Goal: Task Accomplishment & Management: Use online tool/utility

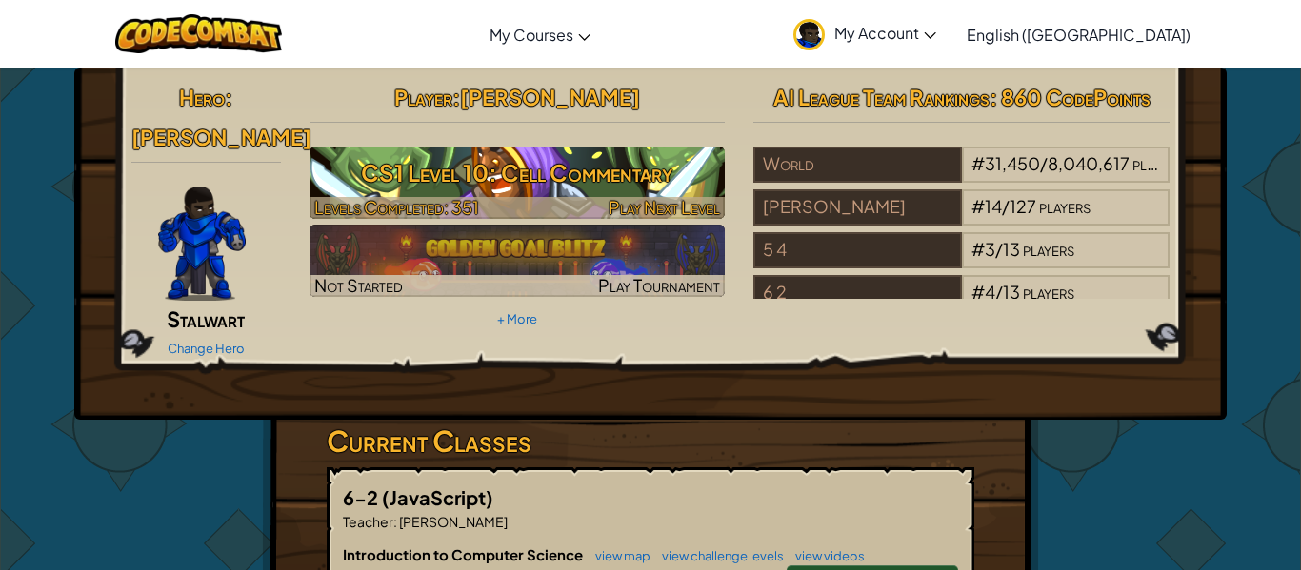
click at [526, 169] on h3 "CS1 Level 10: Cell Commentary" at bounding box center [518, 172] width 416 height 43
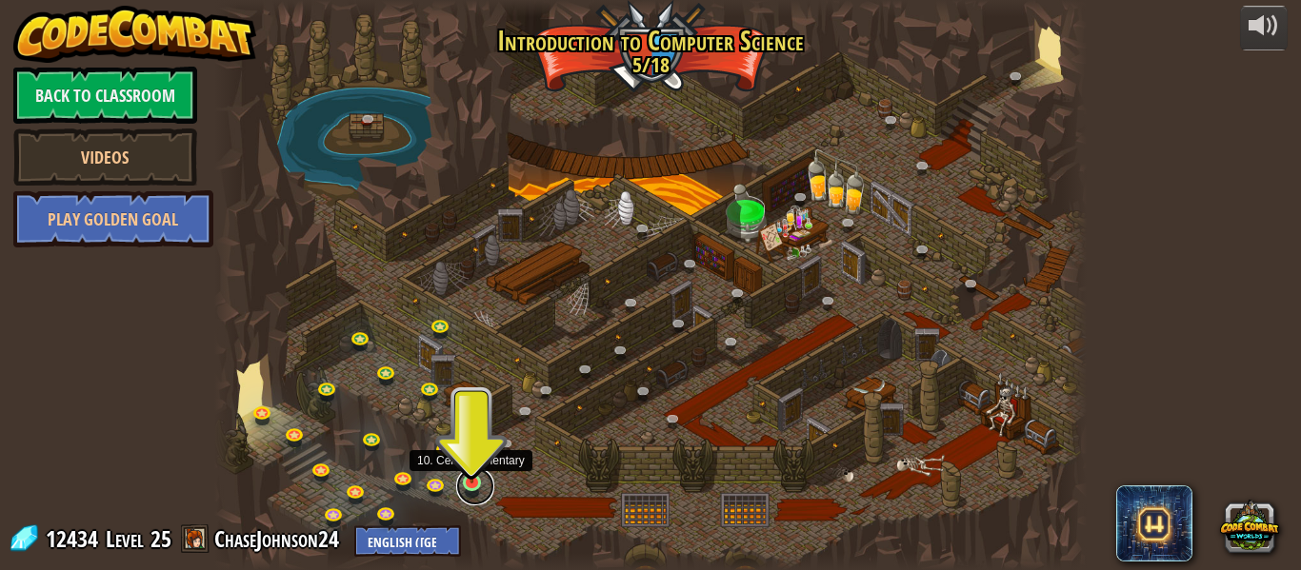
click at [482, 475] on link at bounding box center [475, 487] width 38 height 38
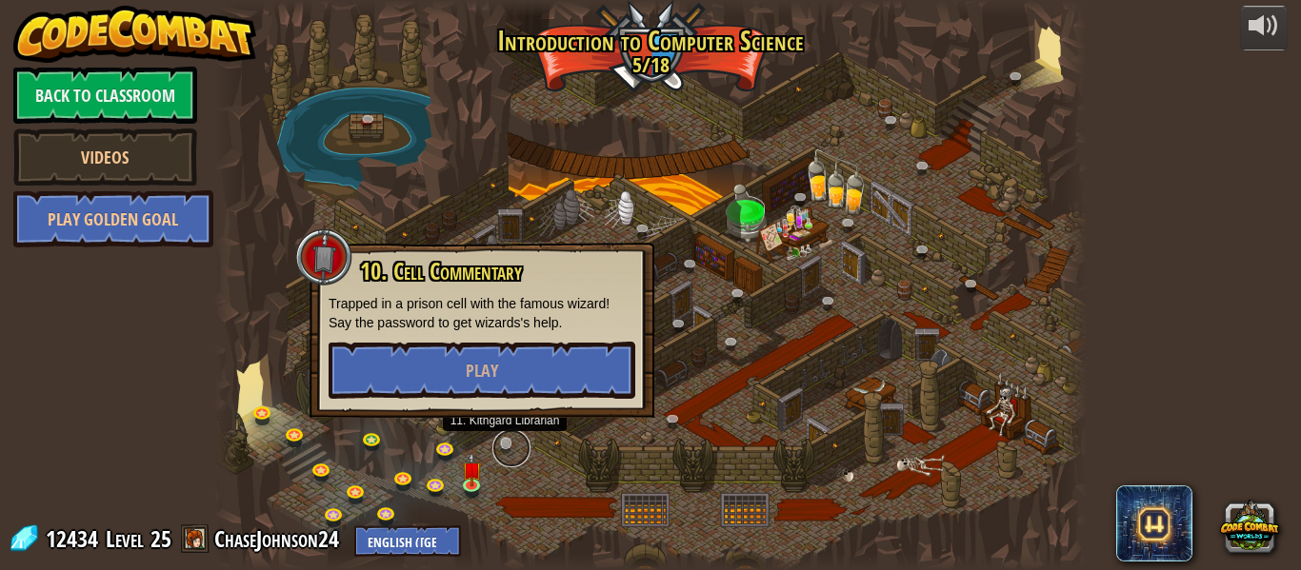
click at [521, 436] on link at bounding box center [511, 449] width 38 height 38
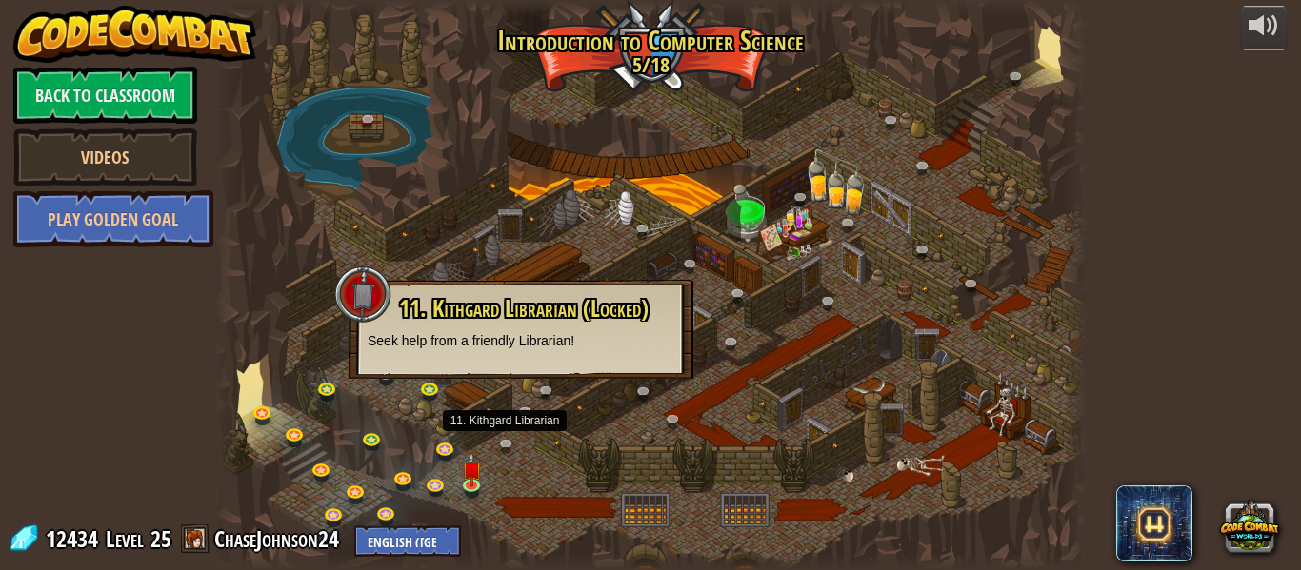
click at [538, 451] on div at bounding box center [650, 285] width 872 height 570
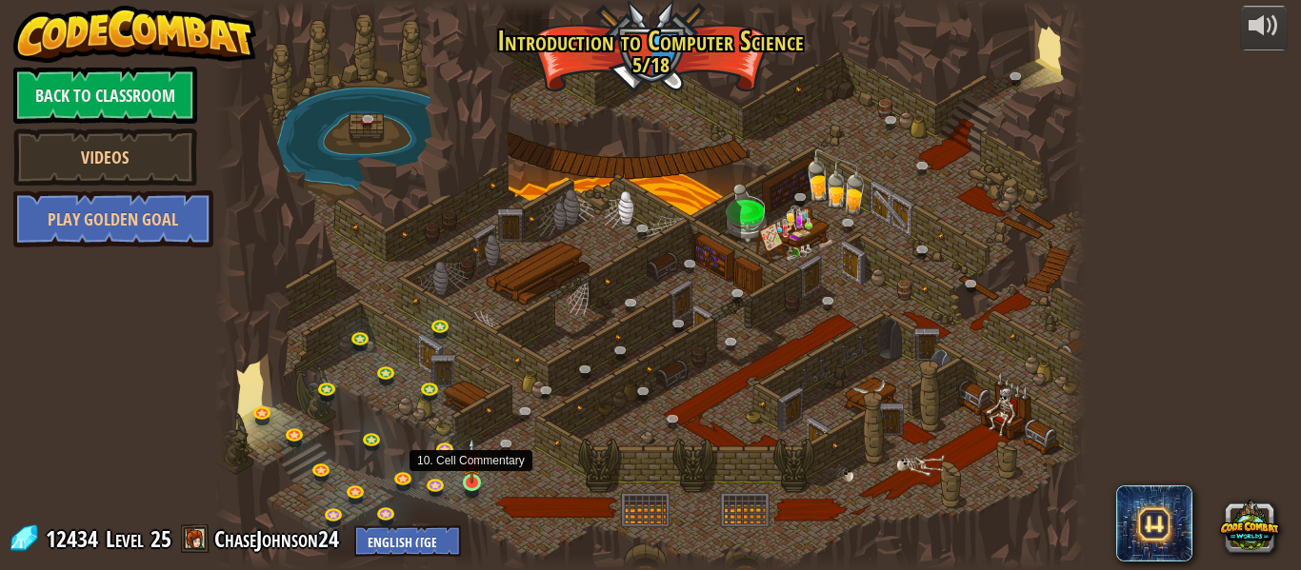
click at [472, 475] on img at bounding box center [472, 461] width 20 height 46
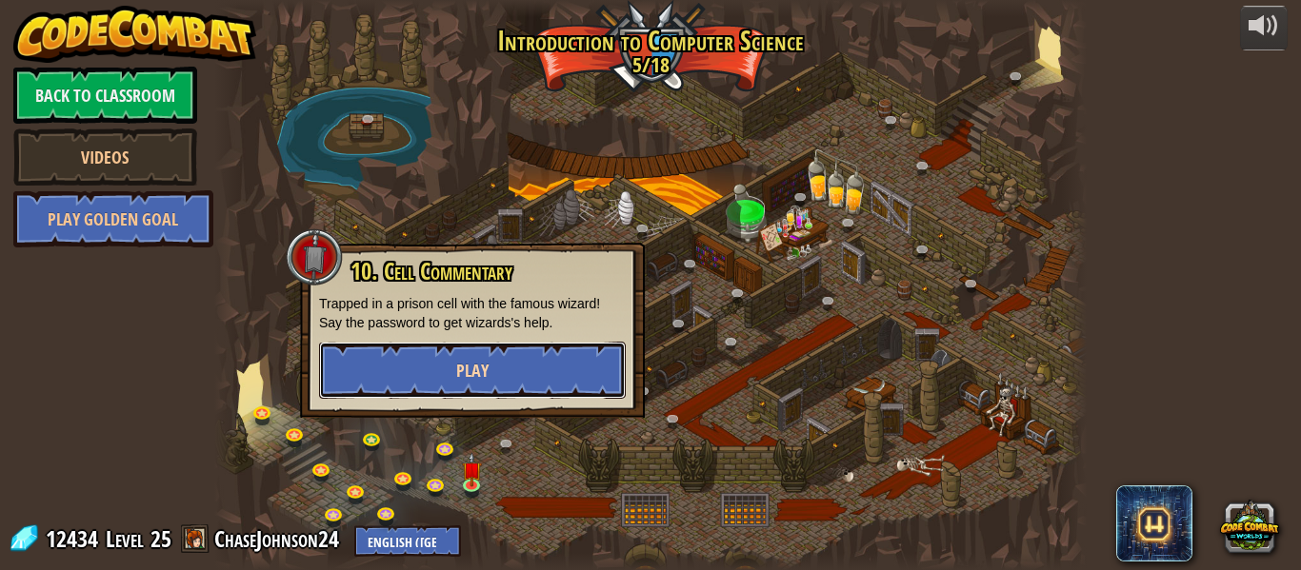
click at [494, 397] on button "Play" at bounding box center [472, 370] width 307 height 57
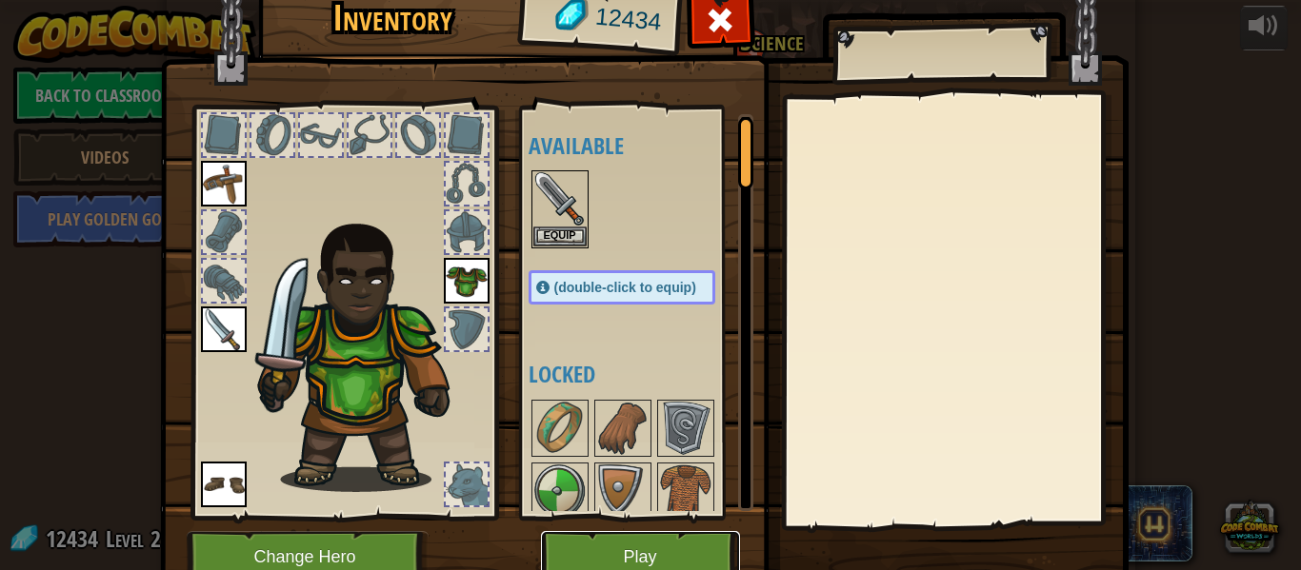
click at [589, 549] on button "Play" at bounding box center [640, 557] width 199 height 52
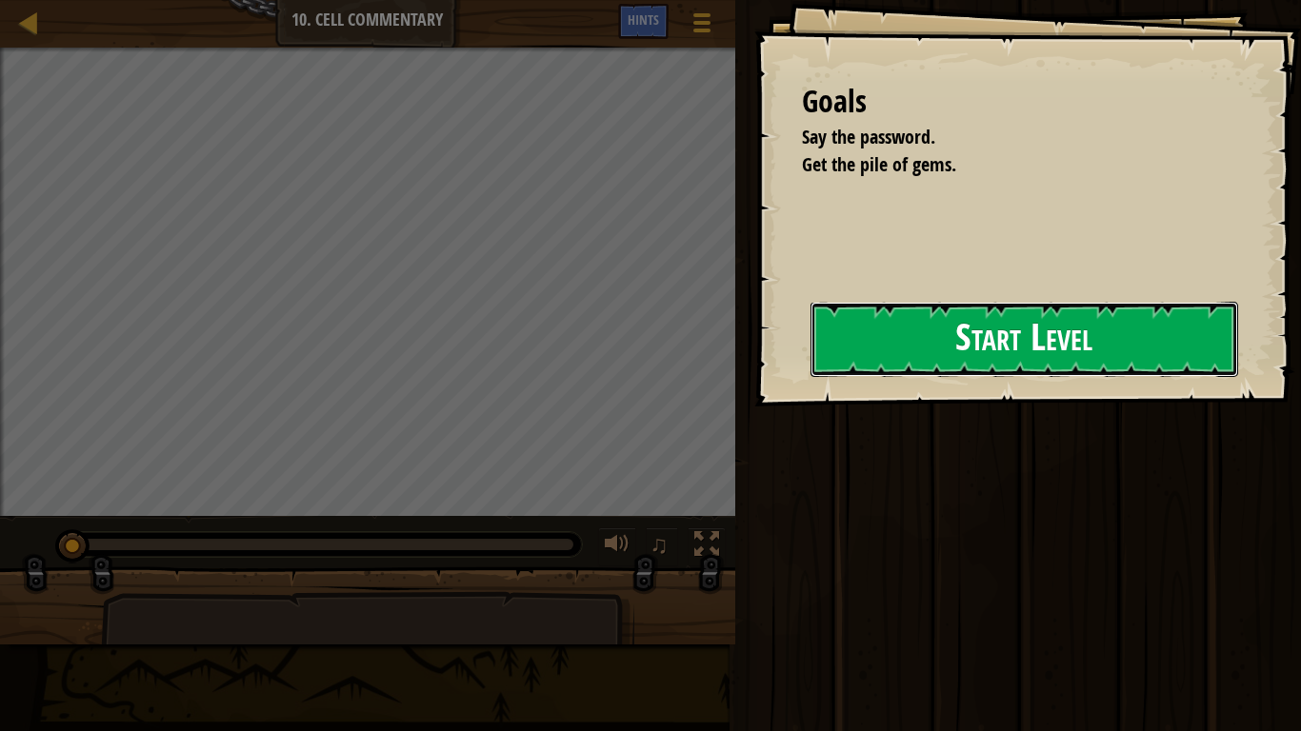
click at [1038, 330] on button "Start Level" at bounding box center [1024, 339] width 428 height 75
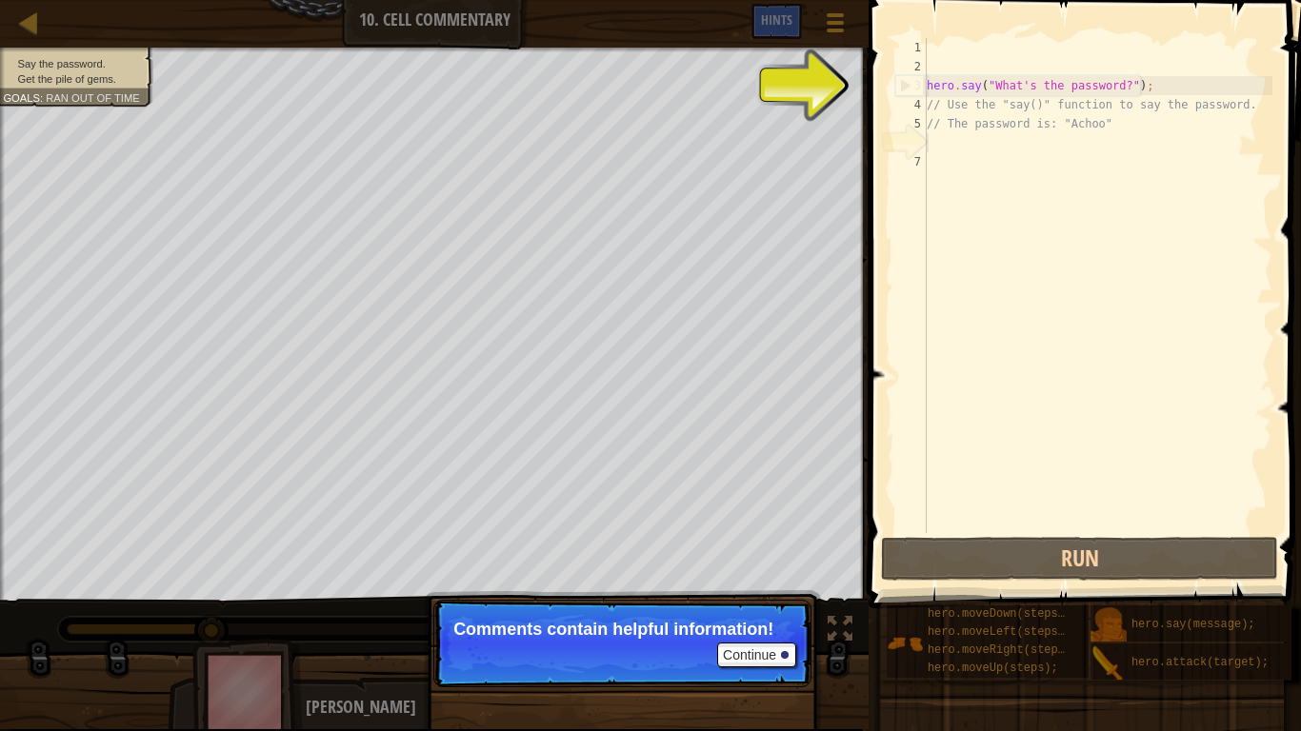
click at [788, 569] on p "Continue Comments contain helpful information!" at bounding box center [622, 644] width 378 height 88
click at [782, 569] on button "Continue" at bounding box center [756, 655] width 79 height 25
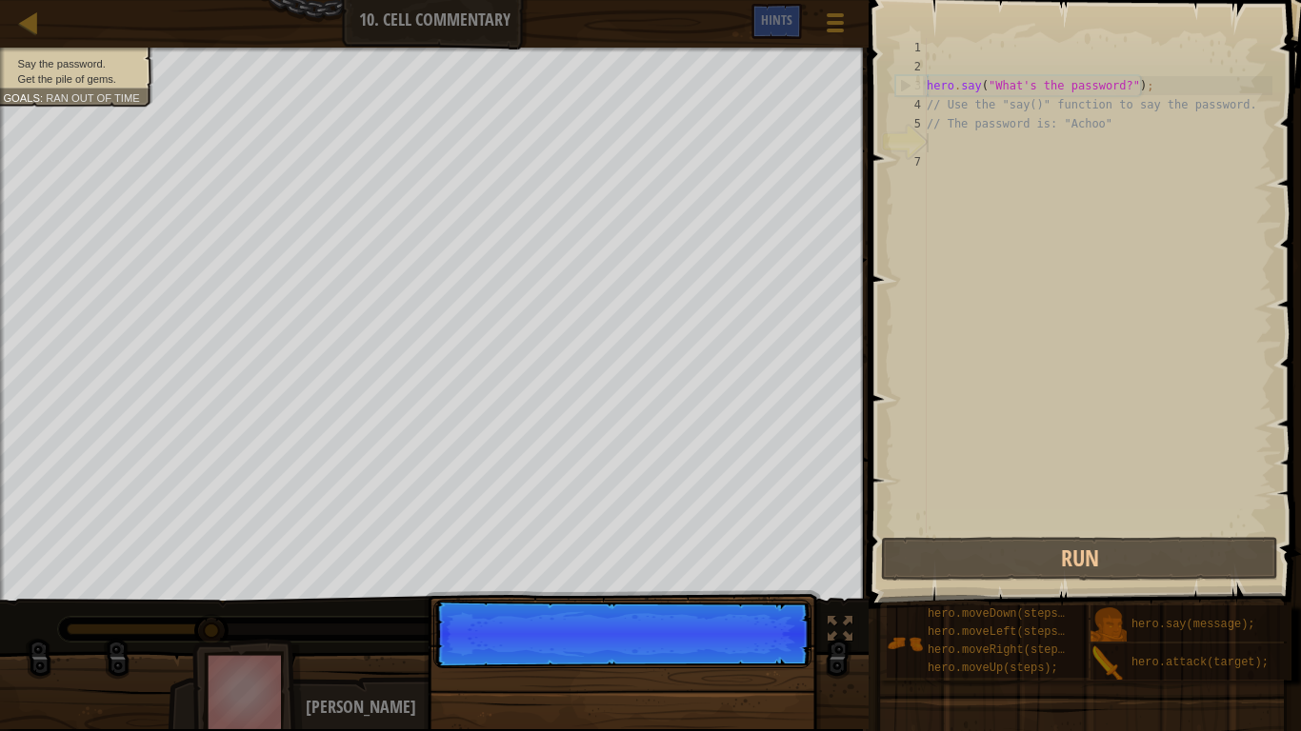
scroll to position [9, 0]
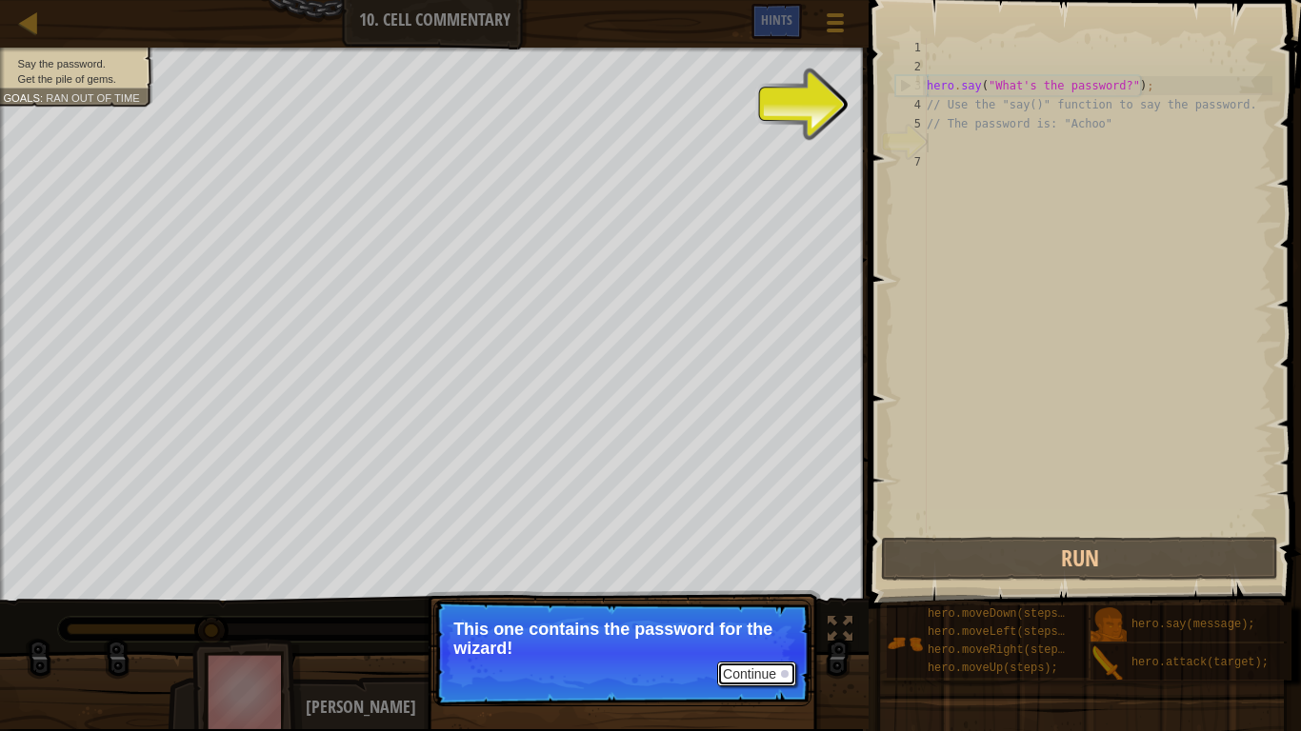
click at [766, 569] on button "Continue" at bounding box center [756, 674] width 79 height 25
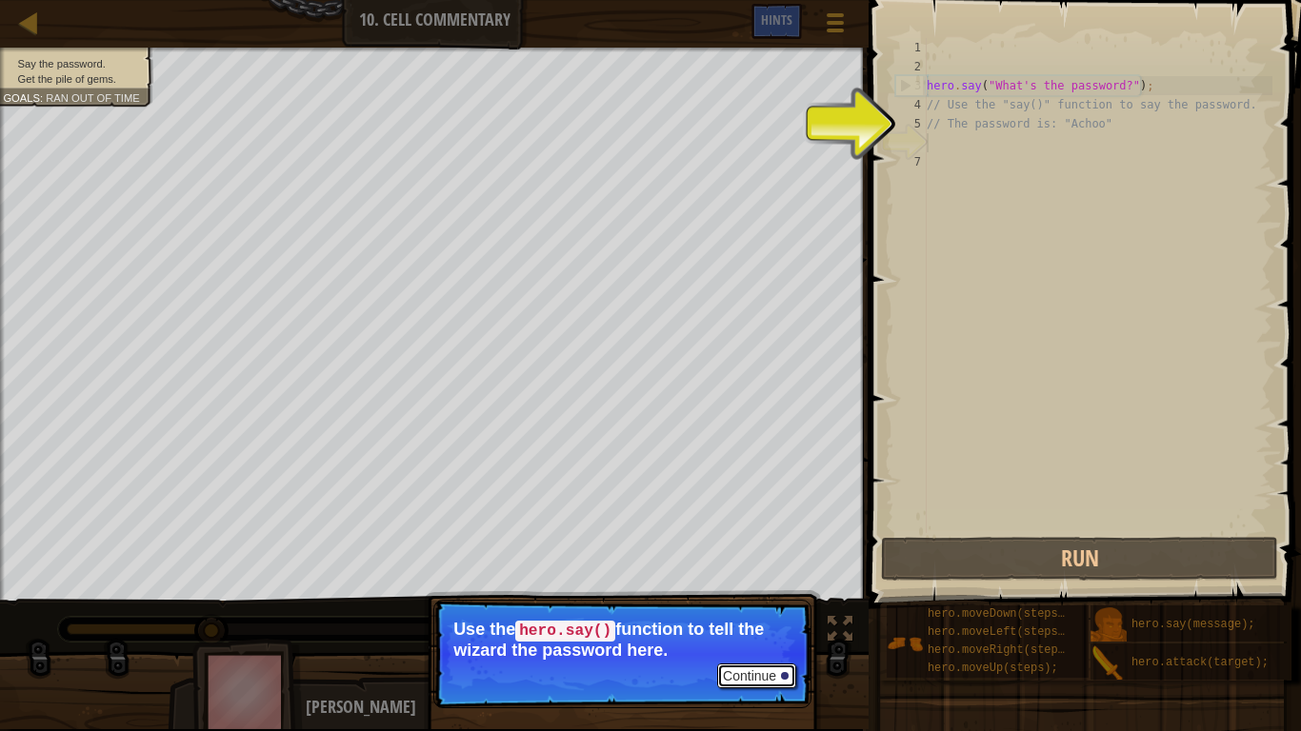
click at [766, 569] on button "Continue" at bounding box center [756, 676] width 79 height 25
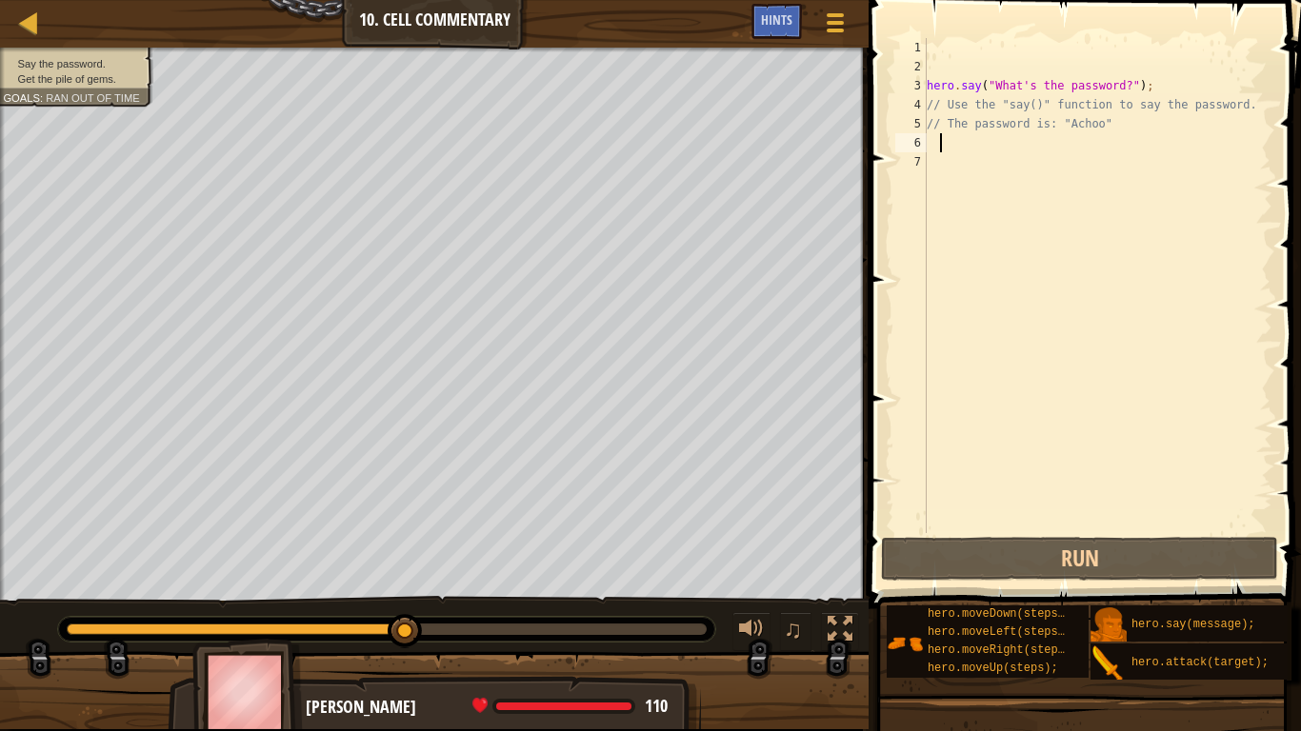
click at [95, 91] on span "Ran out of time" at bounding box center [93, 97] width 94 height 12
click at [128, 100] on span "Ran out of time" at bounding box center [93, 97] width 94 height 12
click at [958, 152] on div "hero . say ( "What's the password?" ) ; // Use the "say()" function to say the …" at bounding box center [1098, 304] width 350 height 533
type textarea "h"
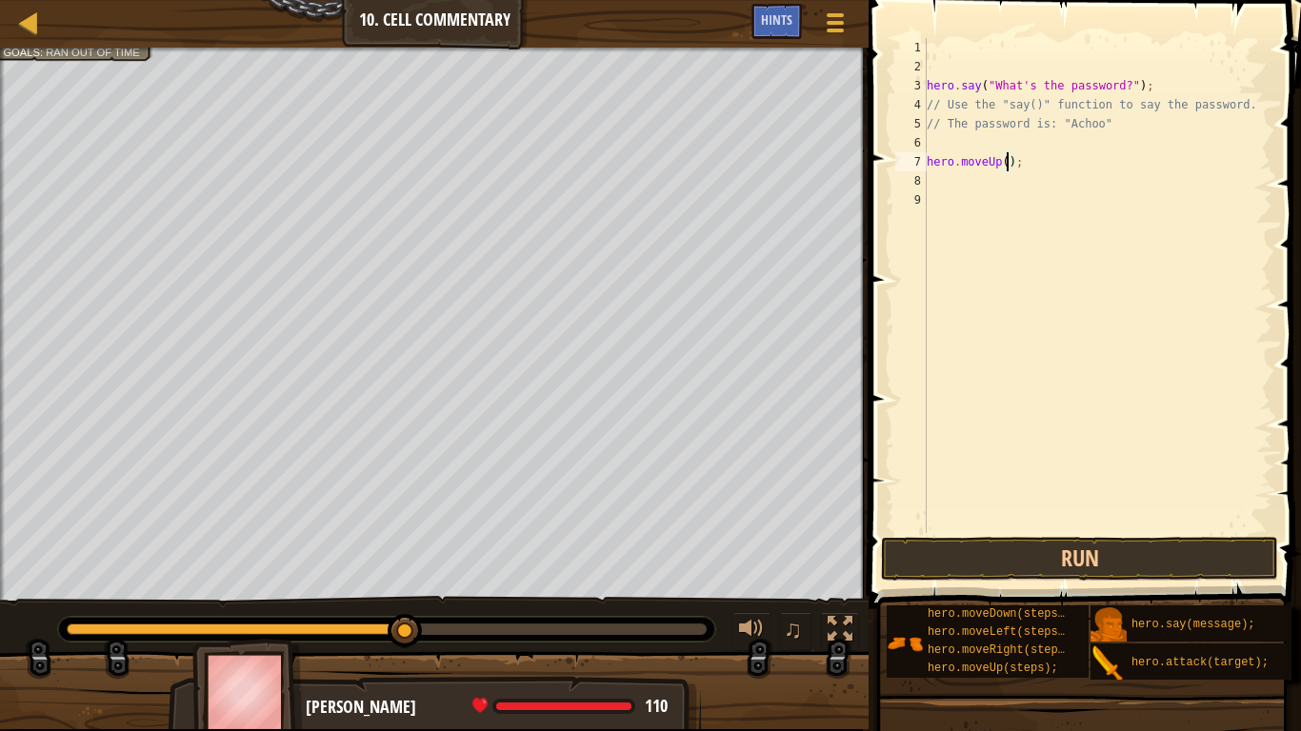
click at [1009, 162] on div "hero . say ( "What's the password?" ) ; // Use the "say()" function to say the …" at bounding box center [1098, 304] width 350 height 533
type textarea "hero.moveUp(2);"
click at [965, 183] on div "hero . say ( "What's the password?" ) ; // Use the "say()" function to say the …" at bounding box center [1098, 304] width 350 height 533
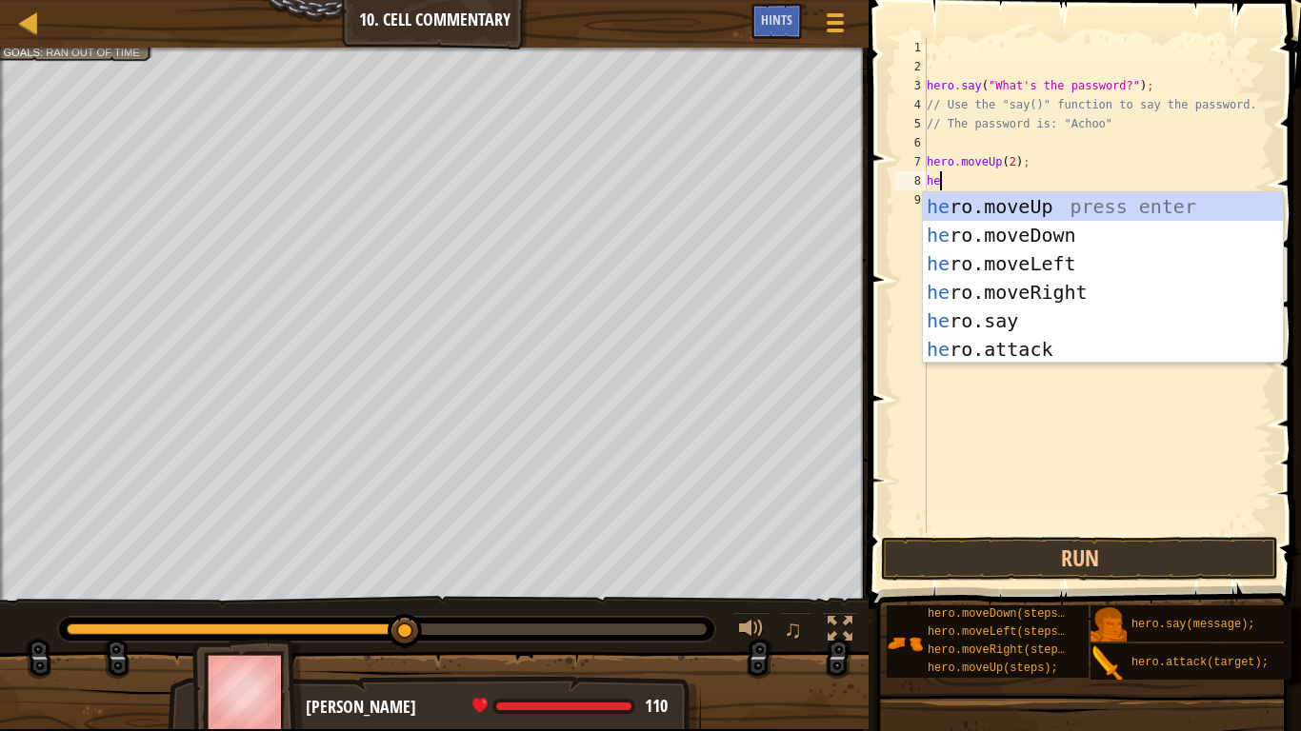
scroll to position [9, 2]
click at [989, 325] on div "her o.moveUp press enter her o.moveDown press enter her o.moveLeft press enter …" at bounding box center [1103, 306] width 360 height 229
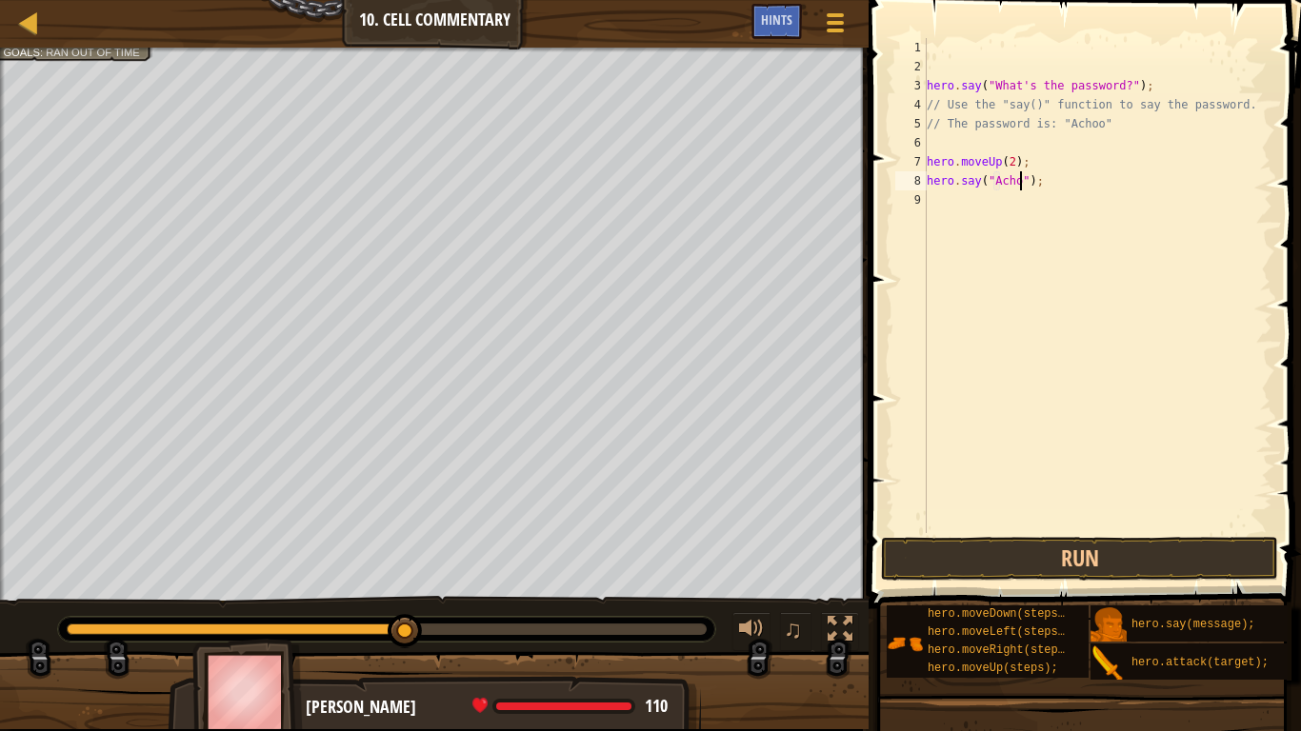
scroll to position [9, 15]
click at [1047, 547] on button "Run" at bounding box center [1079, 559] width 397 height 44
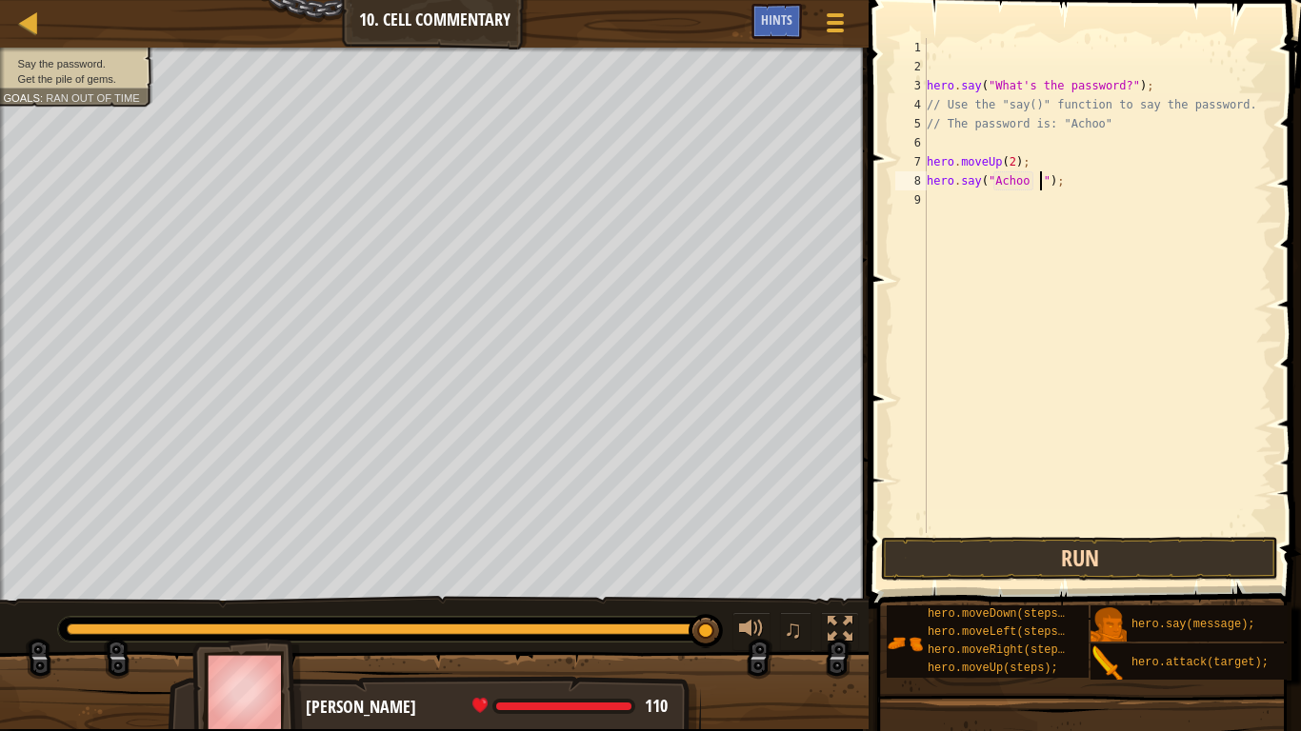
type textarea "hero.say("Achoo ");"
click at [1014, 151] on div "hero . say ( "What's the password?" ) ; // Use the "say()" function to say the …" at bounding box center [1098, 304] width 350 height 533
click at [1015, 166] on div "hero . say ( "What's the password?" ) ; // Use the "say()" function to say the …" at bounding box center [1098, 304] width 350 height 533
type textarea "hero.moveUp();"
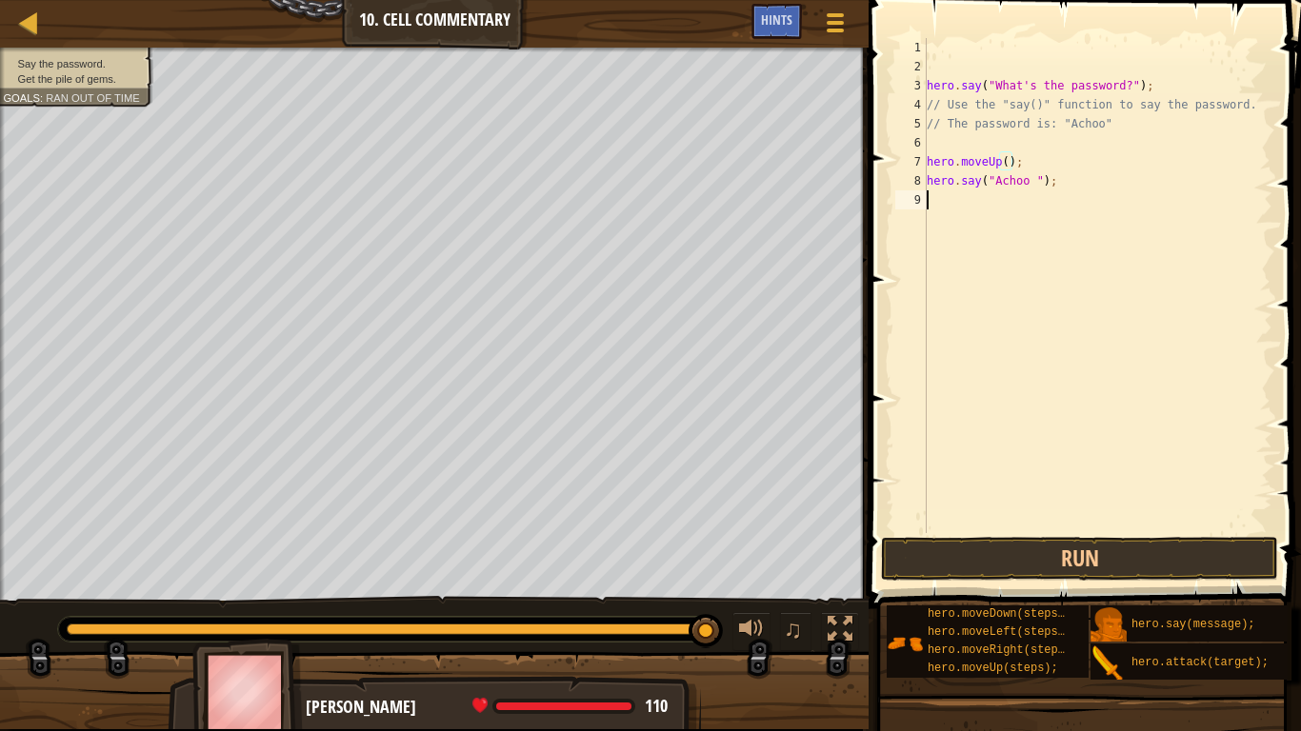
click at [1021, 198] on div "hero . say ( "What's the password?" ) ; // Use the "say()" function to say the …" at bounding box center [1098, 304] width 350 height 533
type textarea "h"
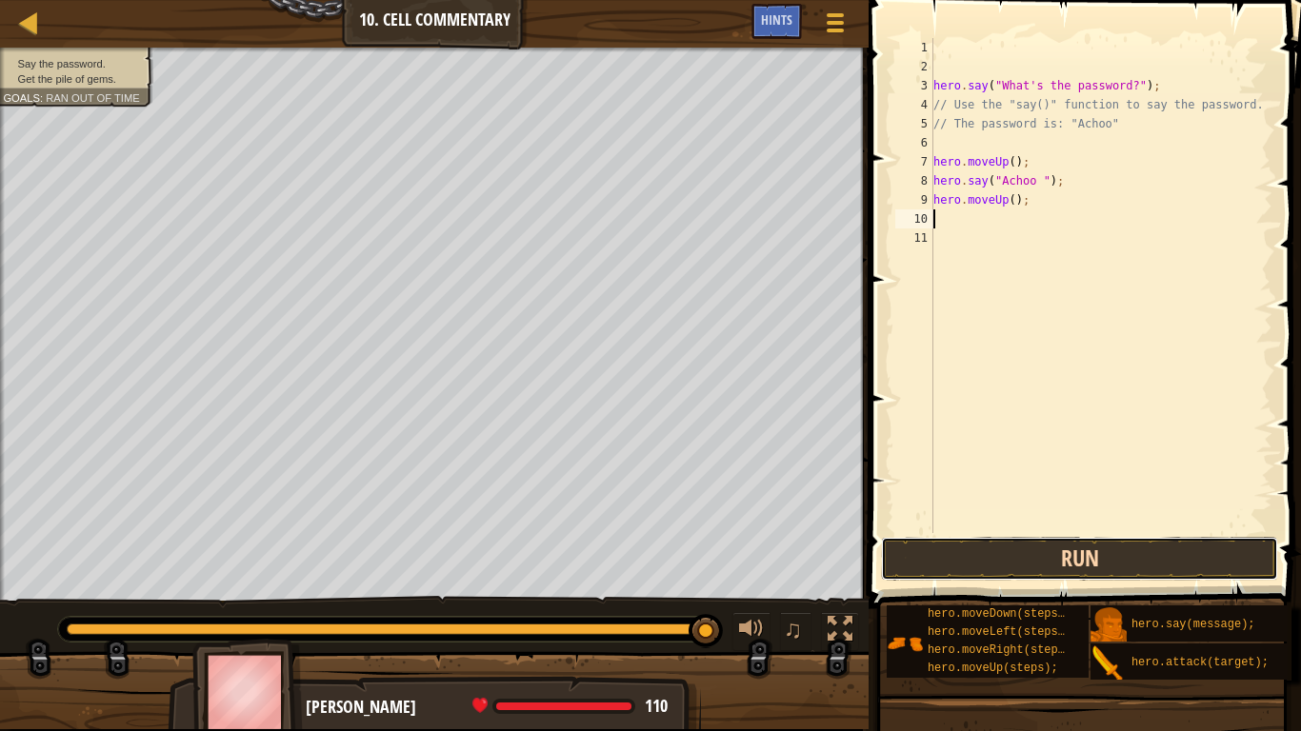
click at [1071, 562] on button "Run" at bounding box center [1079, 559] width 397 height 44
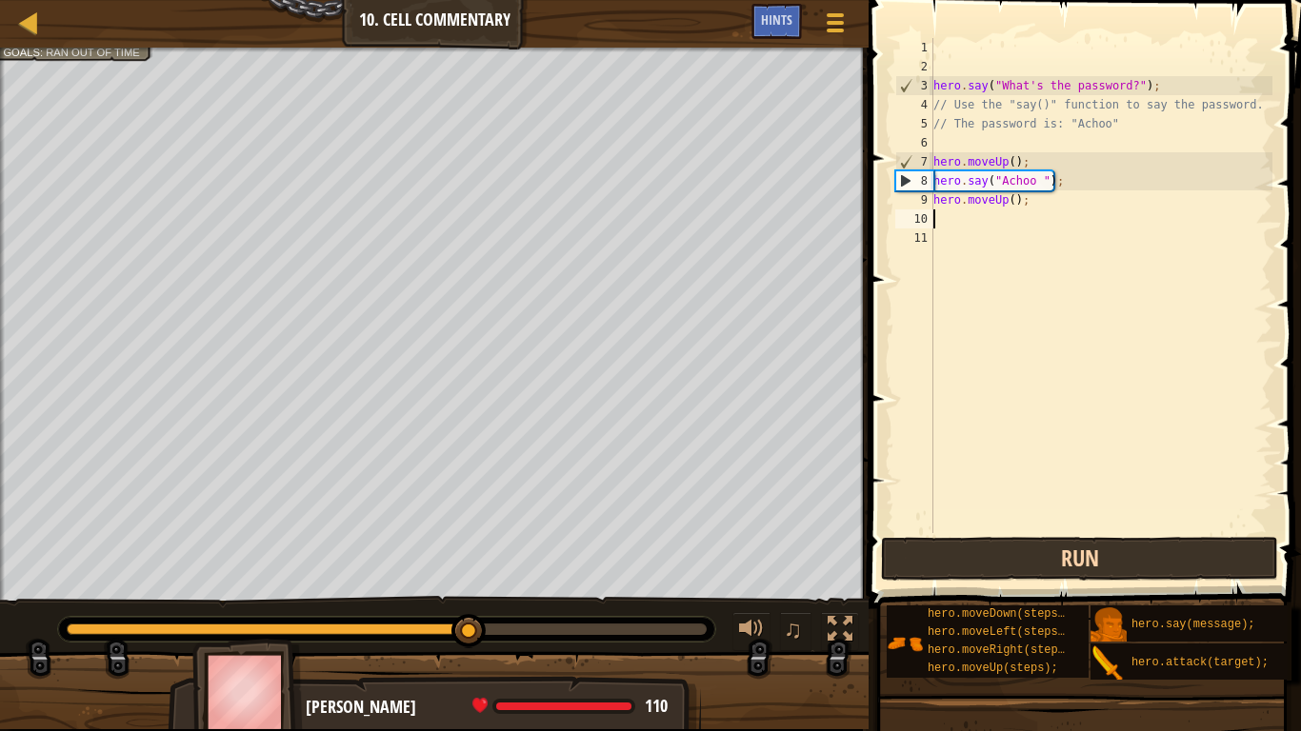
scroll to position [9, 2]
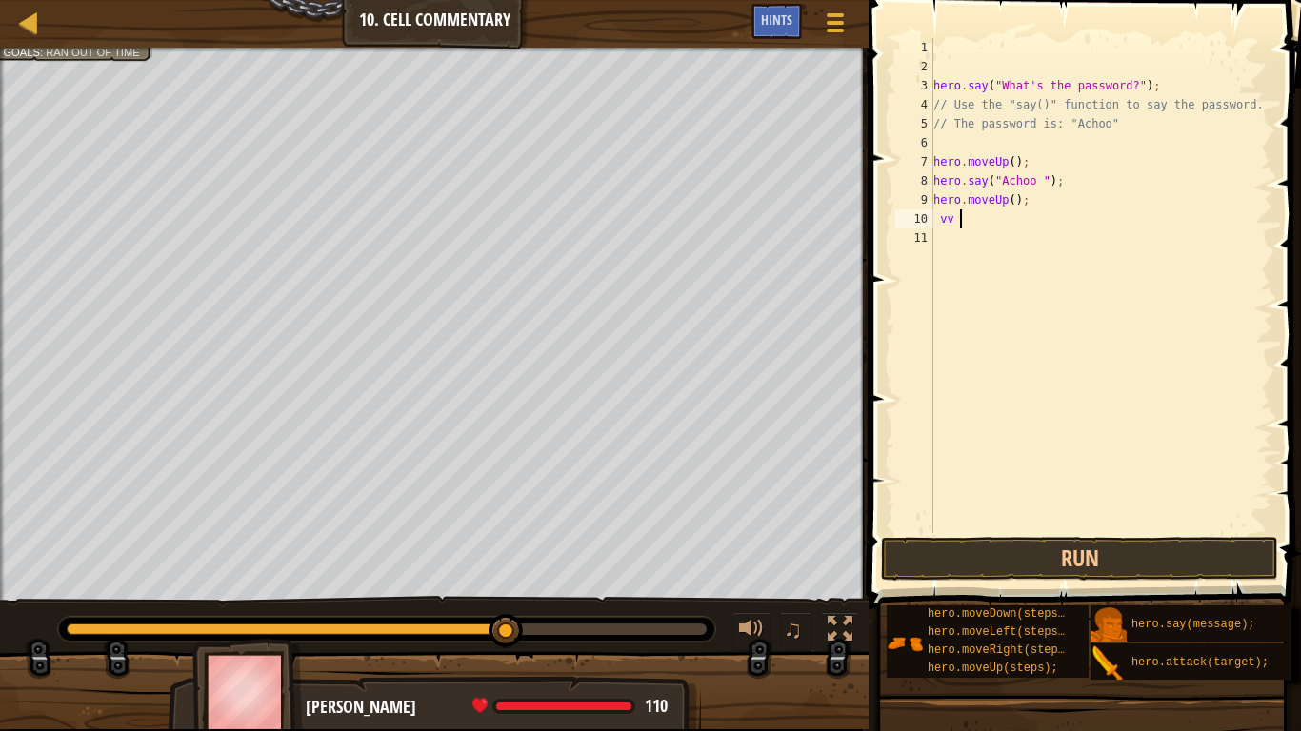
click at [1045, 178] on div "hero . say ( "What's the password?" ) ; // Use the "say()" function to say the …" at bounding box center [1100, 304] width 343 height 533
click at [1040, 181] on div "hero . say ( "What's the password?" ) ; // Use the "say()" function to say the …" at bounding box center [1100, 304] width 343 height 533
click at [1086, 557] on button "Run" at bounding box center [1079, 559] width 397 height 44
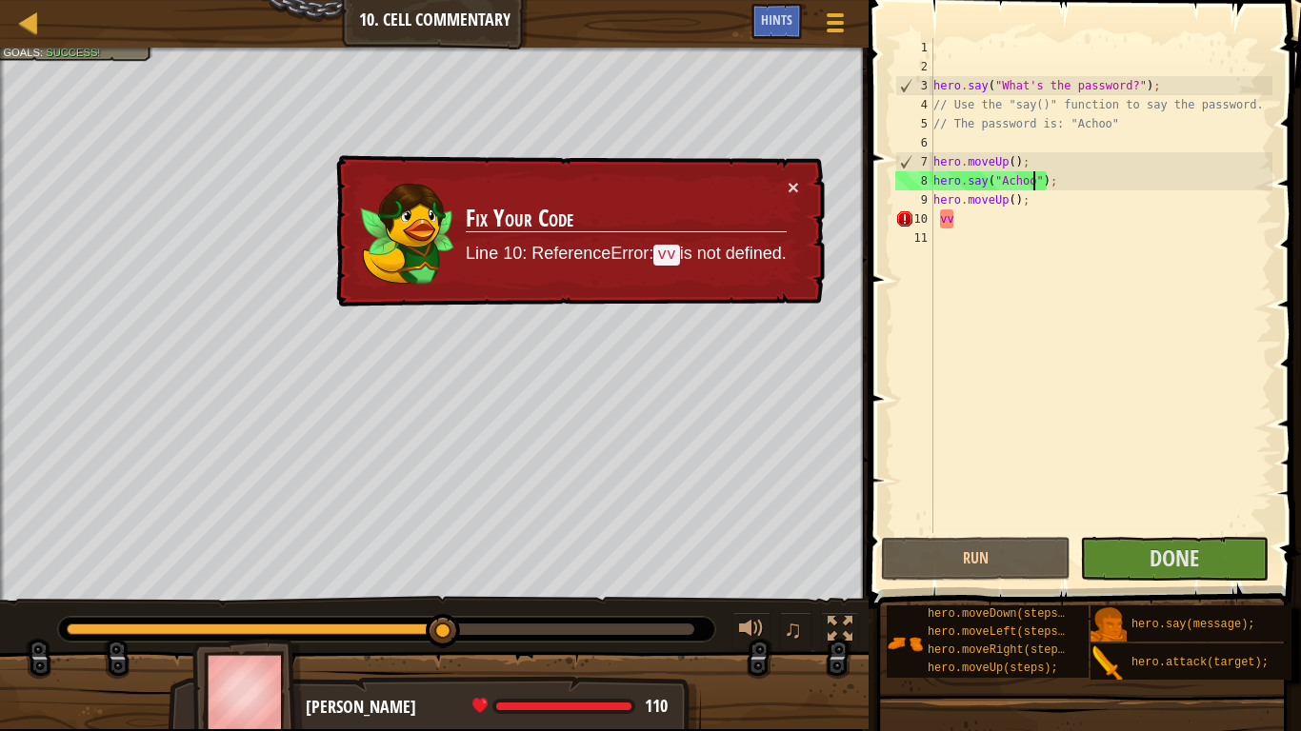
click at [980, 217] on div "hero . say ( "What's the password?" ) ; // Use the "say()" function to say the …" at bounding box center [1100, 304] width 343 height 533
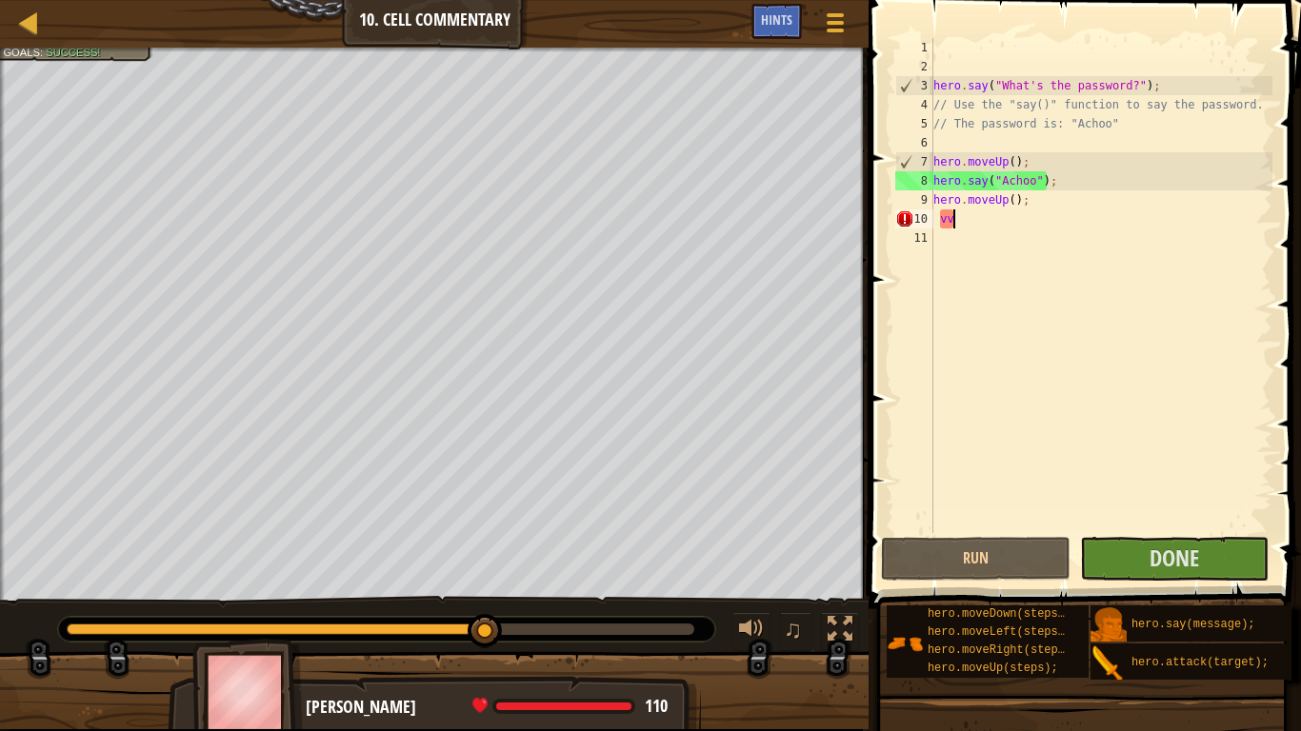
type textarea "v"
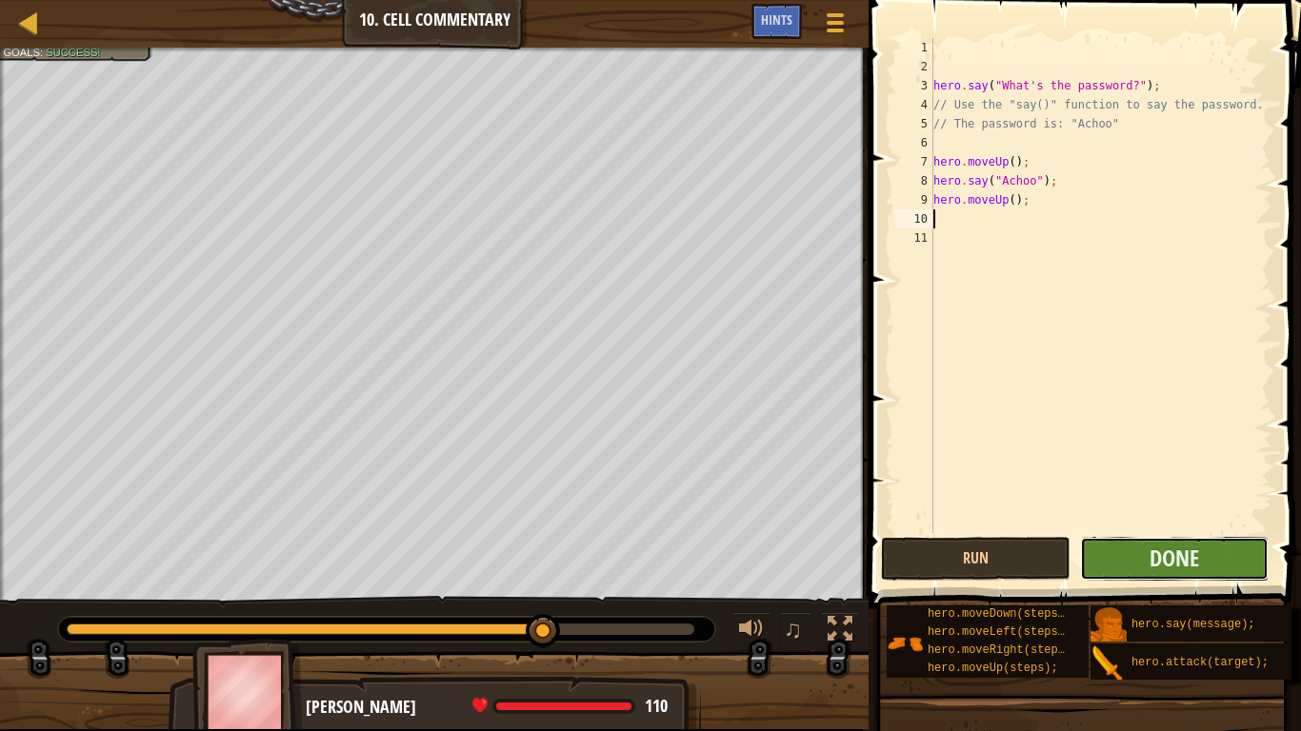
click at [1147, 545] on button "Done" at bounding box center [1174, 559] width 189 height 44
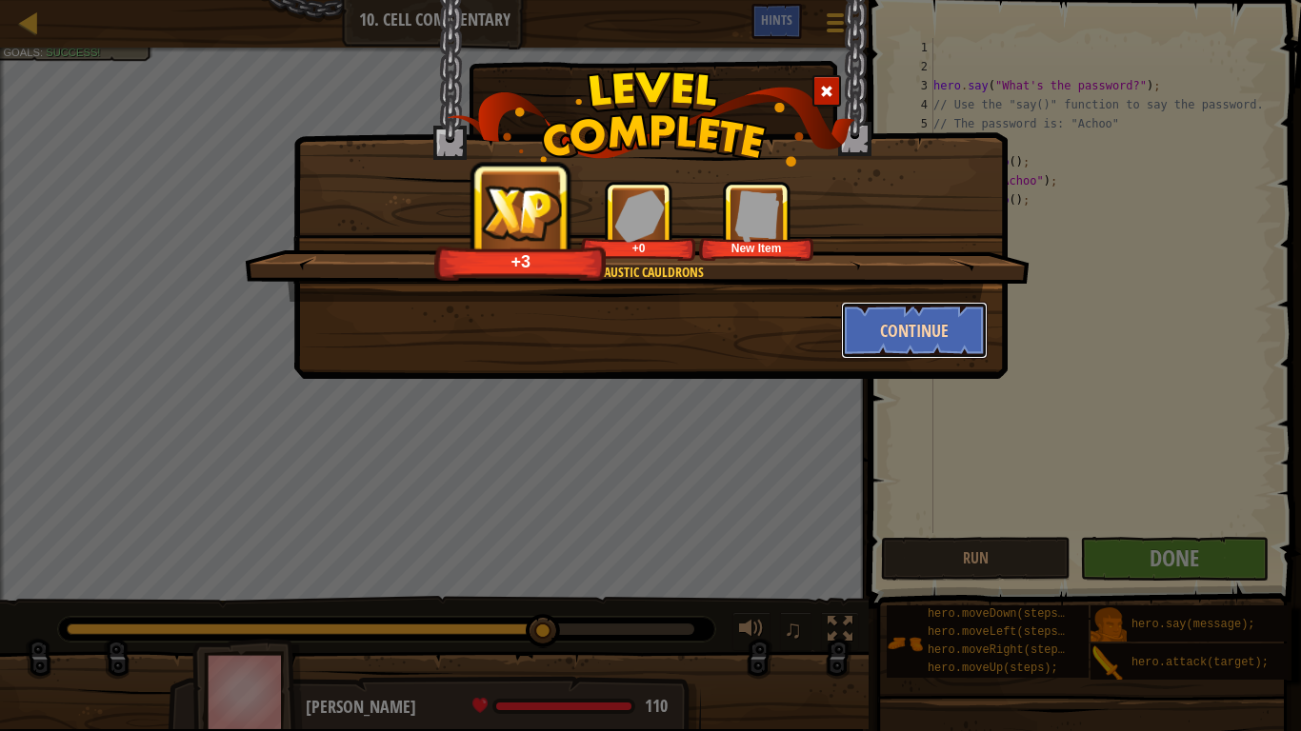
click at [879, 330] on button "Continue" at bounding box center [915, 330] width 148 height 57
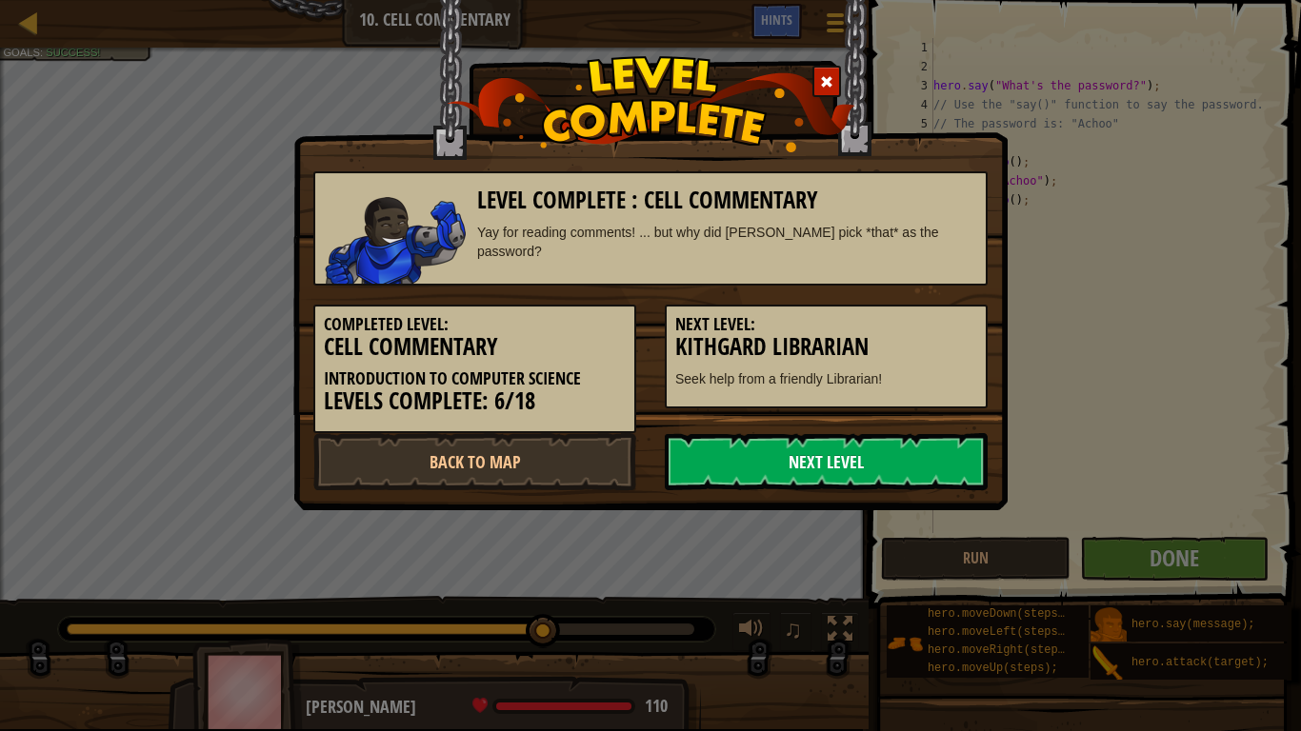
click at [723, 483] on link "Next Level" at bounding box center [826, 461] width 323 height 57
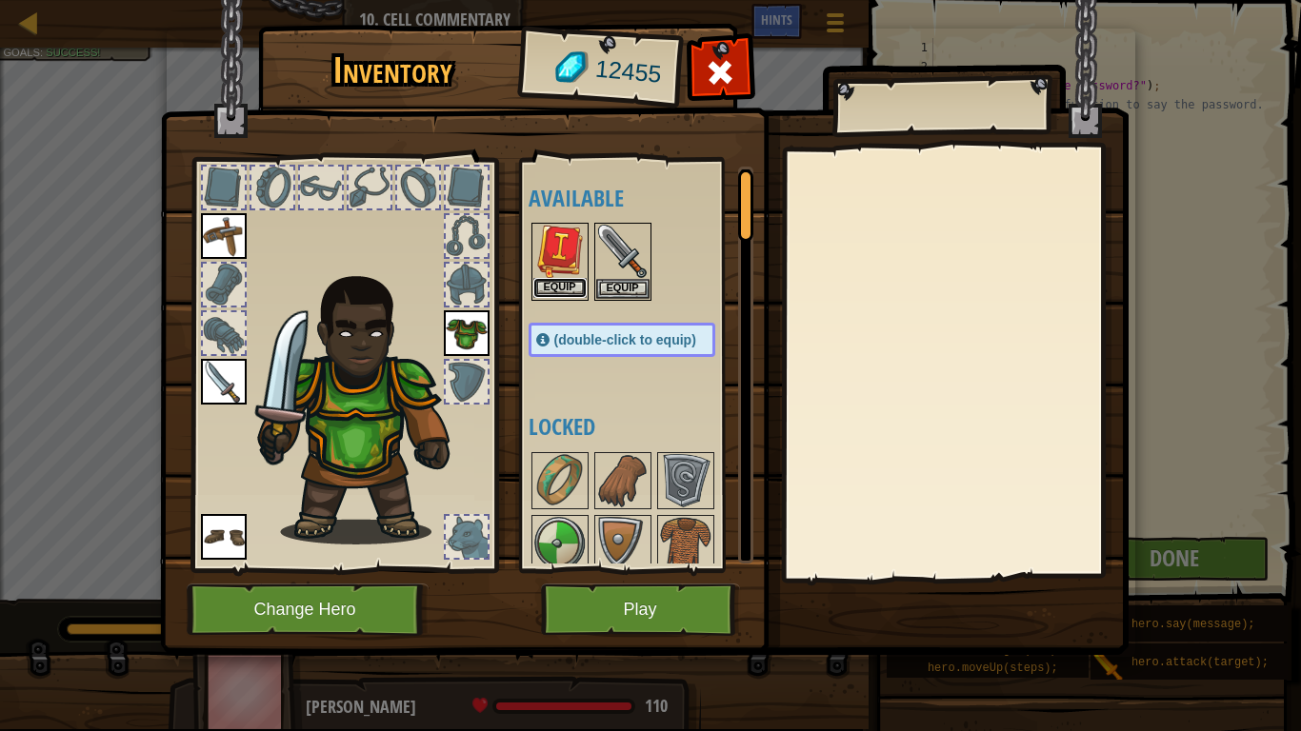
click at [569, 282] on button "Equip" at bounding box center [559, 288] width 53 height 20
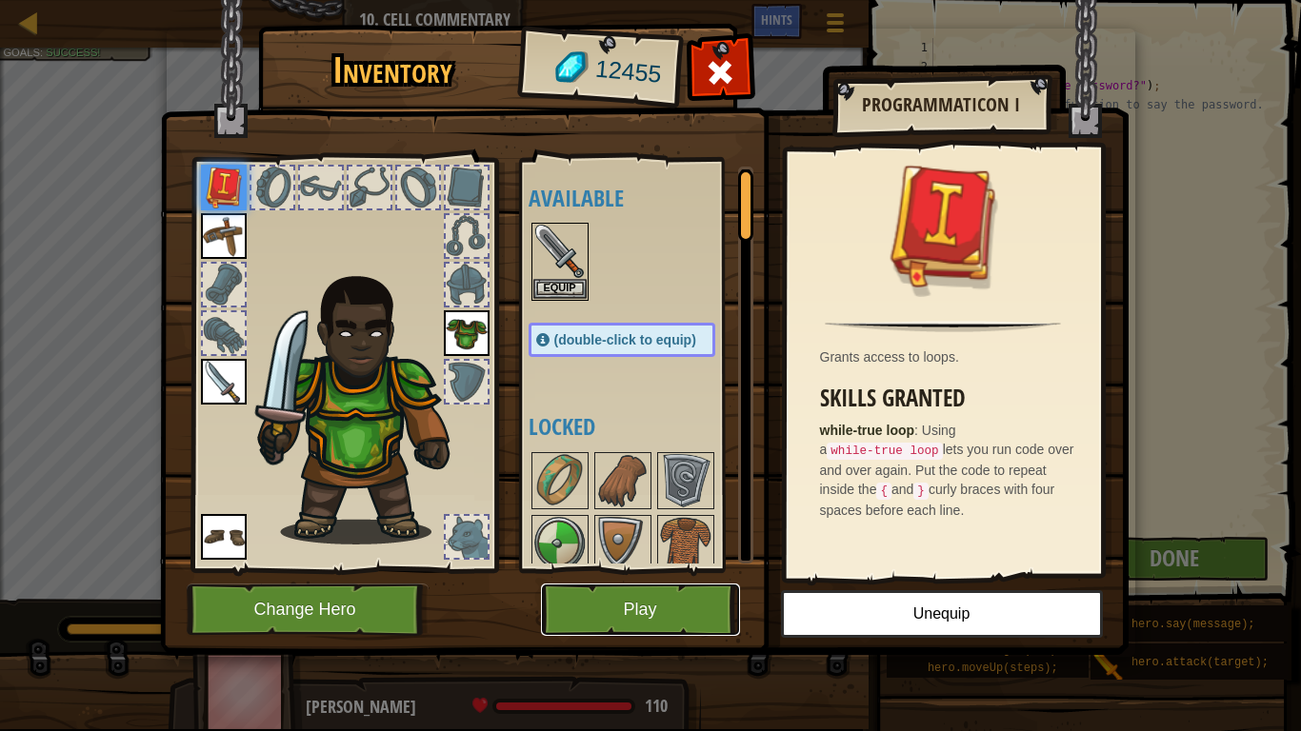
click at [660, 569] on button "Play" at bounding box center [640, 610] width 199 height 52
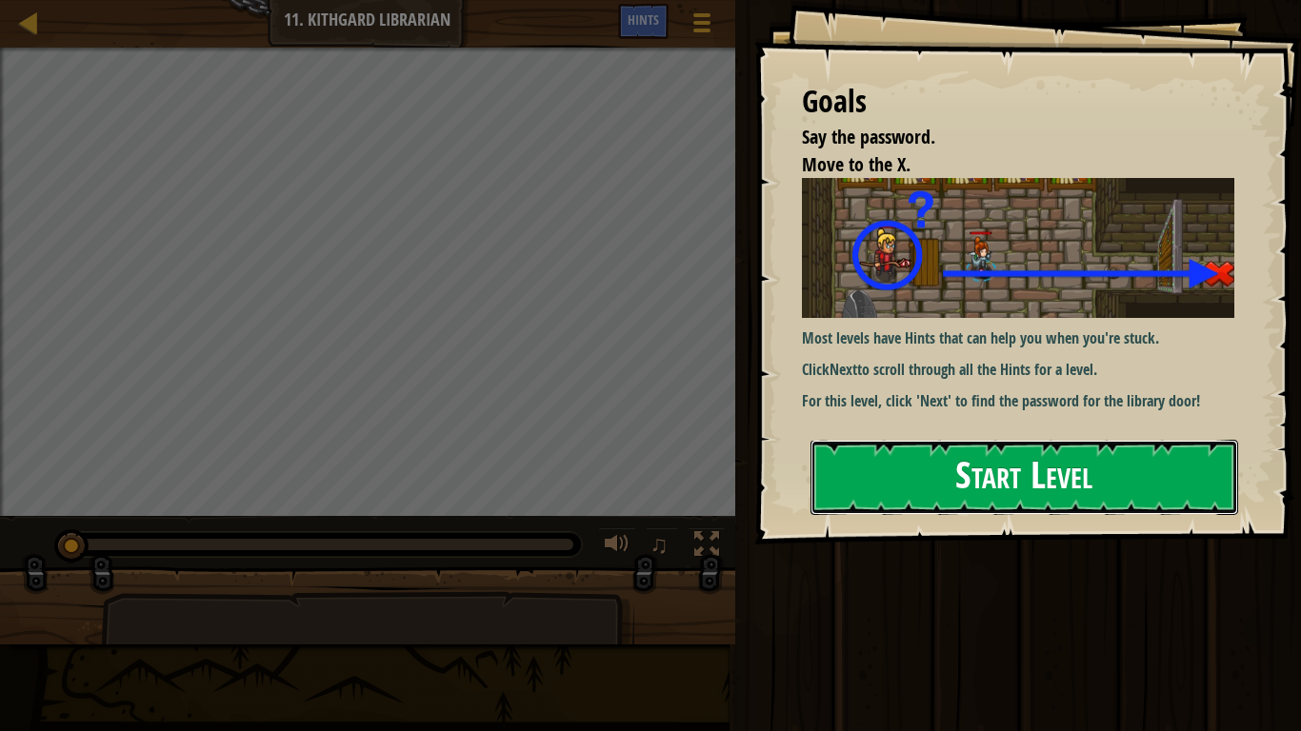
click at [1020, 461] on button "Start Level" at bounding box center [1024, 477] width 428 height 75
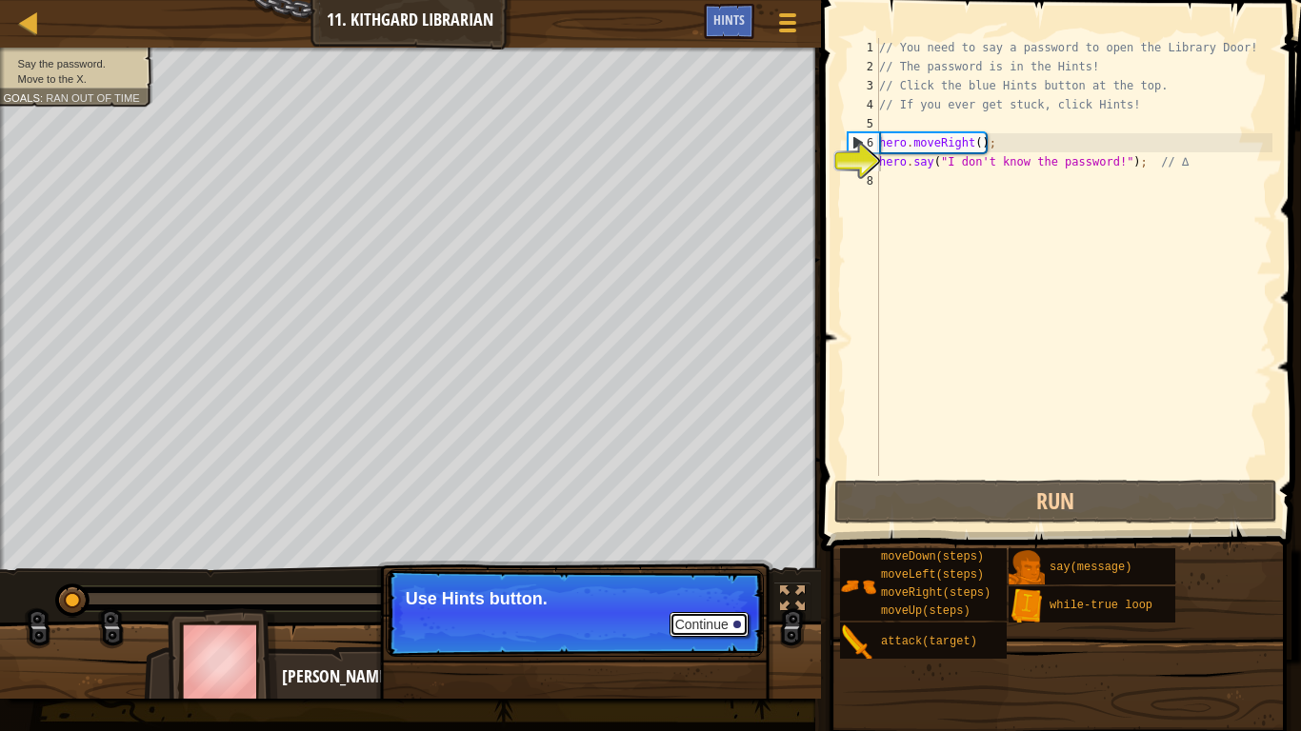
click at [698, 569] on button "Continue" at bounding box center [708, 624] width 79 height 25
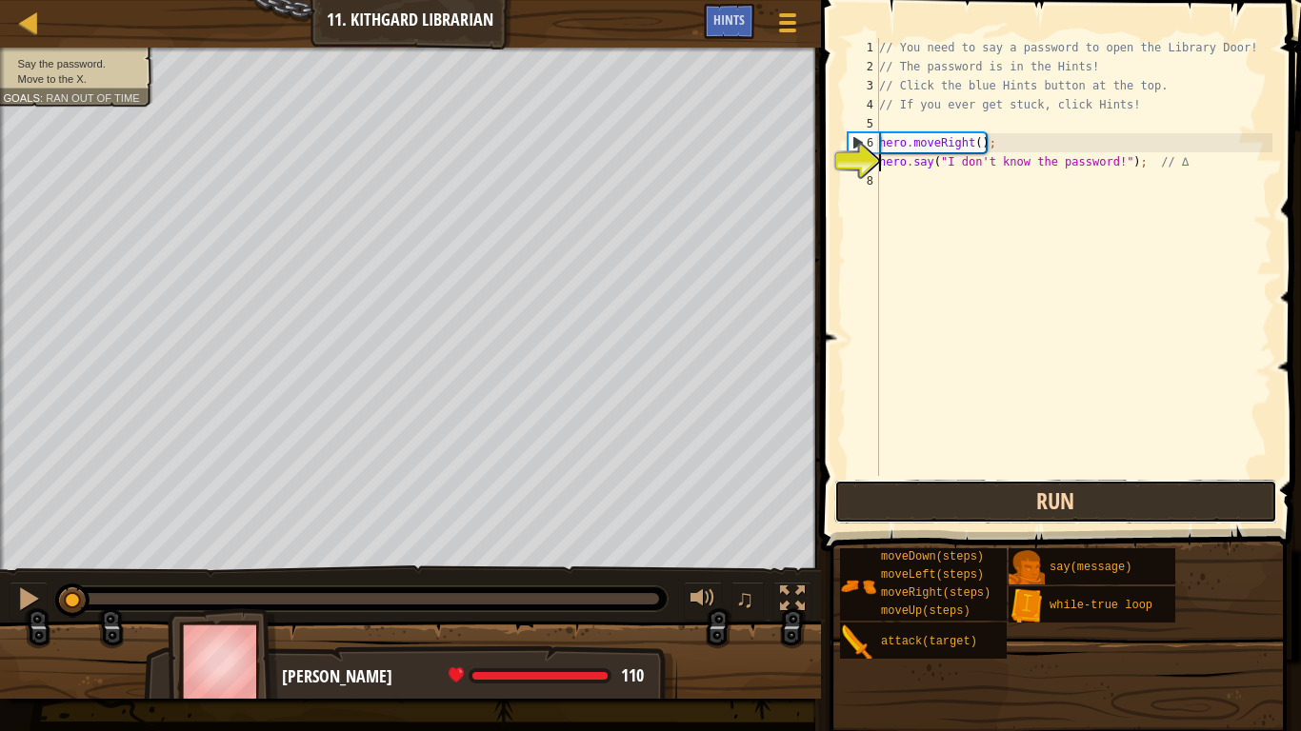
click at [904, 522] on button "Run" at bounding box center [1056, 502] width 444 height 44
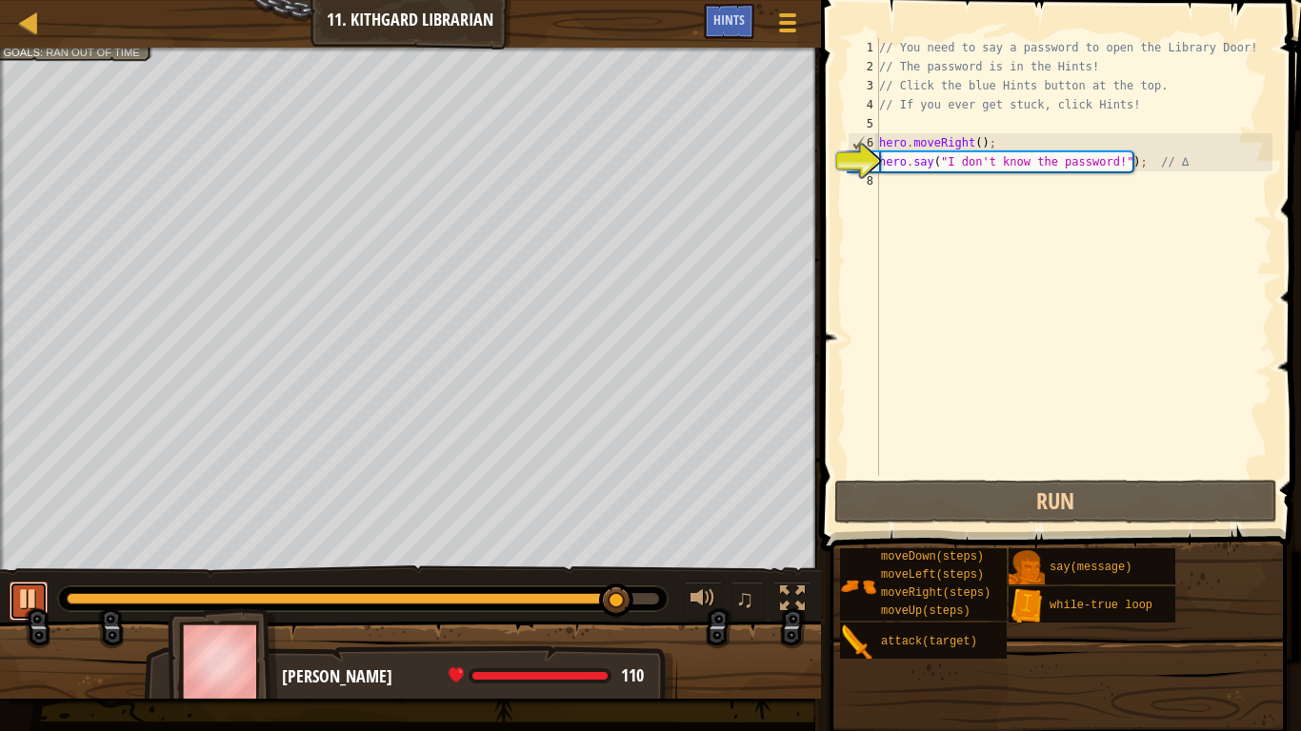
click at [45, 569] on button at bounding box center [29, 601] width 38 height 39
click at [747, 10] on div "Hints" at bounding box center [729, 21] width 50 height 35
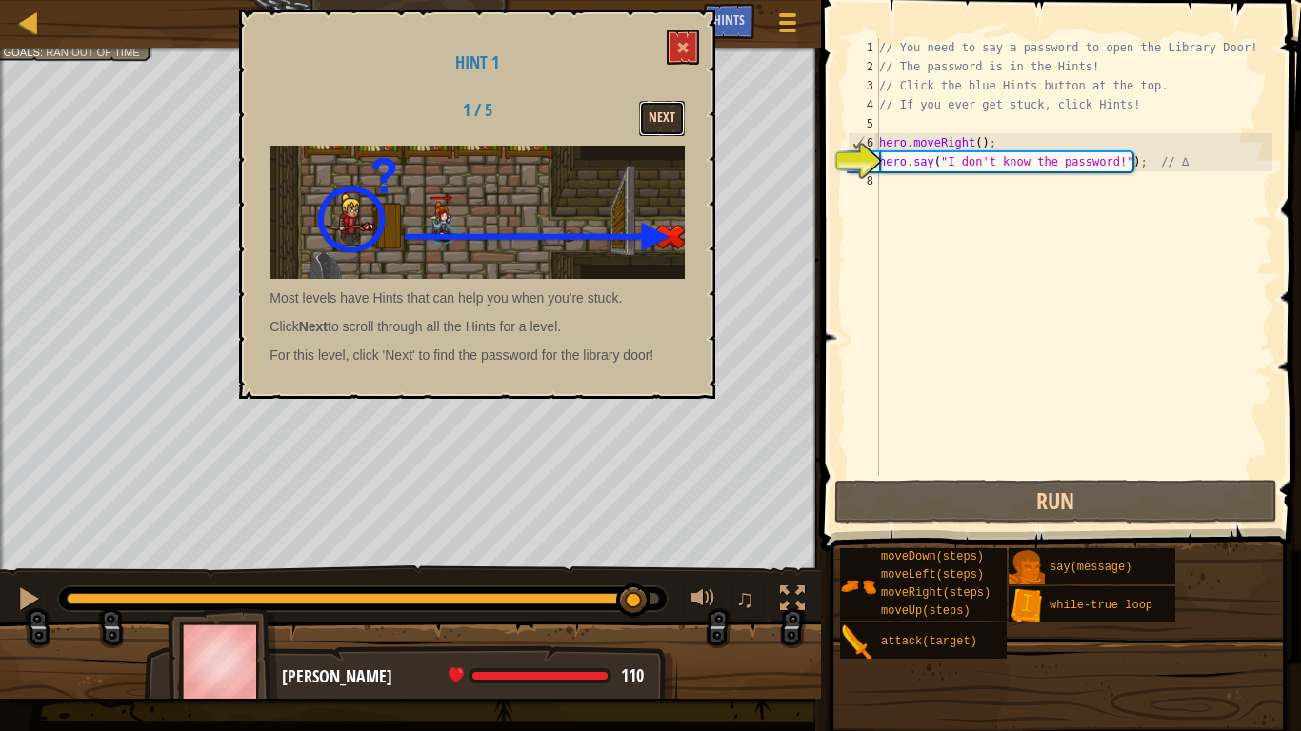
click at [666, 121] on button "Next" at bounding box center [662, 118] width 46 height 35
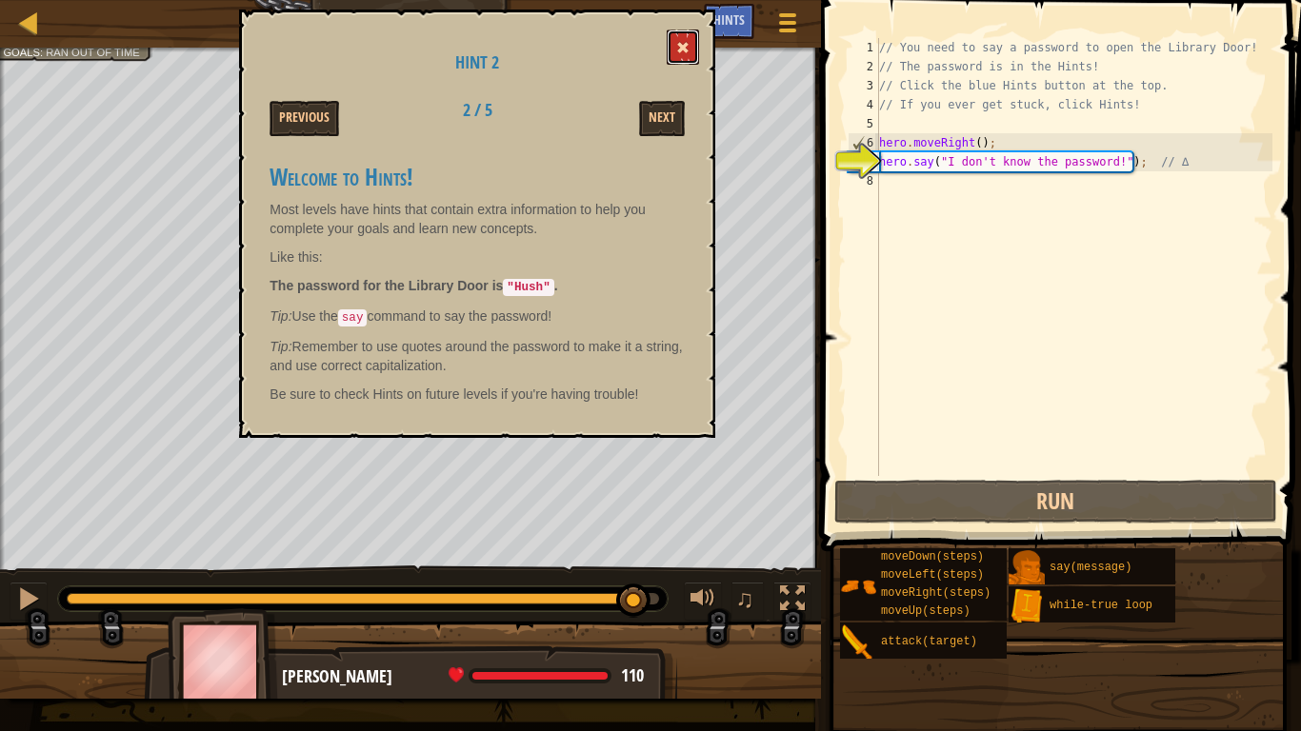
click at [681, 44] on span at bounding box center [682, 47] width 13 height 13
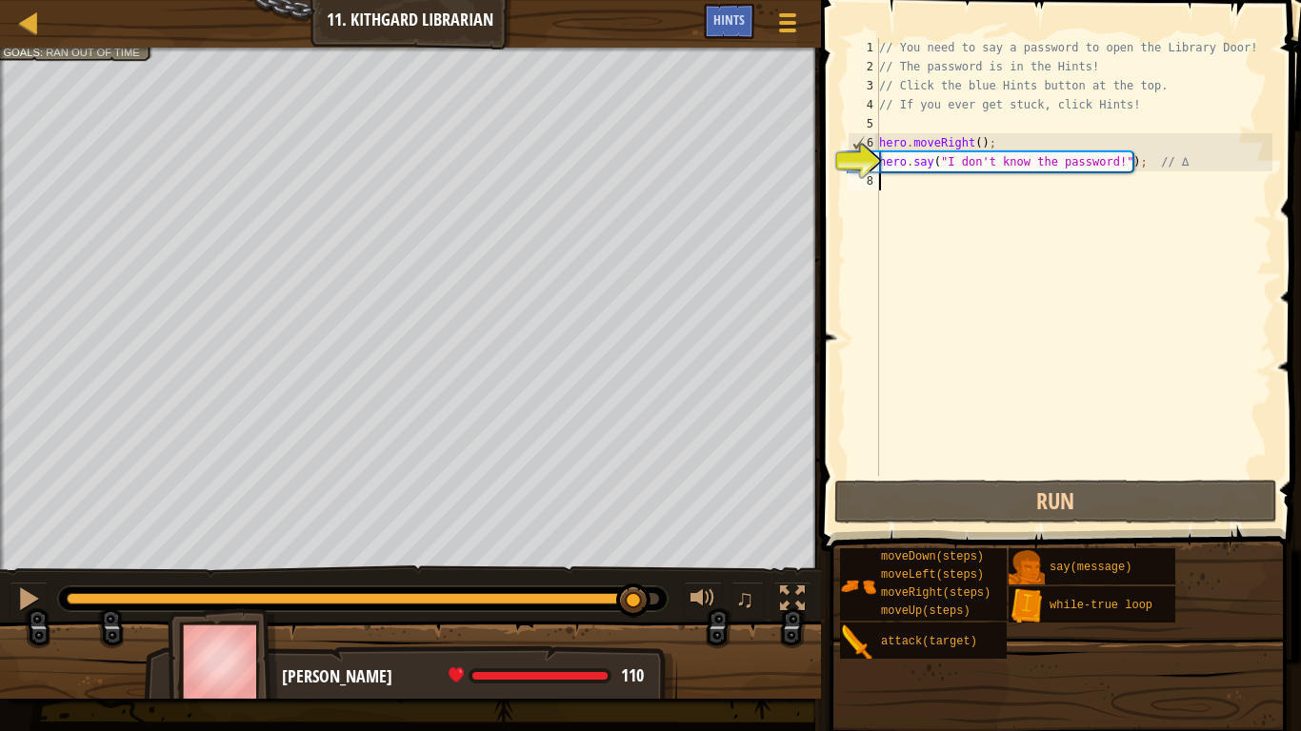
click at [932, 175] on div "// You need to say a password to open the Library Door! // The password is in t…" at bounding box center [1073, 276] width 397 height 476
click at [1115, 165] on div "// You need to say a password to open the Library Door! // The password is in t…" at bounding box center [1073, 276] width 397 height 476
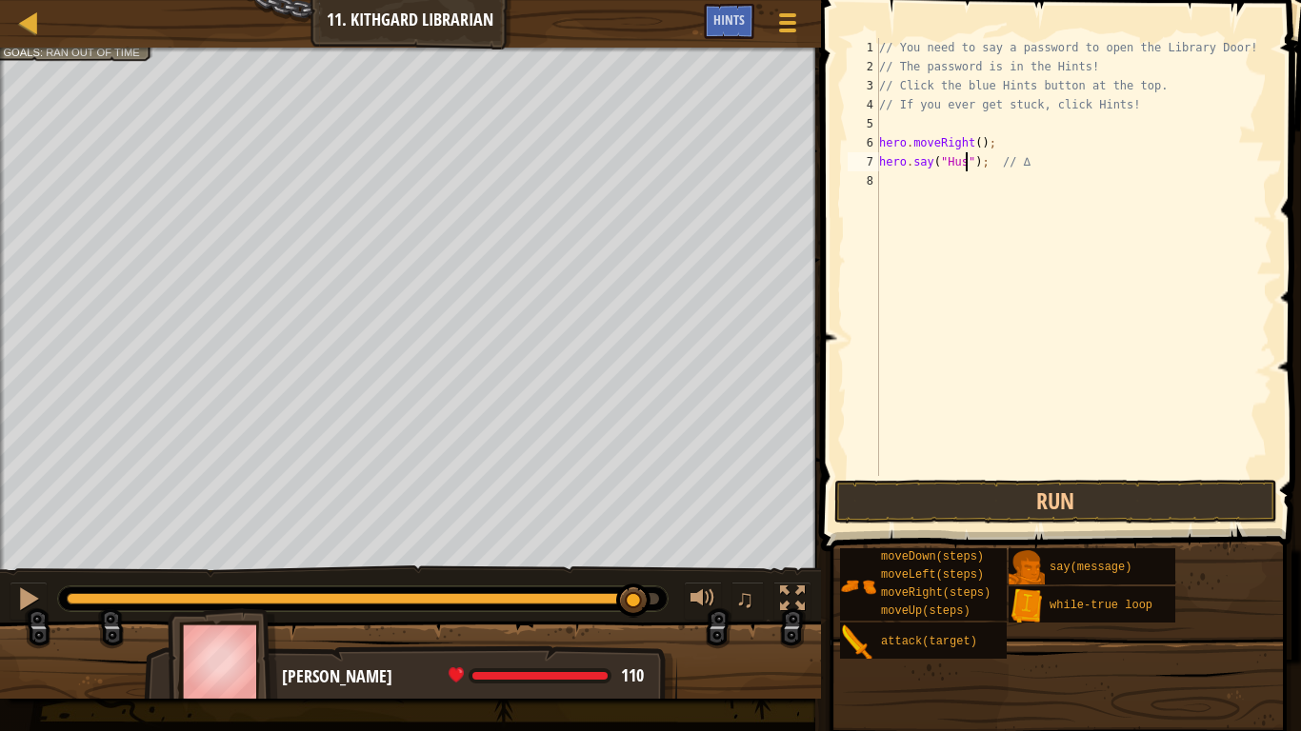
scroll to position [9, 13]
type textarea "hero.say("Hush"); // ∆"
click at [1111, 499] on button "Run" at bounding box center [1056, 502] width 444 height 44
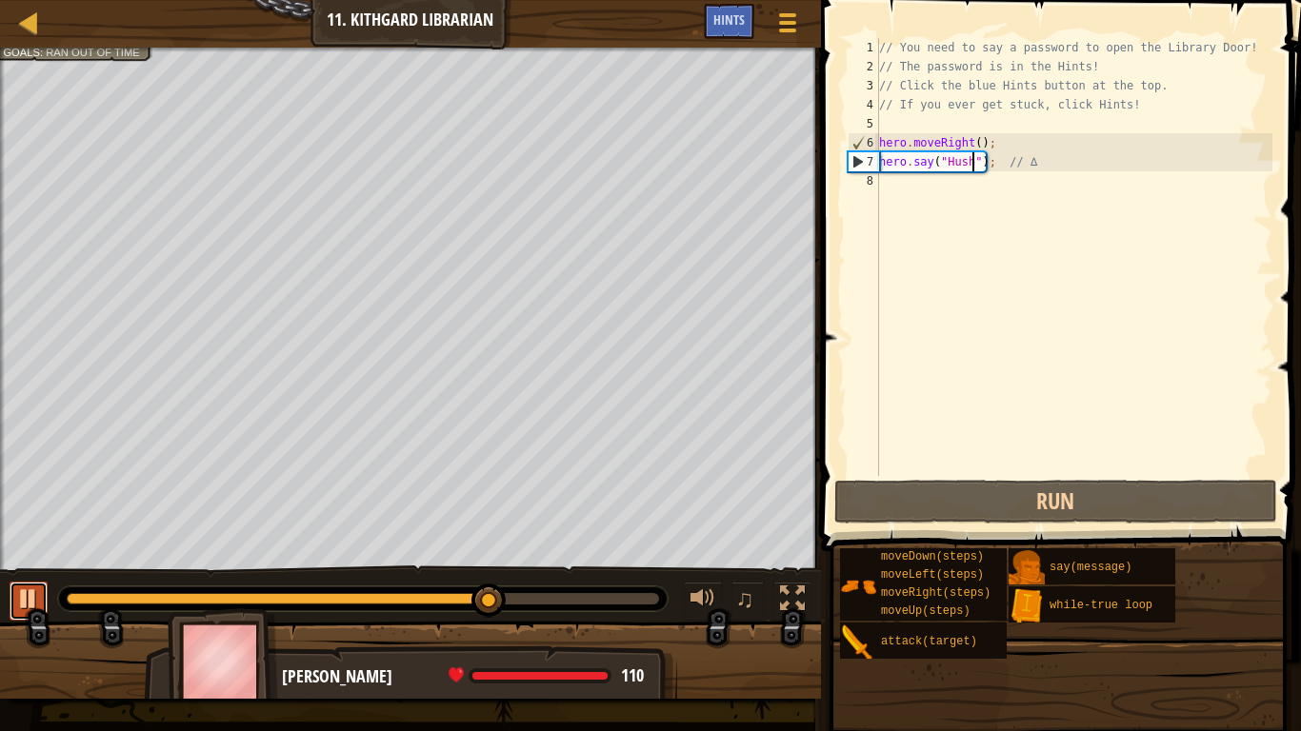
click at [20, 569] on div at bounding box center [28, 599] width 25 height 25
click at [894, 190] on div "// You need to say a password to open the Library Door! // The password is in t…" at bounding box center [1073, 276] width 397 height 476
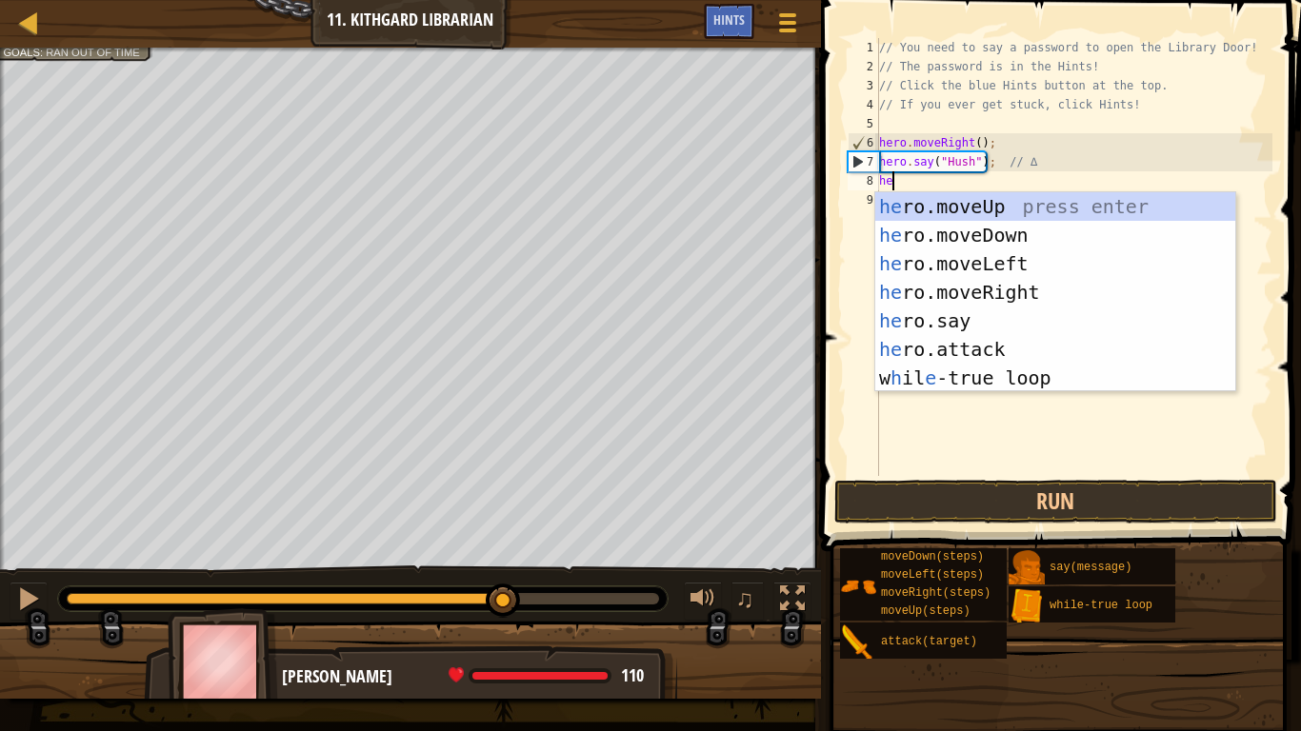
type textarea "her"
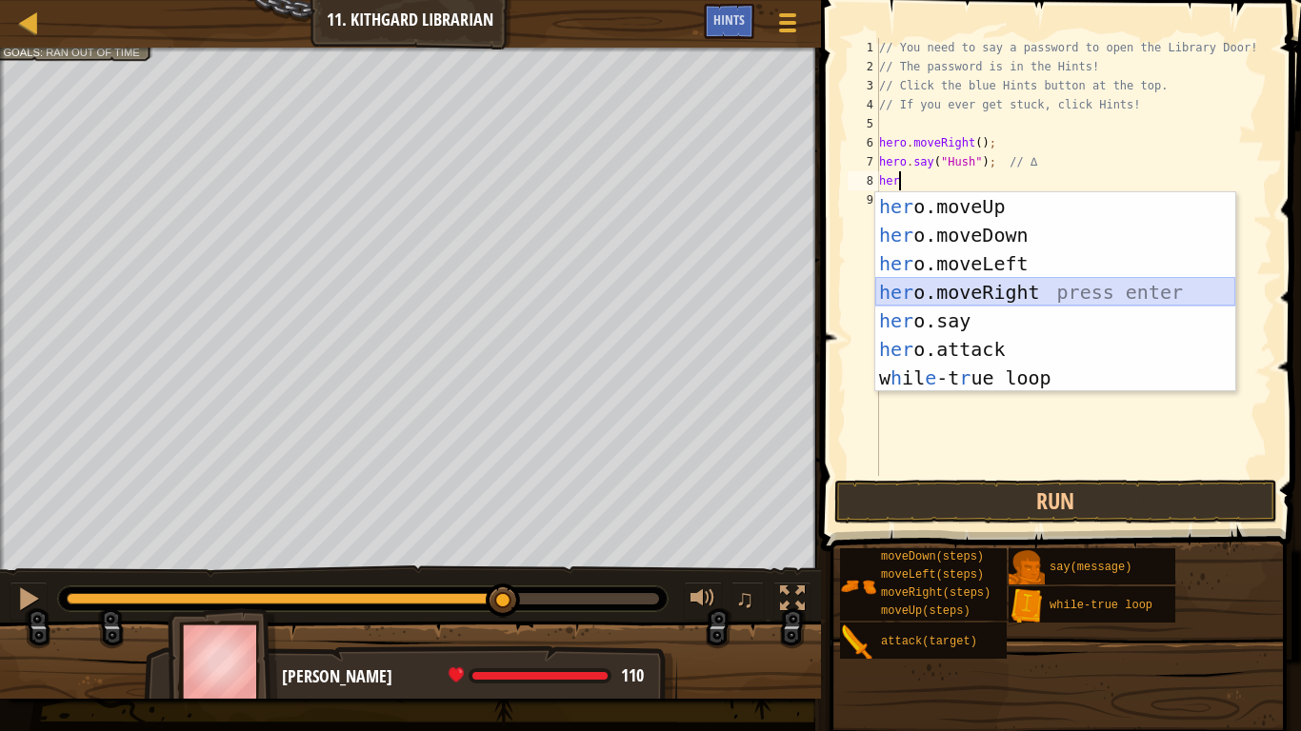
click at [1061, 280] on div "her o.moveUp press enter her o.moveDown press enter her o.moveLeft press enter …" at bounding box center [1055, 320] width 360 height 257
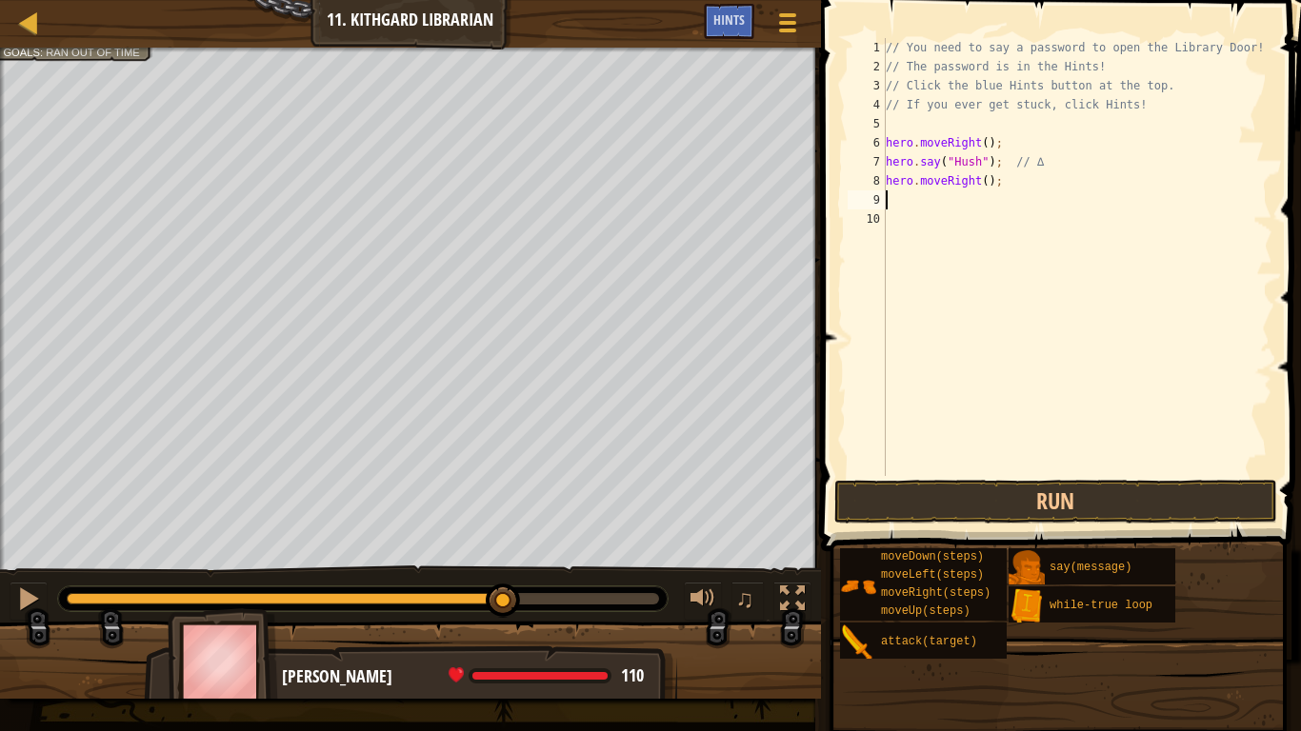
scroll to position [9, 0]
click at [1008, 486] on button "Run" at bounding box center [1056, 502] width 444 height 44
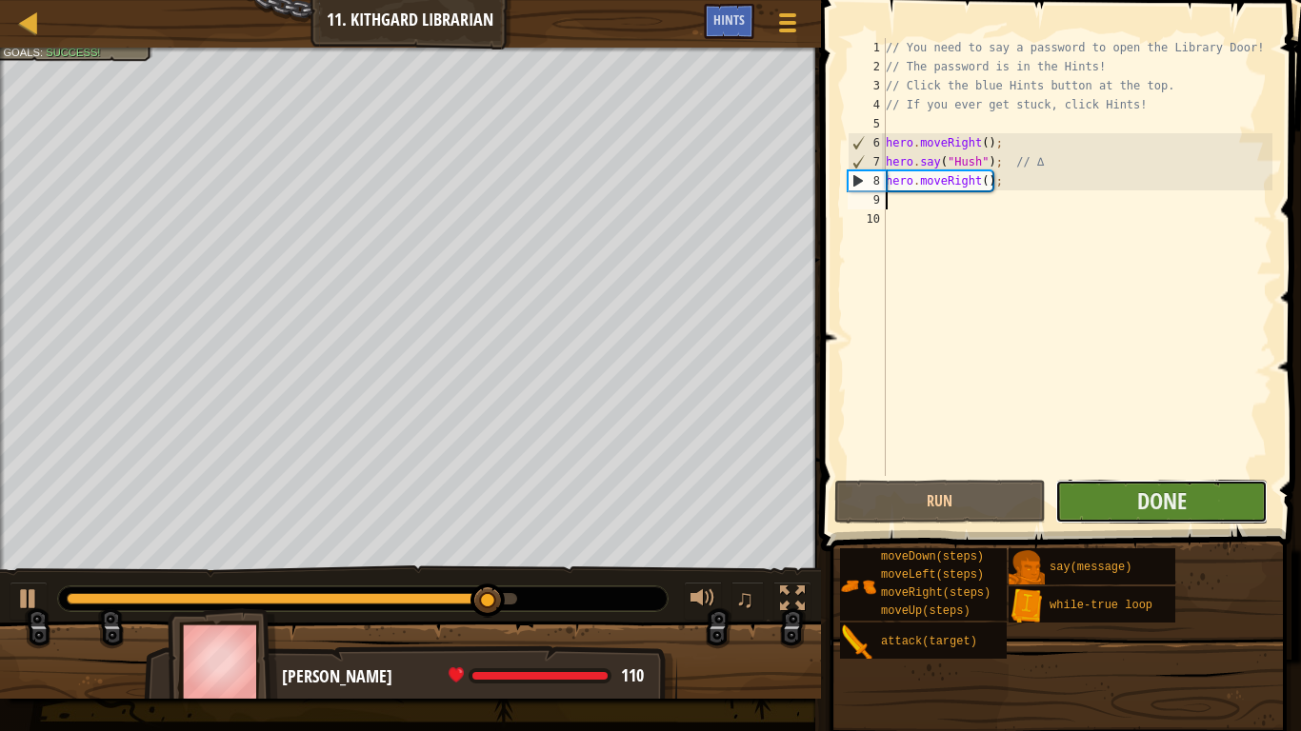
click at [1099, 497] on button "Done" at bounding box center [1161, 502] width 212 height 44
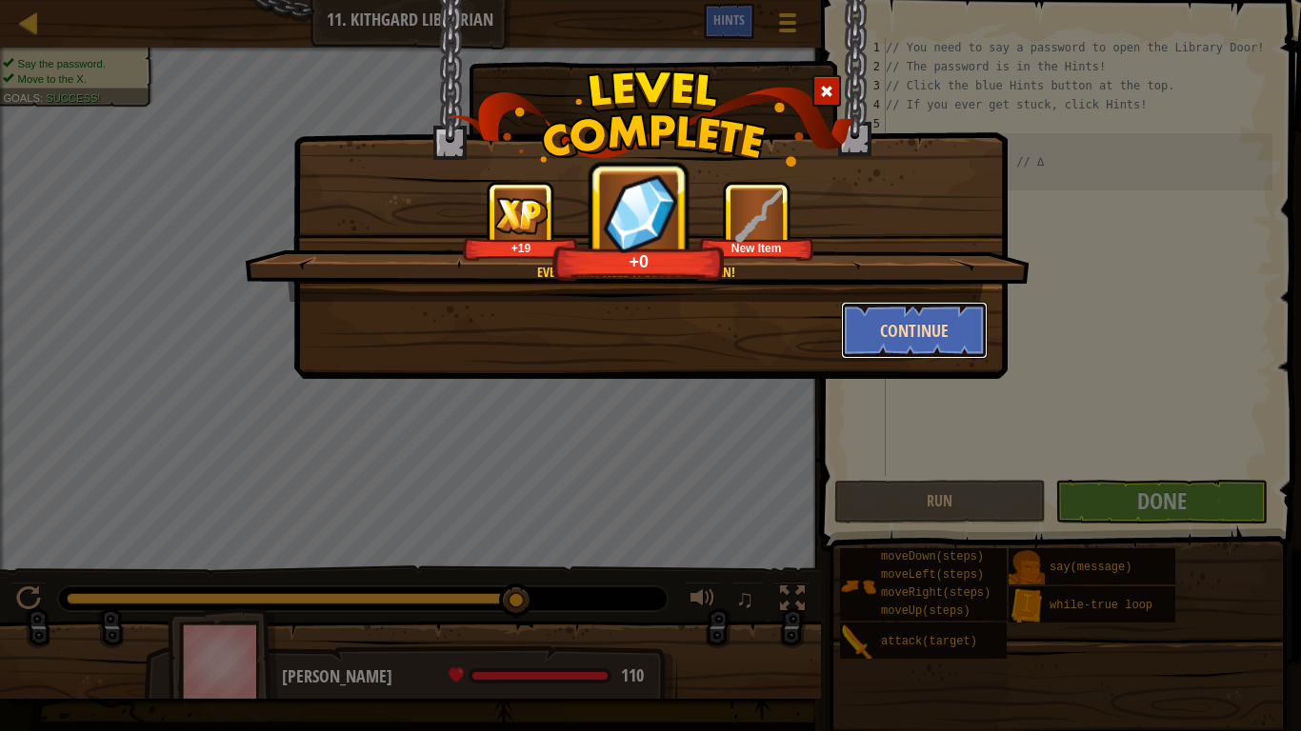
click at [916, 334] on button "Continue" at bounding box center [915, 330] width 148 height 57
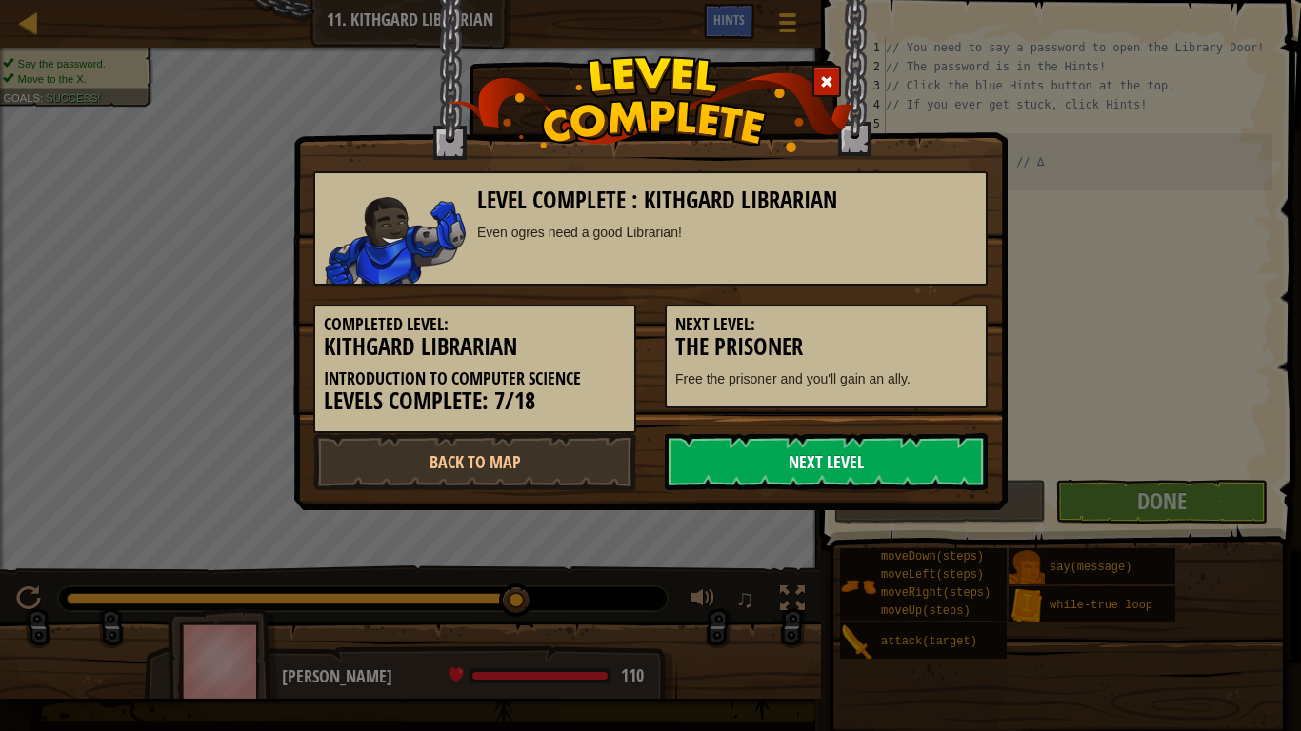
click at [909, 478] on link "Next Level" at bounding box center [826, 461] width 323 height 57
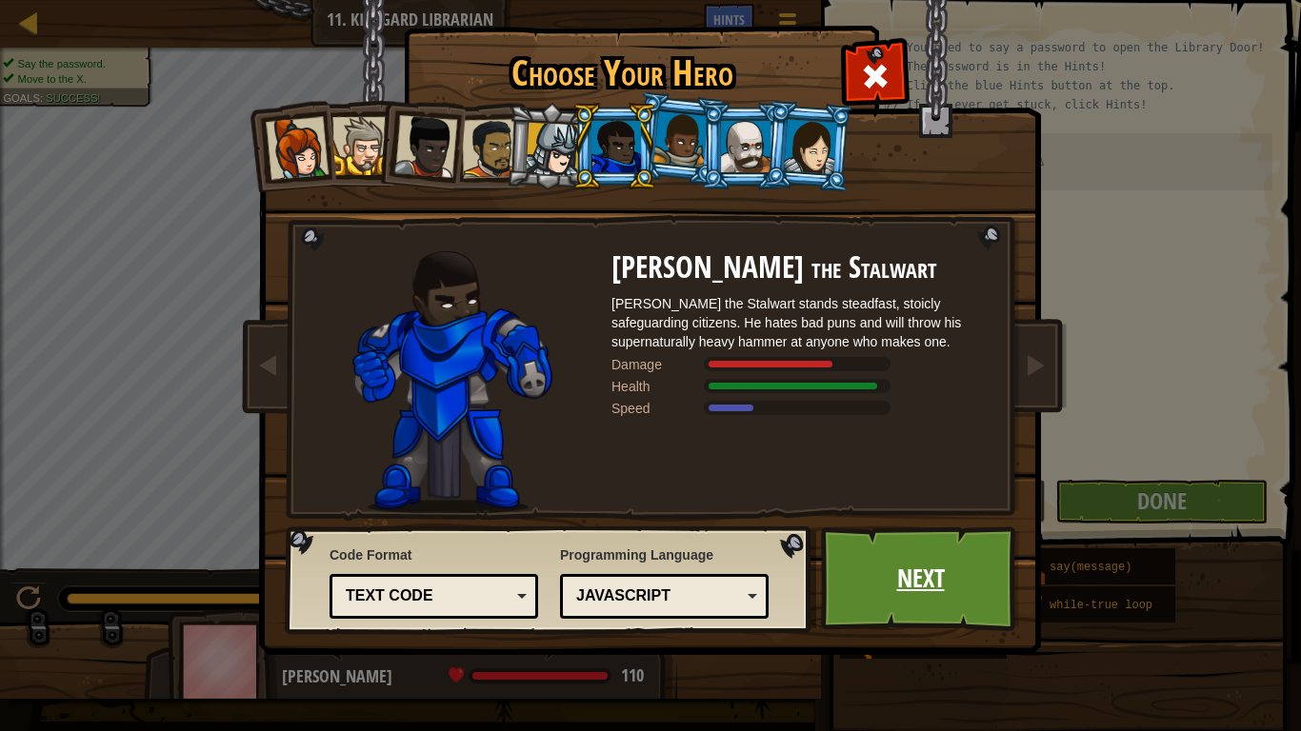
click at [876, 569] on link "Next" at bounding box center [920, 579] width 199 height 105
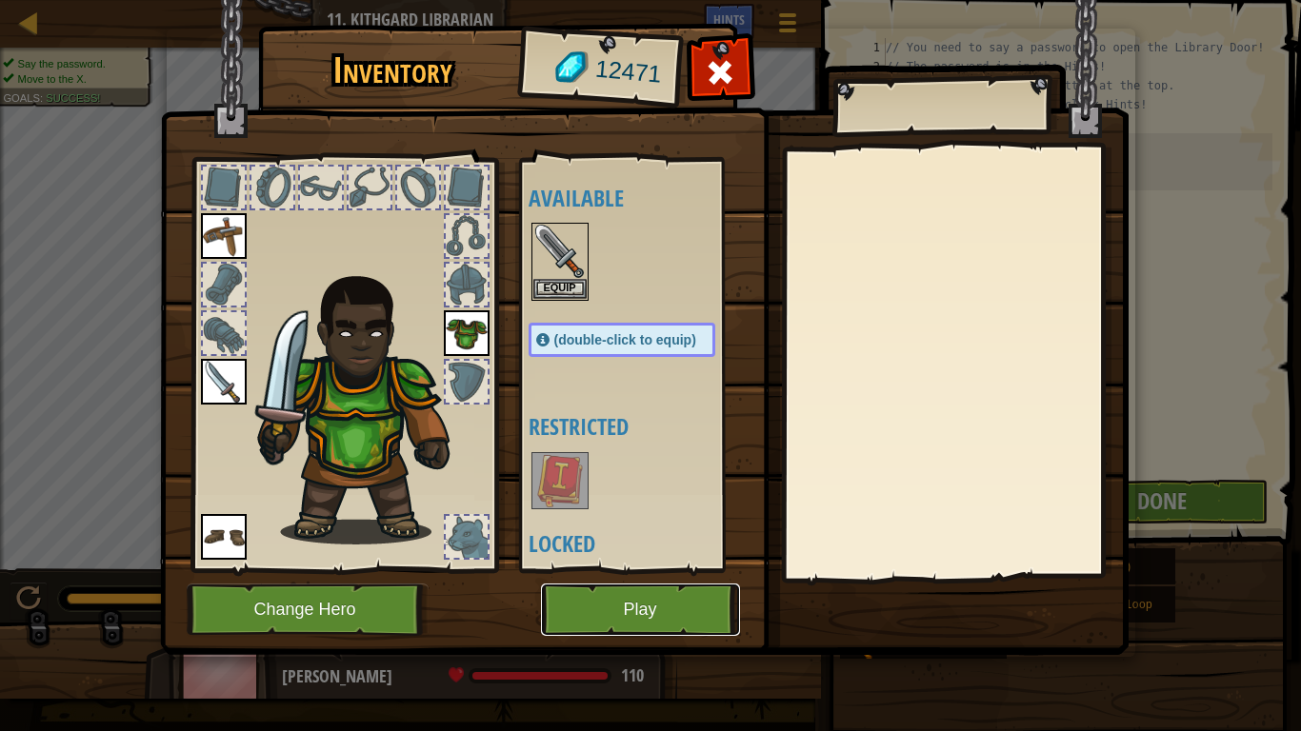
click at [669, 569] on button "Play" at bounding box center [640, 610] width 199 height 52
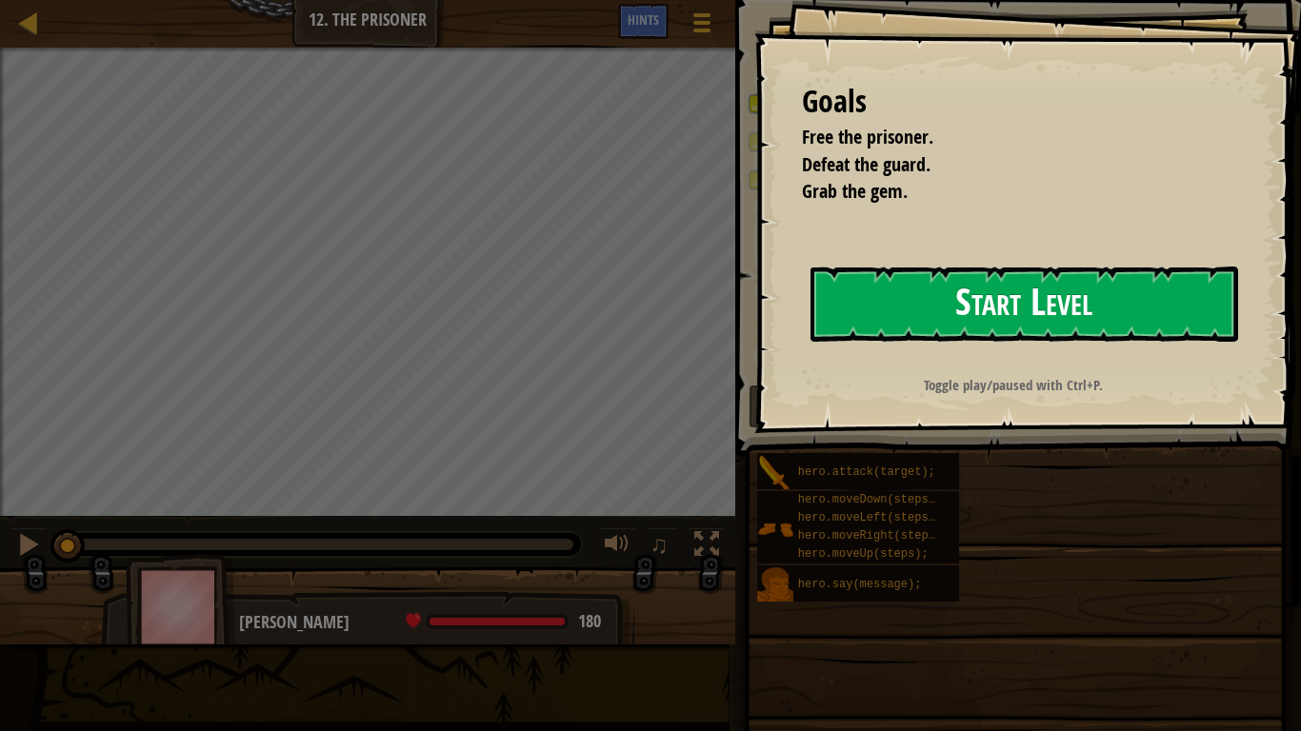
click at [986, 285] on button "Start Level" at bounding box center [1024, 304] width 428 height 75
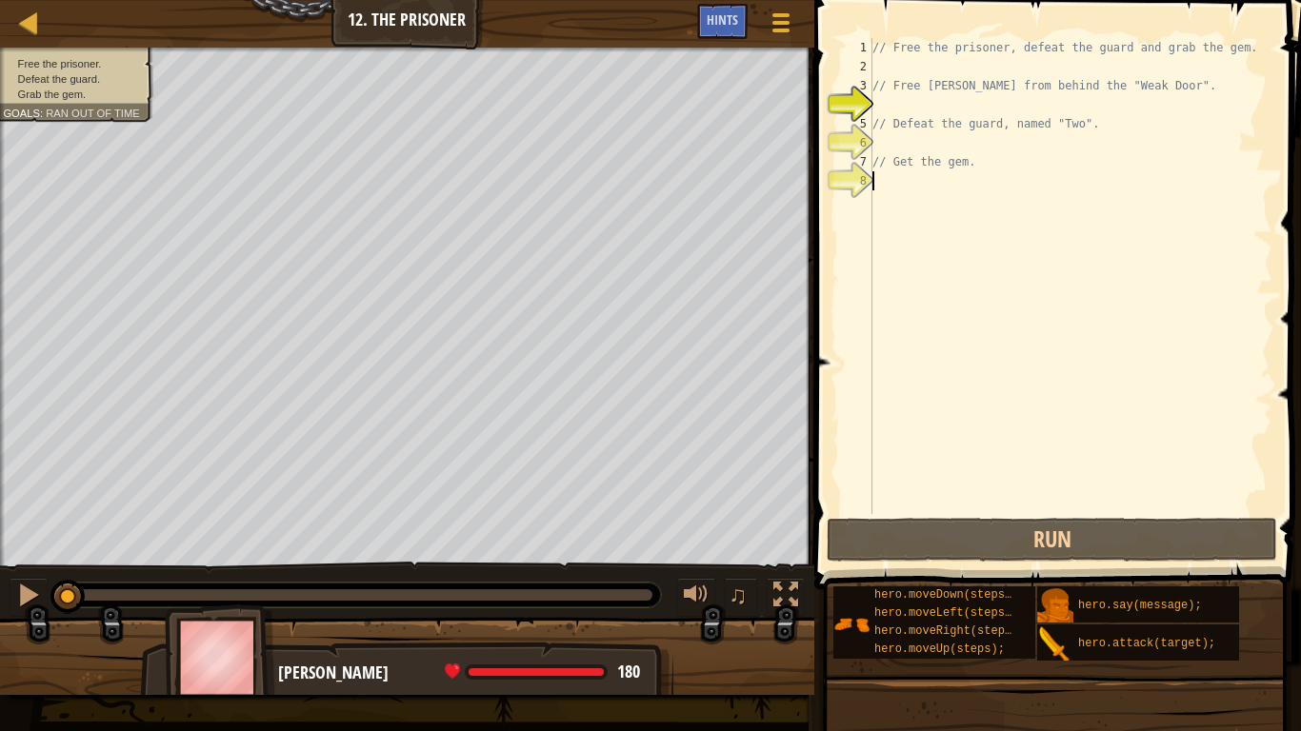
click at [888, 187] on div "// Free the prisoner, defeat the guard and grab the gem. // Free [PERSON_NAME] …" at bounding box center [1071, 295] width 404 height 514
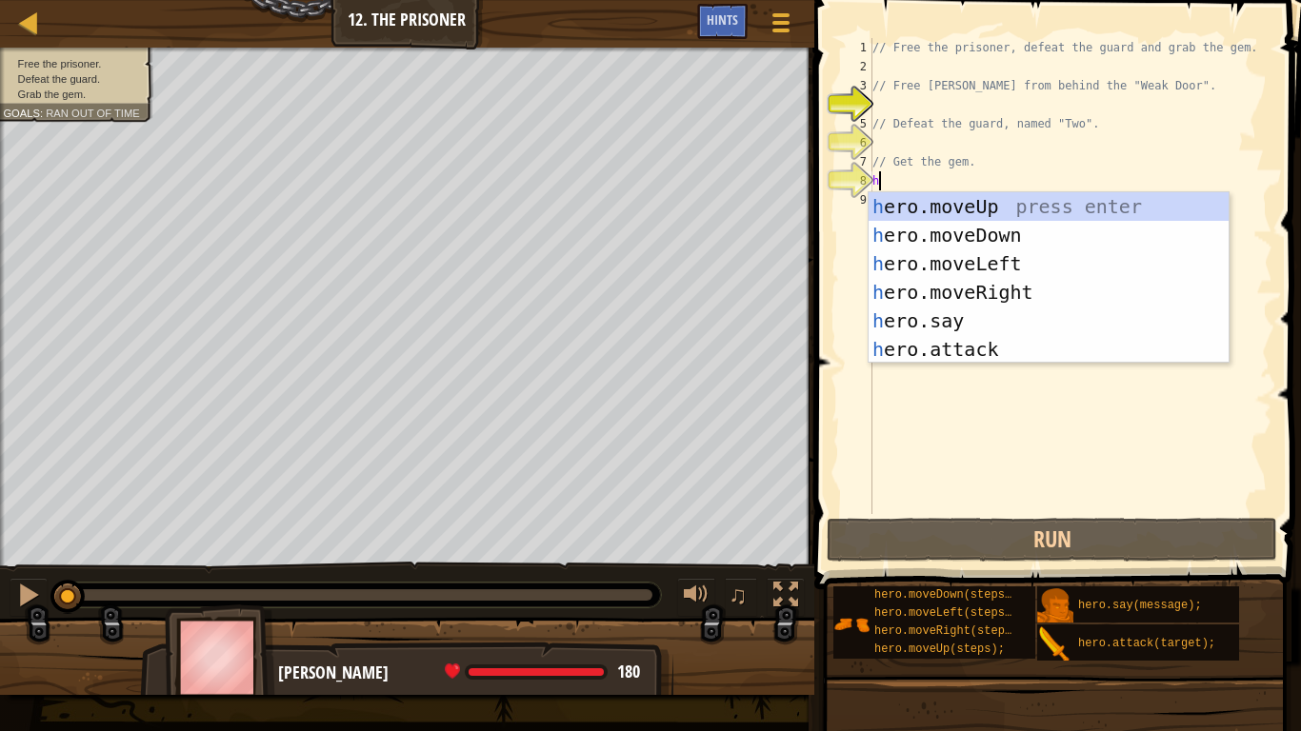
type textarea "her"
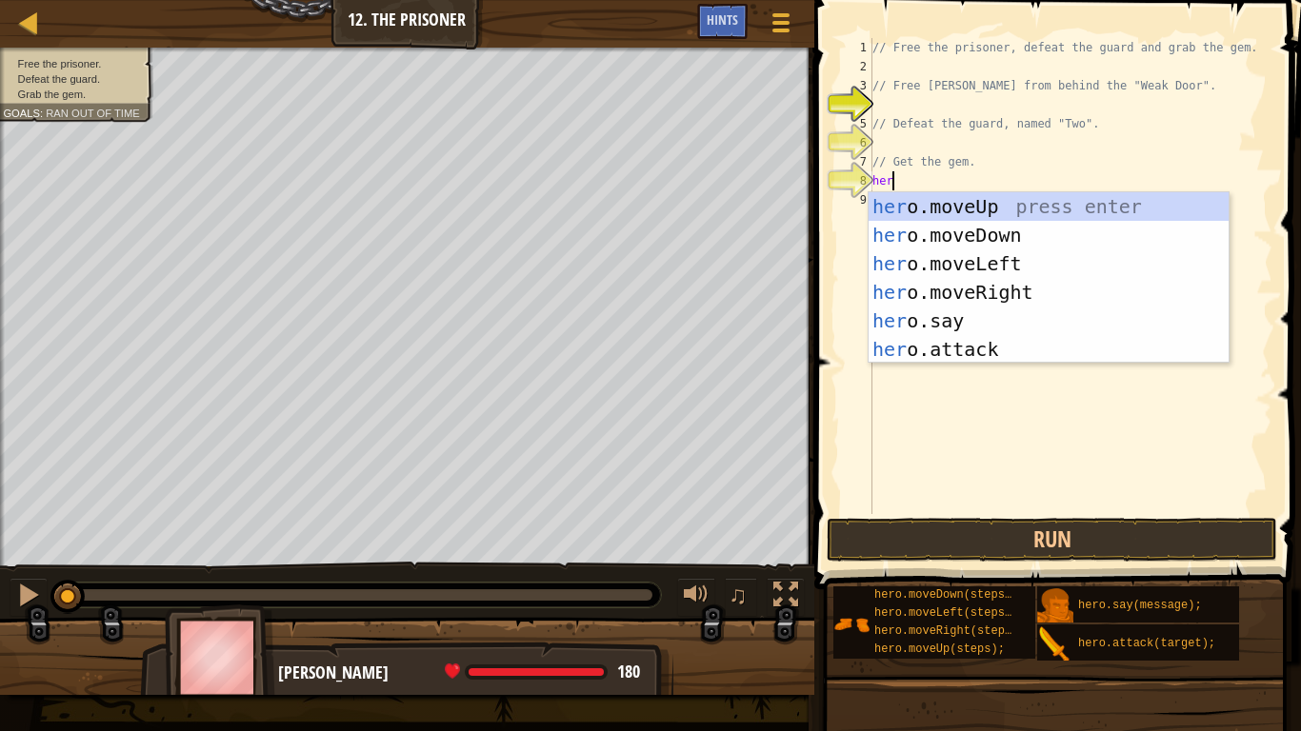
scroll to position [9, 2]
click at [1017, 295] on div "her o.moveUp press enter her o.moveDown press enter her o.moveLeft press enter …" at bounding box center [1049, 306] width 360 height 229
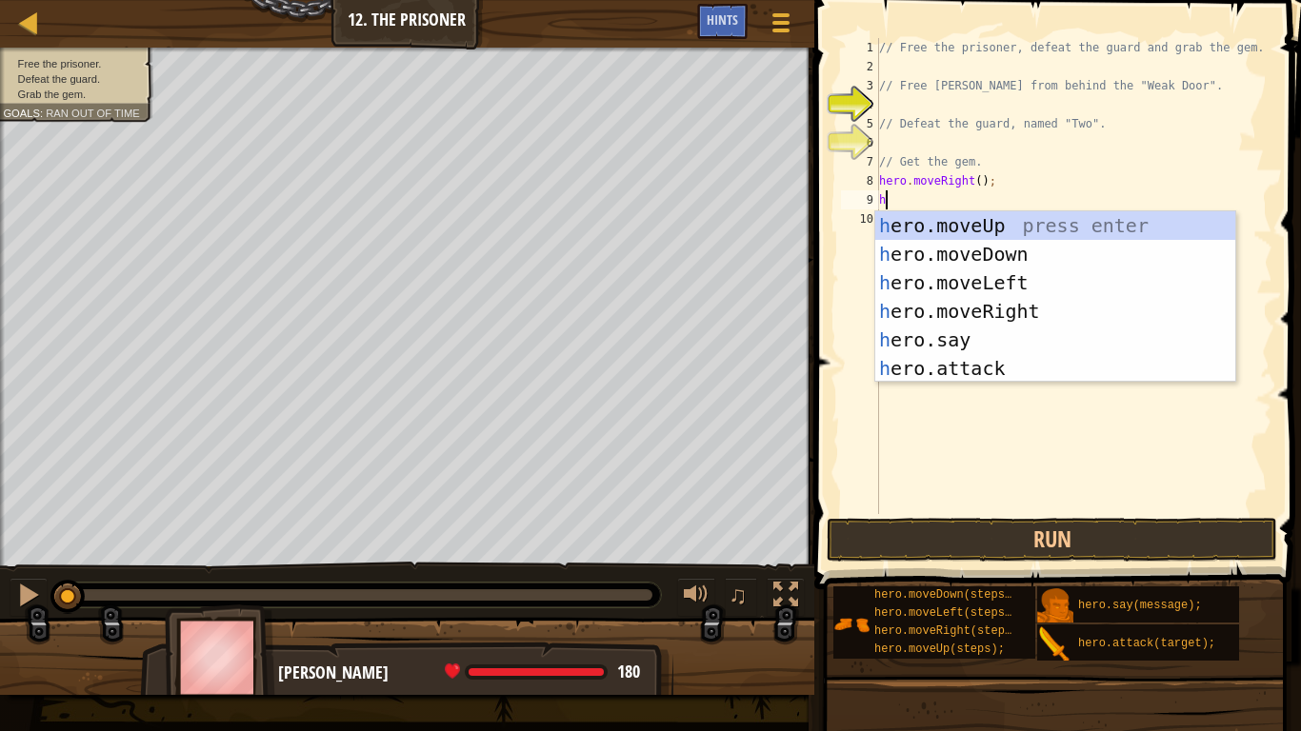
scroll to position [9, 1]
click at [986, 353] on div "he ro.moveUp press enter he ro.moveDown press enter he ro.moveLeft press enter …" at bounding box center [1055, 325] width 360 height 229
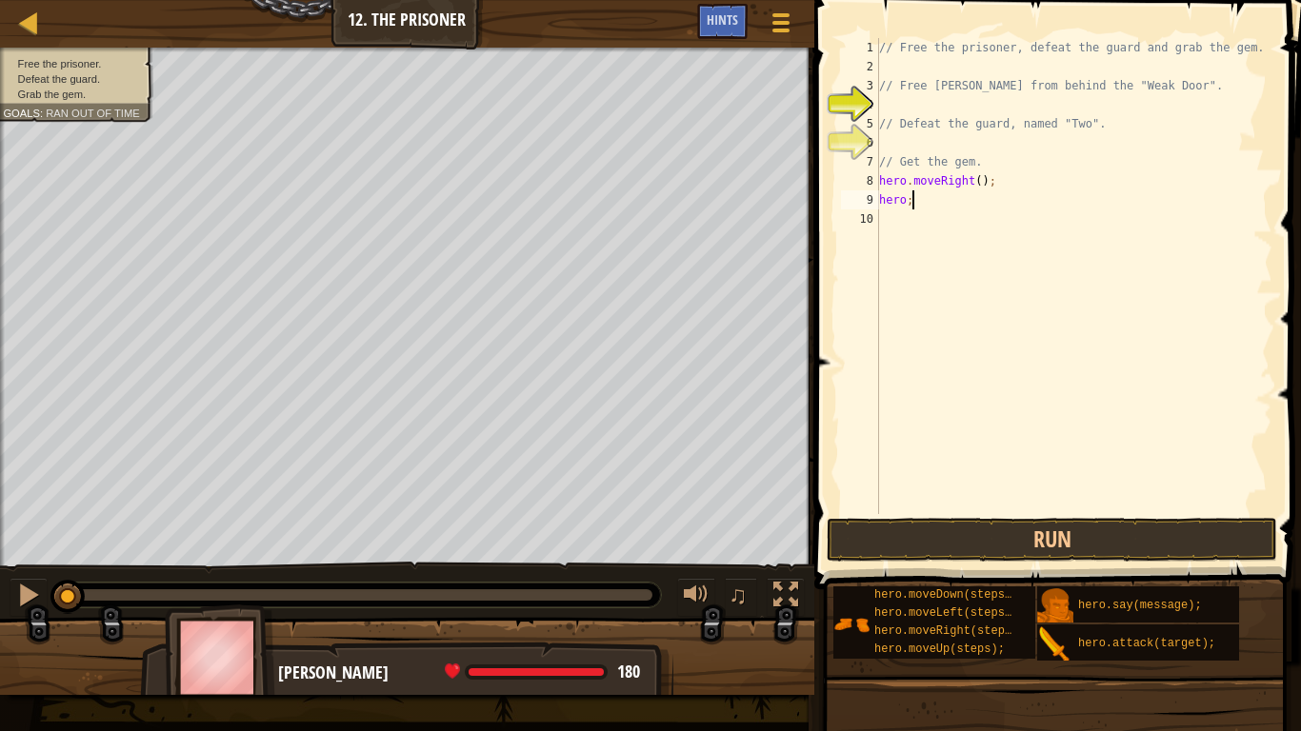
type textarea "hero"
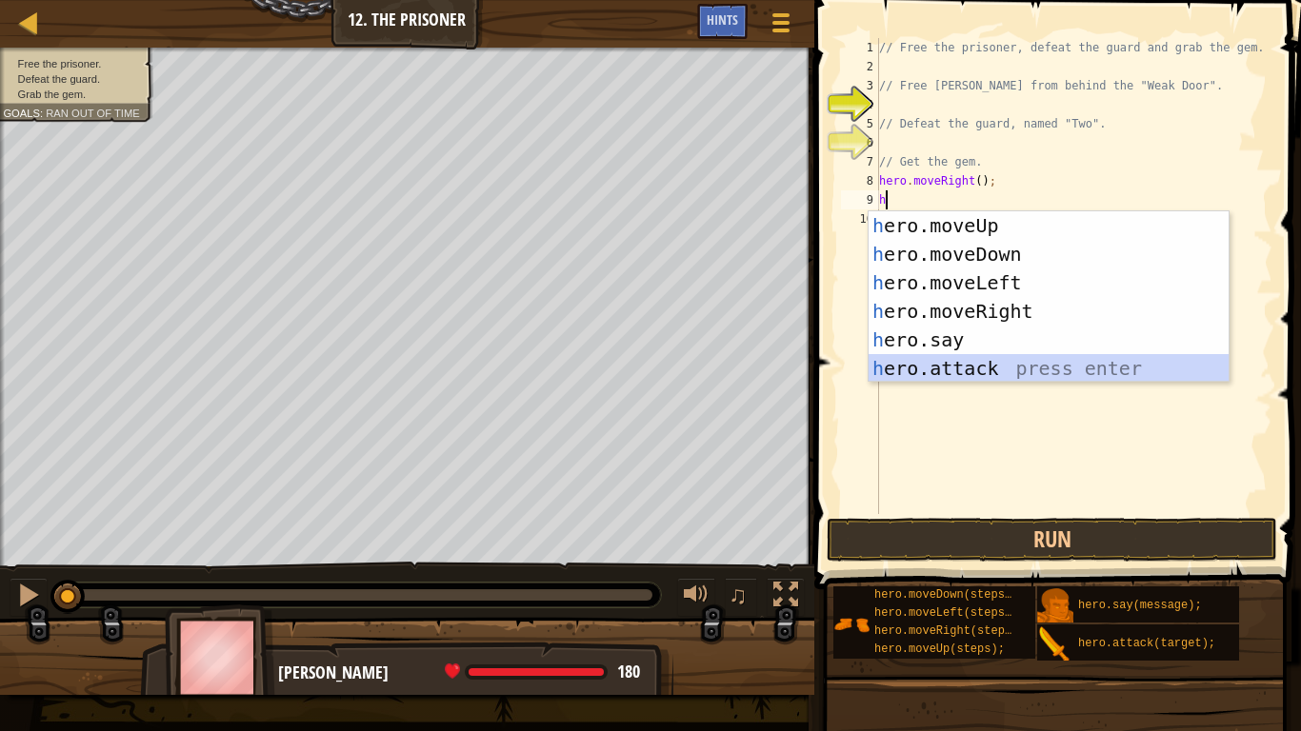
click at [1025, 377] on div "h ero.moveUp press enter h ero.moveDown press enter h ero.moveLeft press enter …" at bounding box center [1049, 325] width 360 height 229
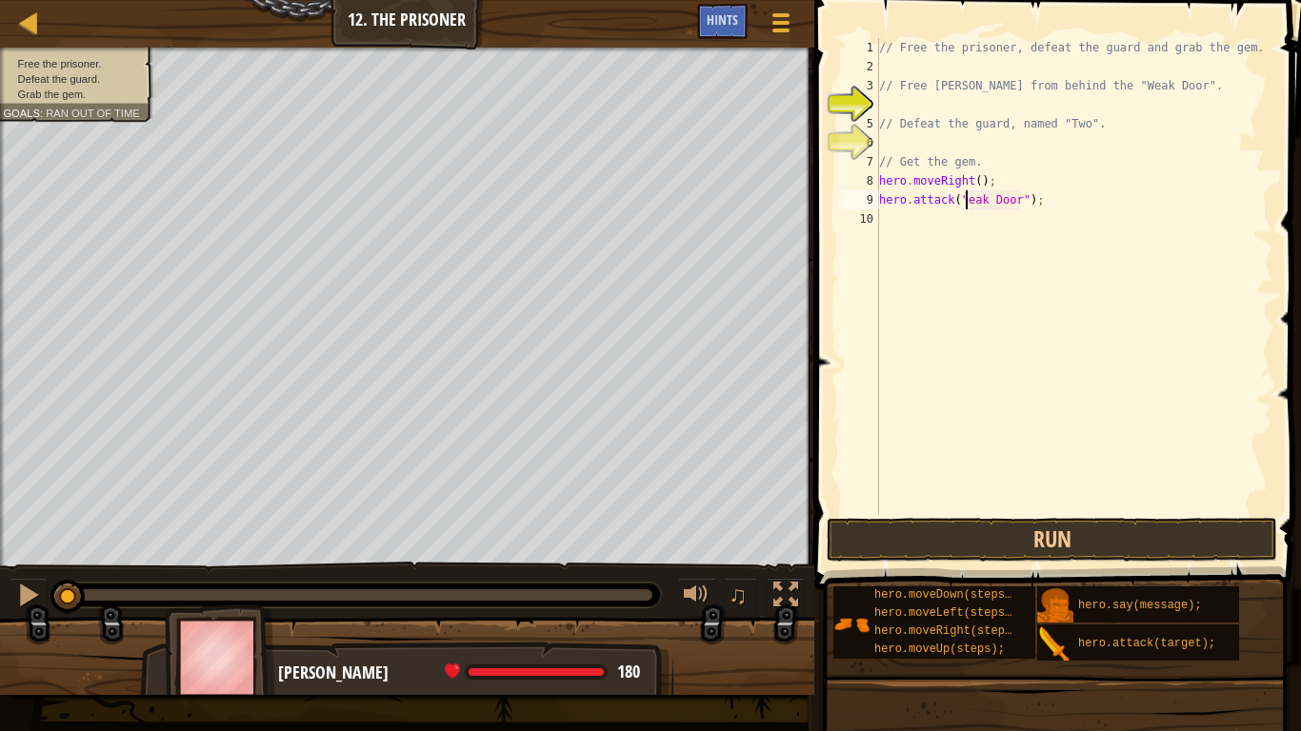
scroll to position [9, 13]
click at [737, 26] on span "Hints" at bounding box center [722, 19] width 31 height 18
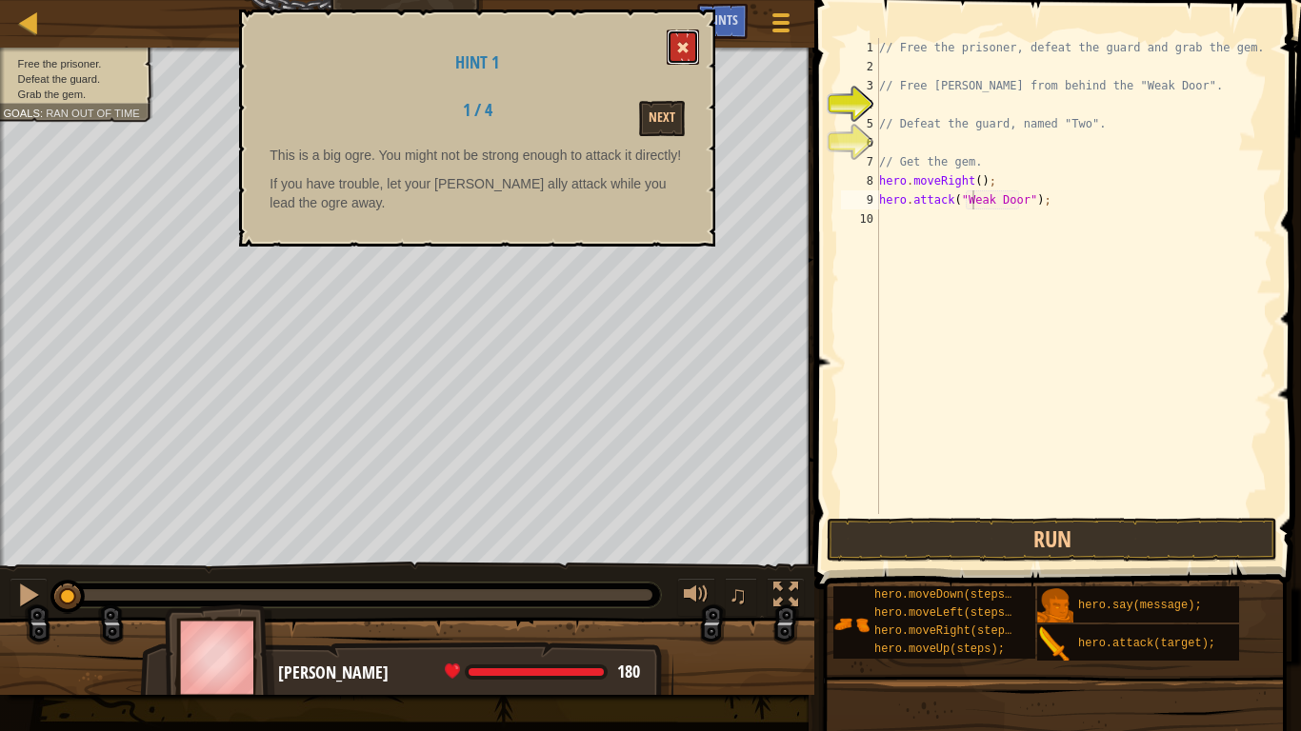
click at [681, 36] on button at bounding box center [683, 47] width 32 height 35
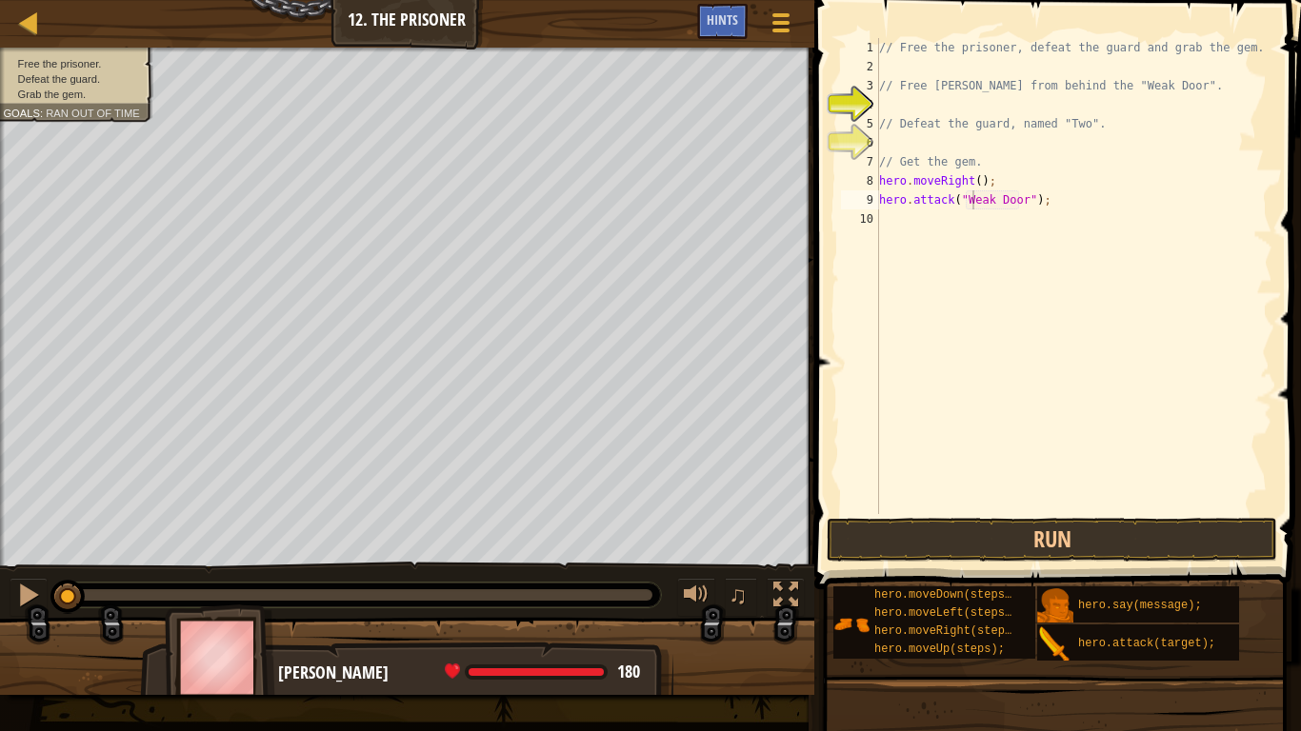
type textarea "hero.moveRight();"
click at [1012, 182] on div "// Free the prisoner, defeat the guard and grab the gem. // Free [PERSON_NAME] …" at bounding box center [1073, 295] width 397 height 514
type textarea "hero.moveRight();"
click at [900, 513] on div "// Free the prisoner, defeat the guard and grab the gem. // Free [PERSON_NAME] …" at bounding box center [1073, 295] width 397 height 514
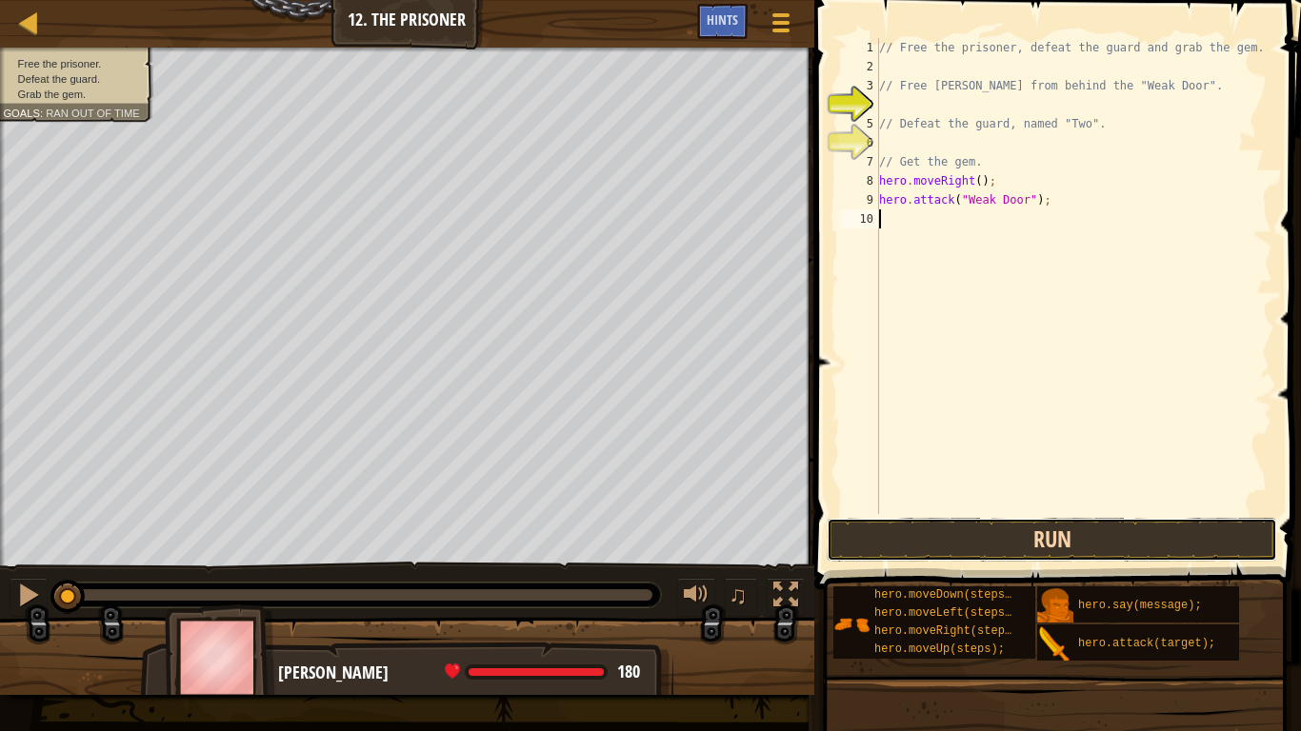
click at [907, 524] on button "Run" at bounding box center [1052, 540] width 450 height 44
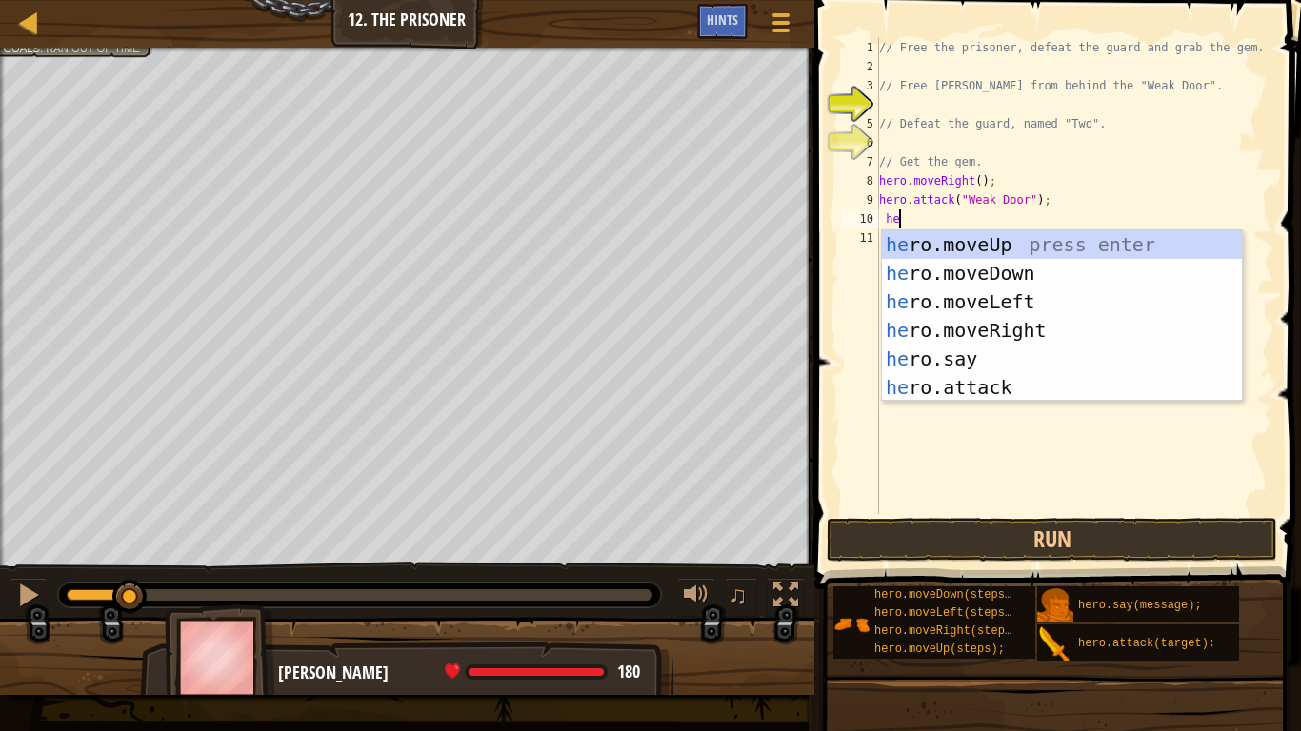
scroll to position [9, 4]
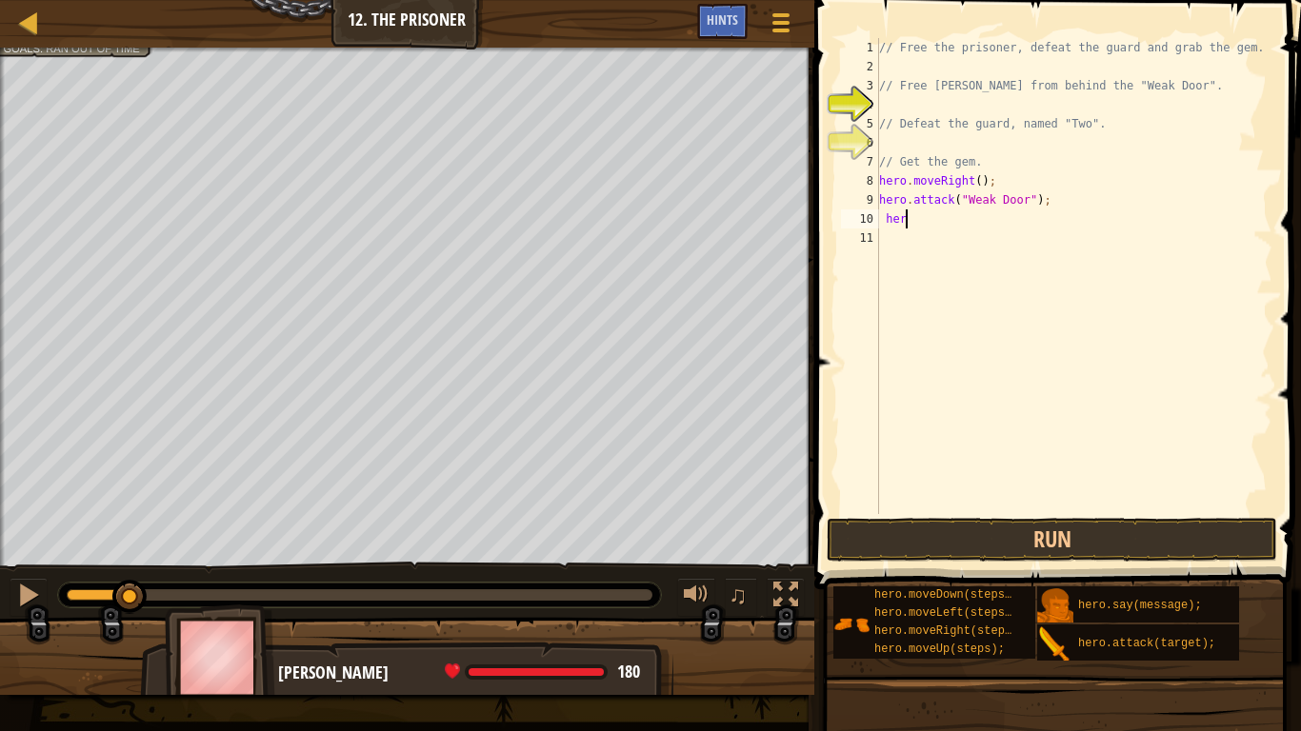
type textarea "h"
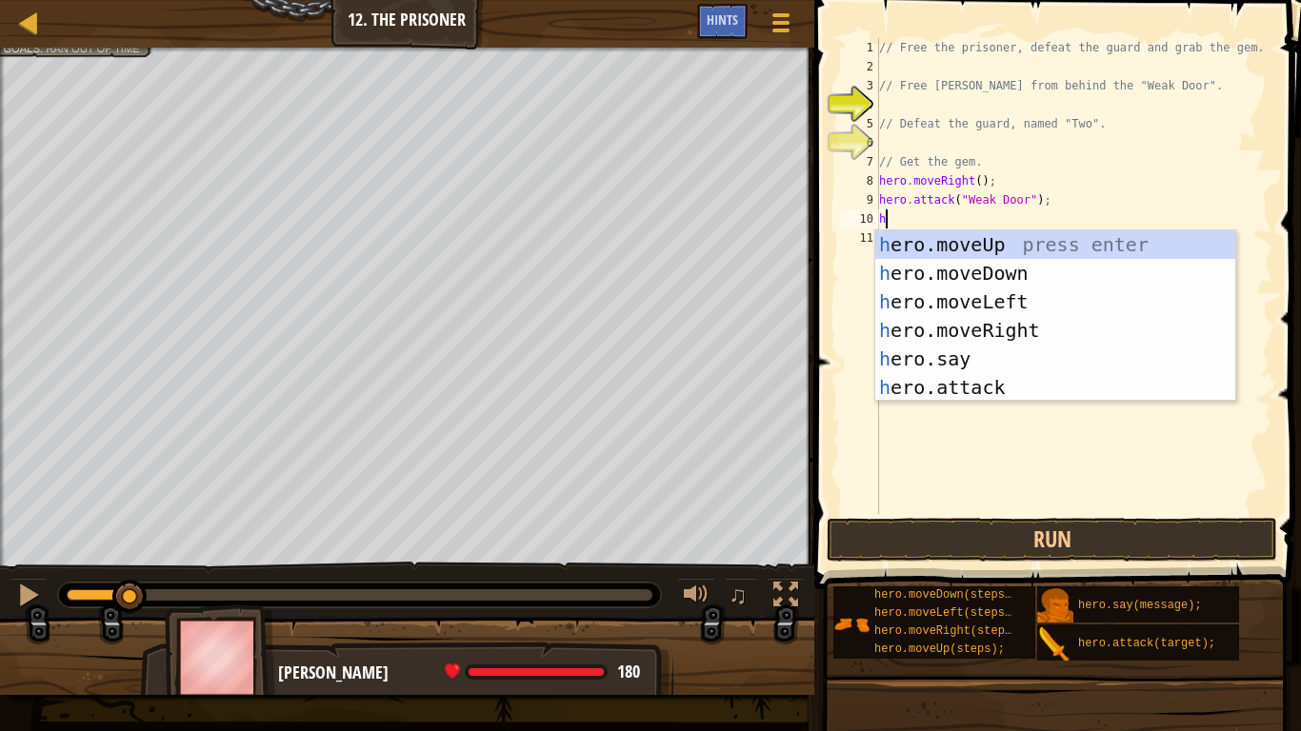
type textarea "her"
click at [1007, 330] on div "her o.moveUp press enter her o.moveDown press enter her o.moveLeft press enter …" at bounding box center [1055, 344] width 360 height 229
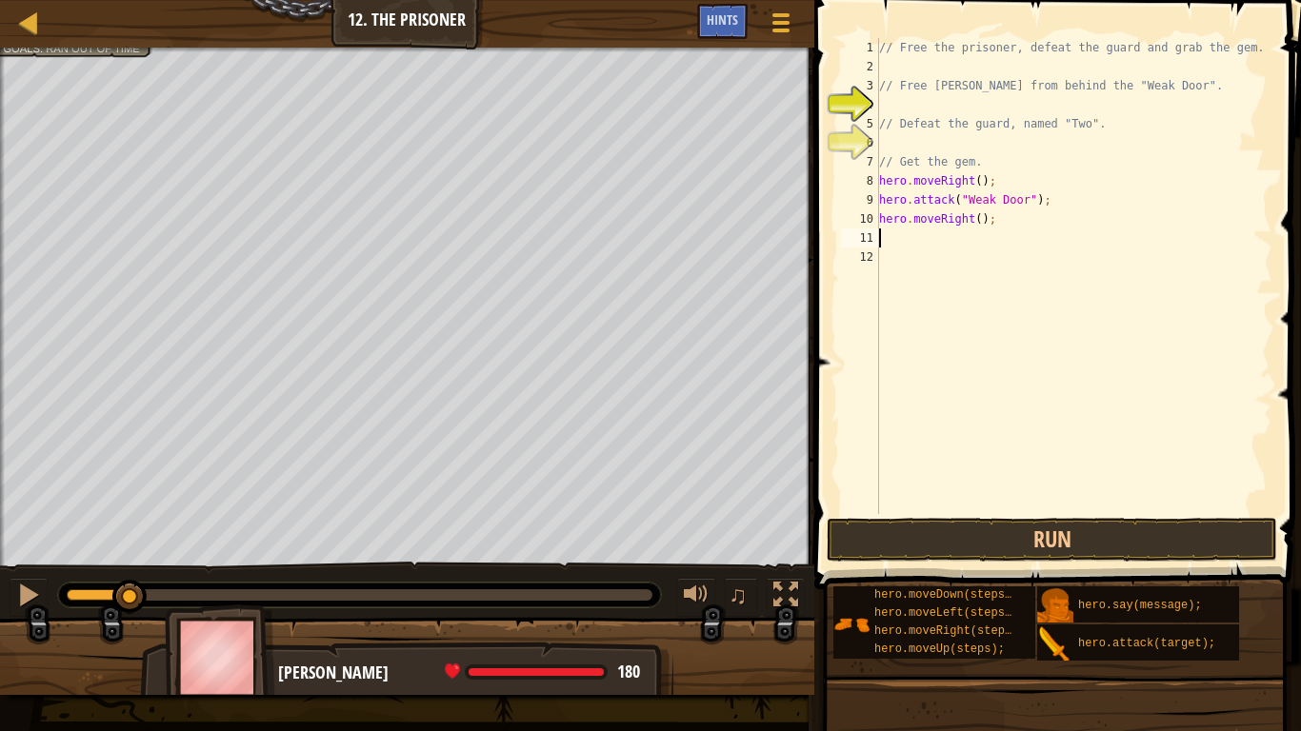
scroll to position [9, 0]
click at [981, 224] on div "// Free the prisoner, defeat the guard and grab the gem. // Free [PERSON_NAME] …" at bounding box center [1073, 295] width 397 height 514
type textarea "hero.moveRight(3);"
click at [925, 252] on div "// Free the prisoner, defeat the guard and grab the gem. // Free [PERSON_NAME] …" at bounding box center [1073, 295] width 397 height 514
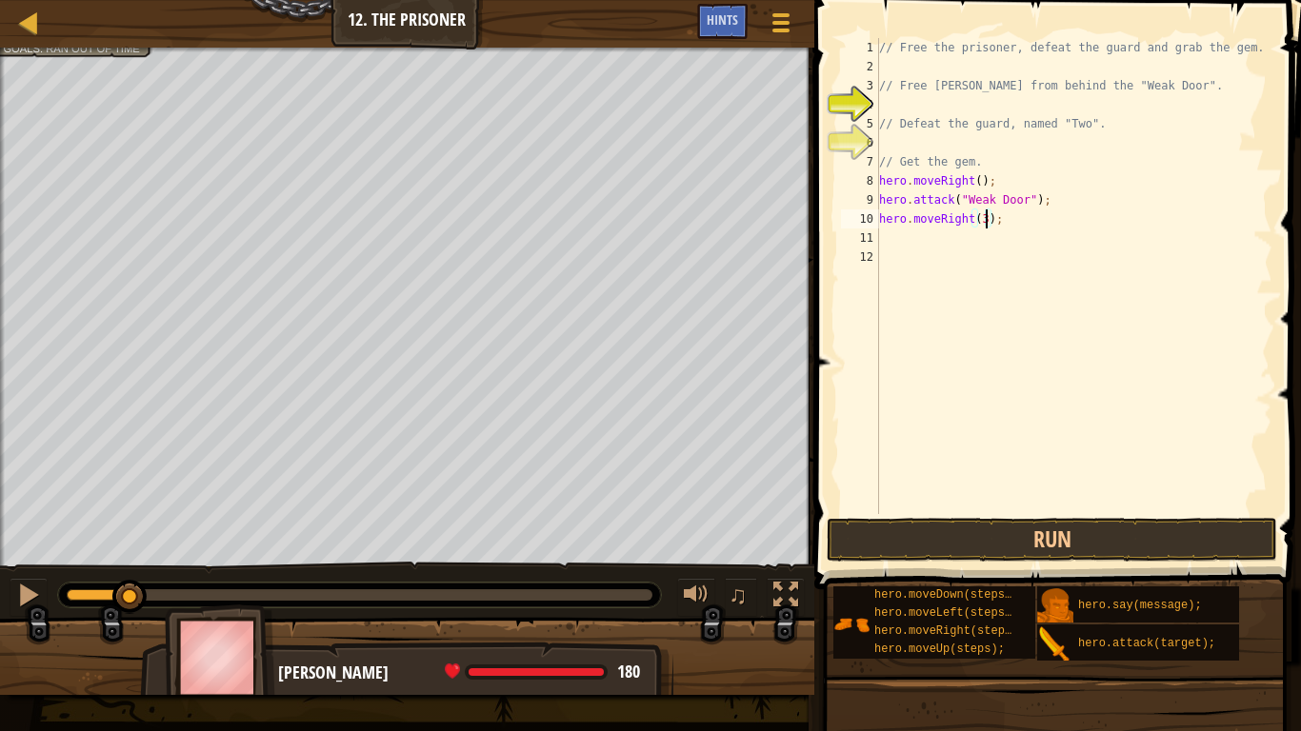
scroll to position [9, 0]
click at [908, 244] on div "// Free the prisoner, defeat the guard and grab the gem. // Free [PERSON_NAME] …" at bounding box center [1073, 295] width 397 height 514
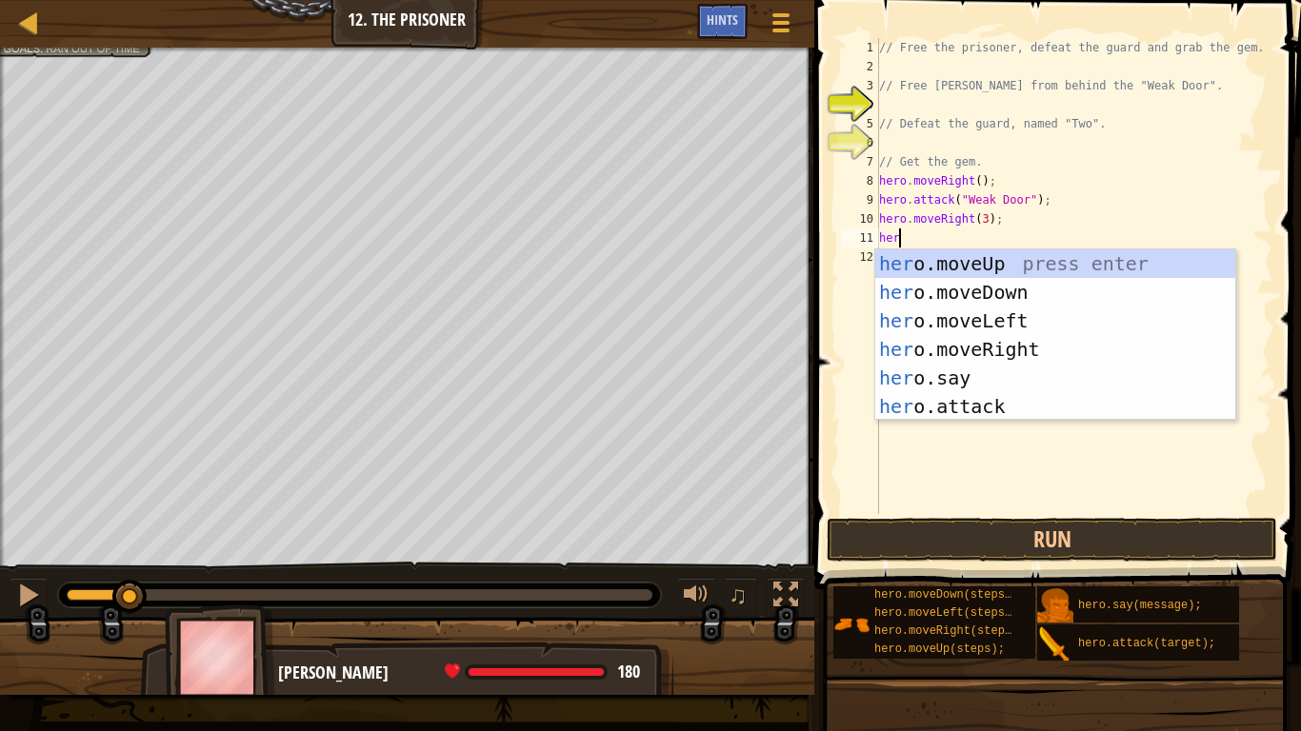
type textarea "hero"
click at [1009, 299] on div "hero .moveUp press enter hero .moveDown press enter hero .moveLeft press enter …" at bounding box center [1055, 364] width 360 height 229
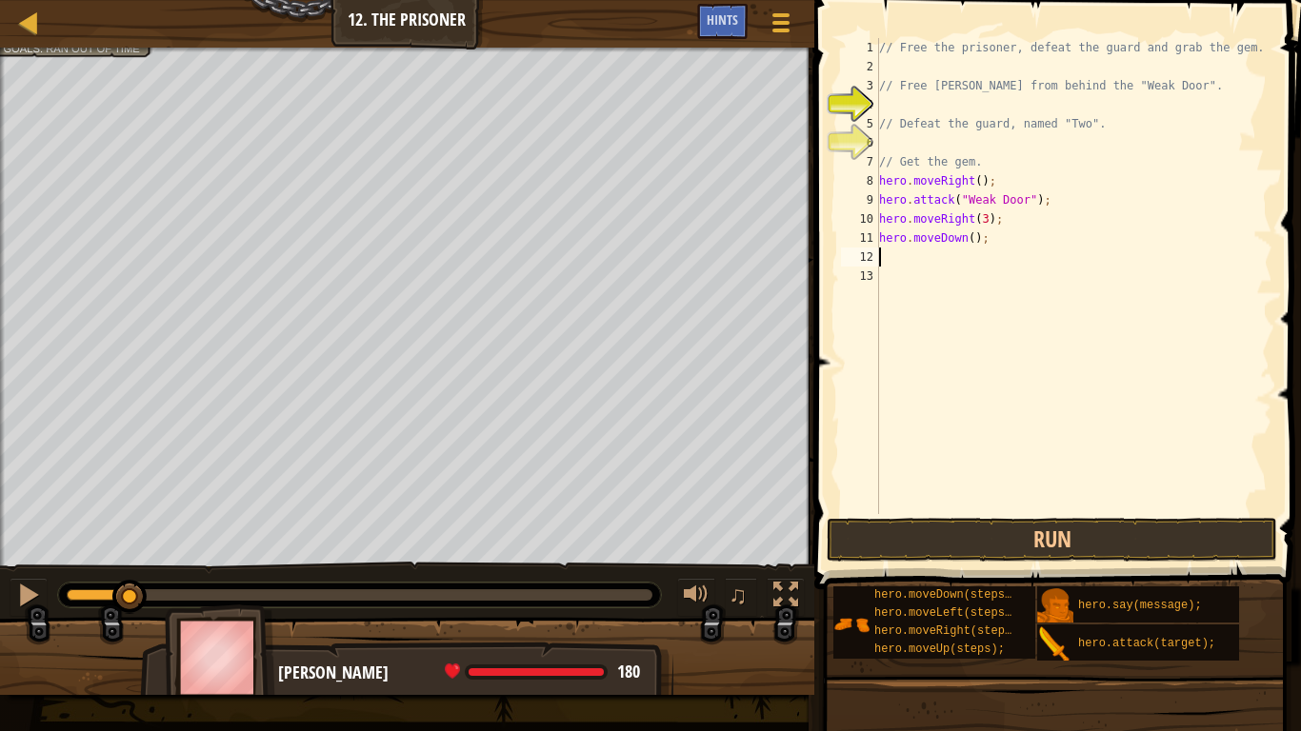
click at [975, 246] on div "// Free the prisoner, defeat the guard and grab the gem. // Free [PERSON_NAME] …" at bounding box center [1073, 295] width 397 height 514
type textarea "hero.moveDown(3);"
click at [923, 258] on div "// Free the prisoner, defeat the guard and grab the gem. // Free [PERSON_NAME] …" at bounding box center [1073, 295] width 397 height 514
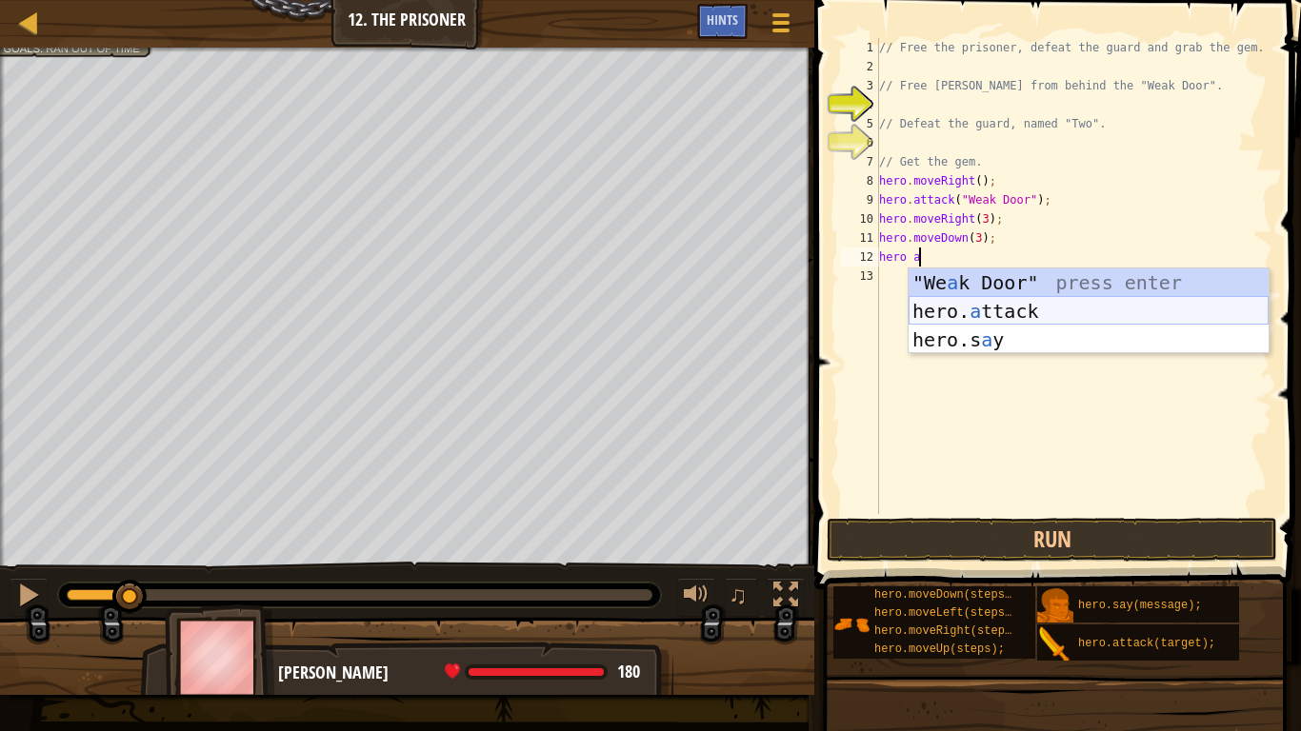
click at [949, 311] on div ""We a k Door" press enter hero. a ttack press enter hero.s a y press enter" at bounding box center [1089, 340] width 360 height 143
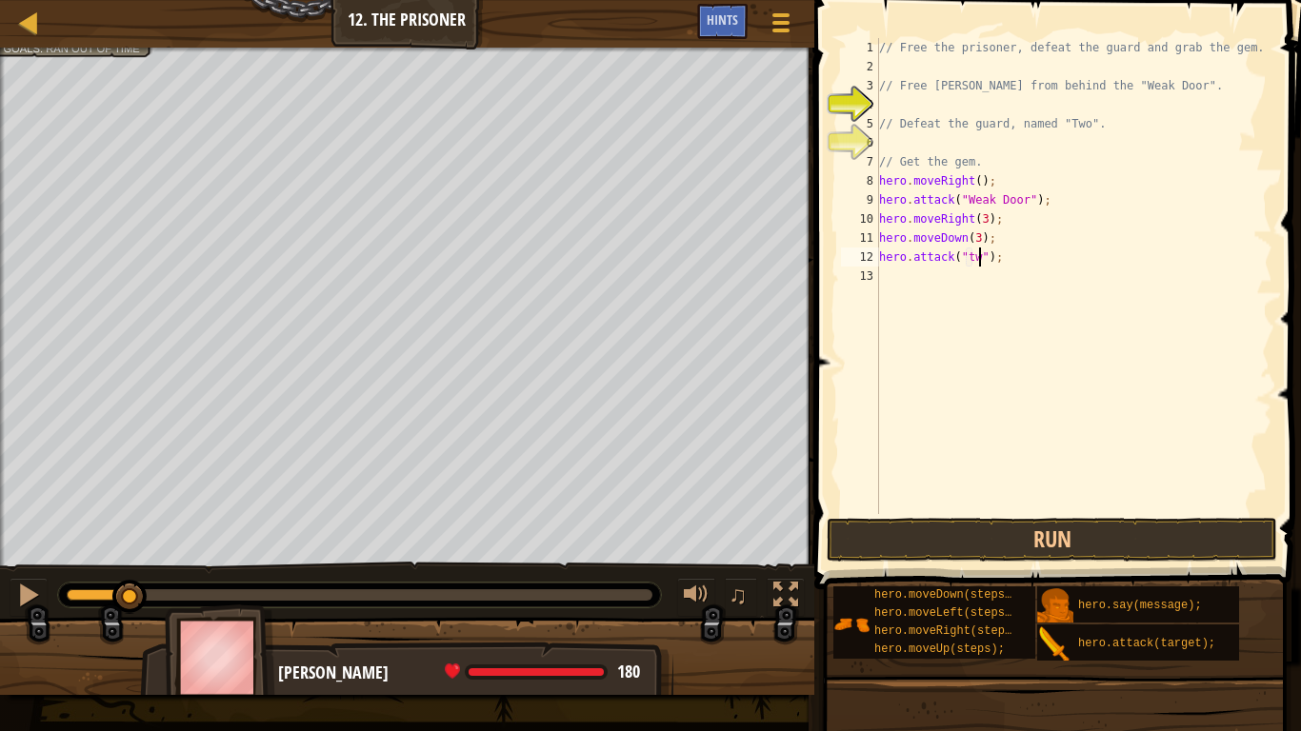
scroll to position [9, 15]
click at [1009, 544] on button "Run" at bounding box center [1052, 540] width 450 height 44
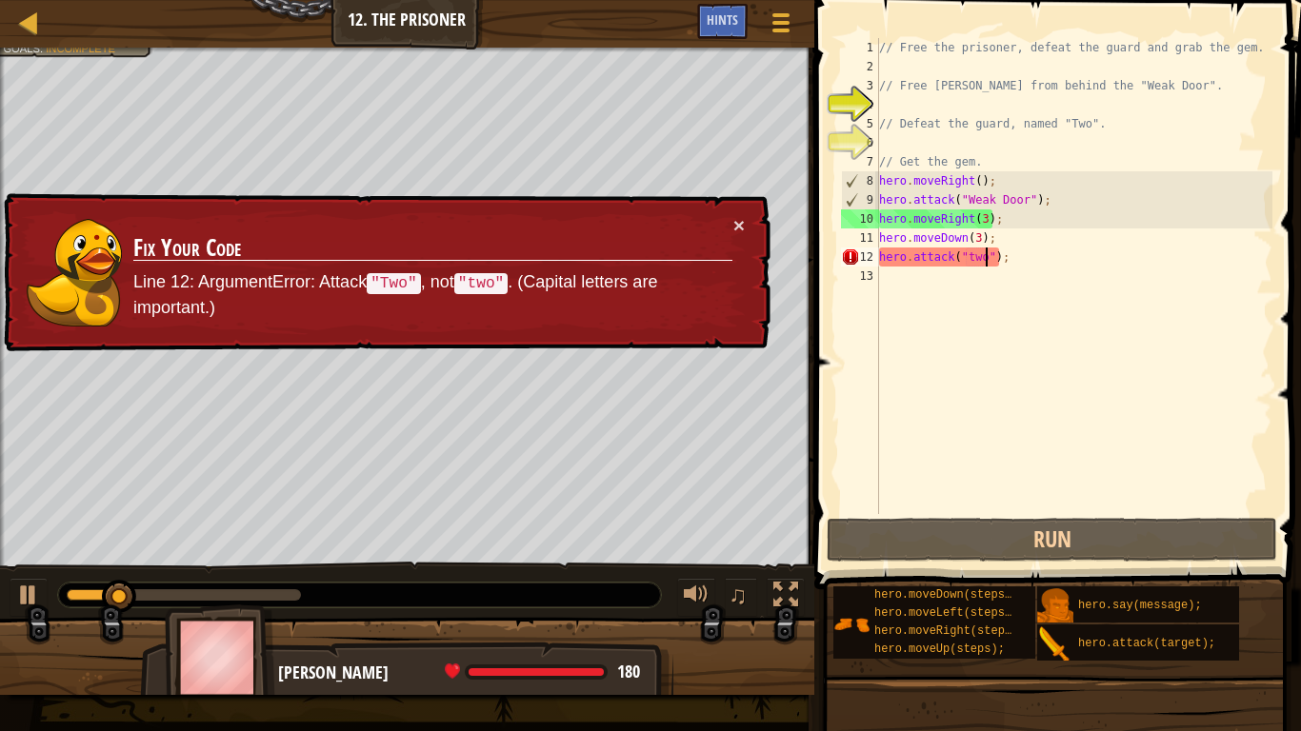
click at [969, 252] on div "// Free the prisoner, defeat the guard and grab the gem. // Free [PERSON_NAME] …" at bounding box center [1073, 295] width 397 height 514
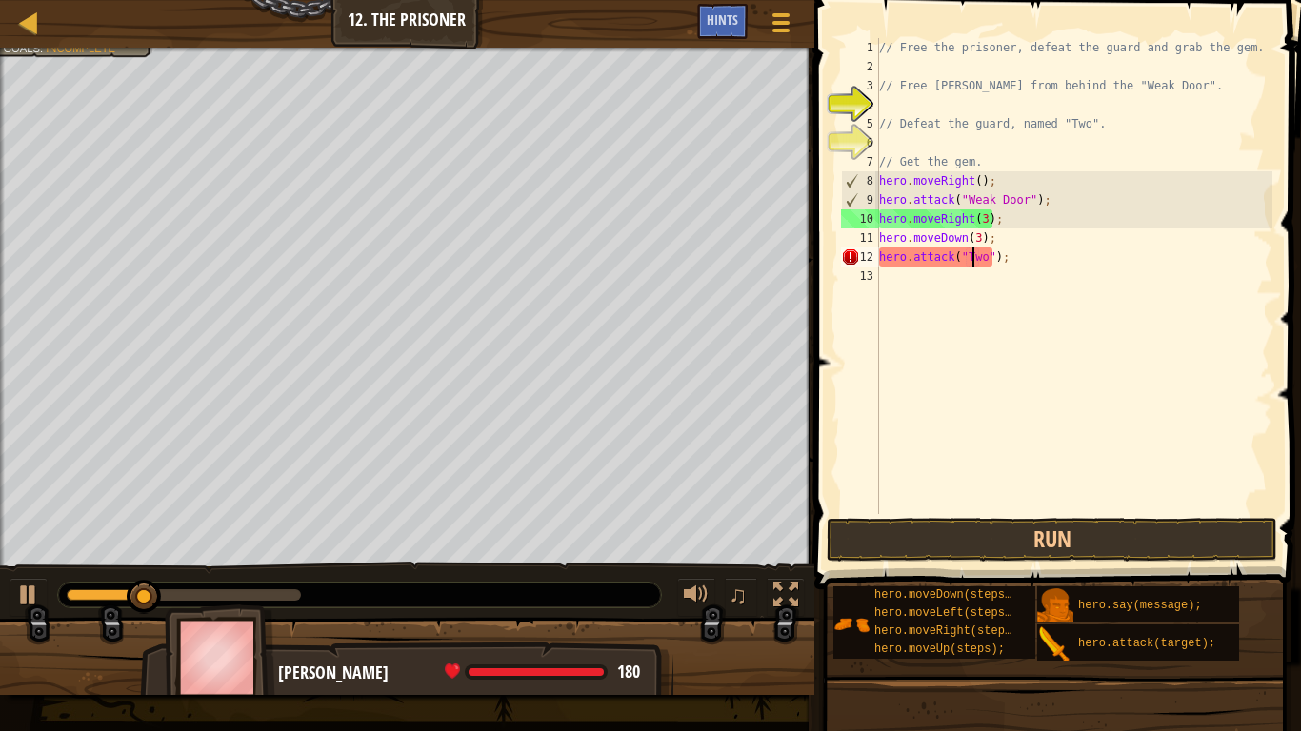
scroll to position [9, 13]
type textarea "hero.attack("Two");"
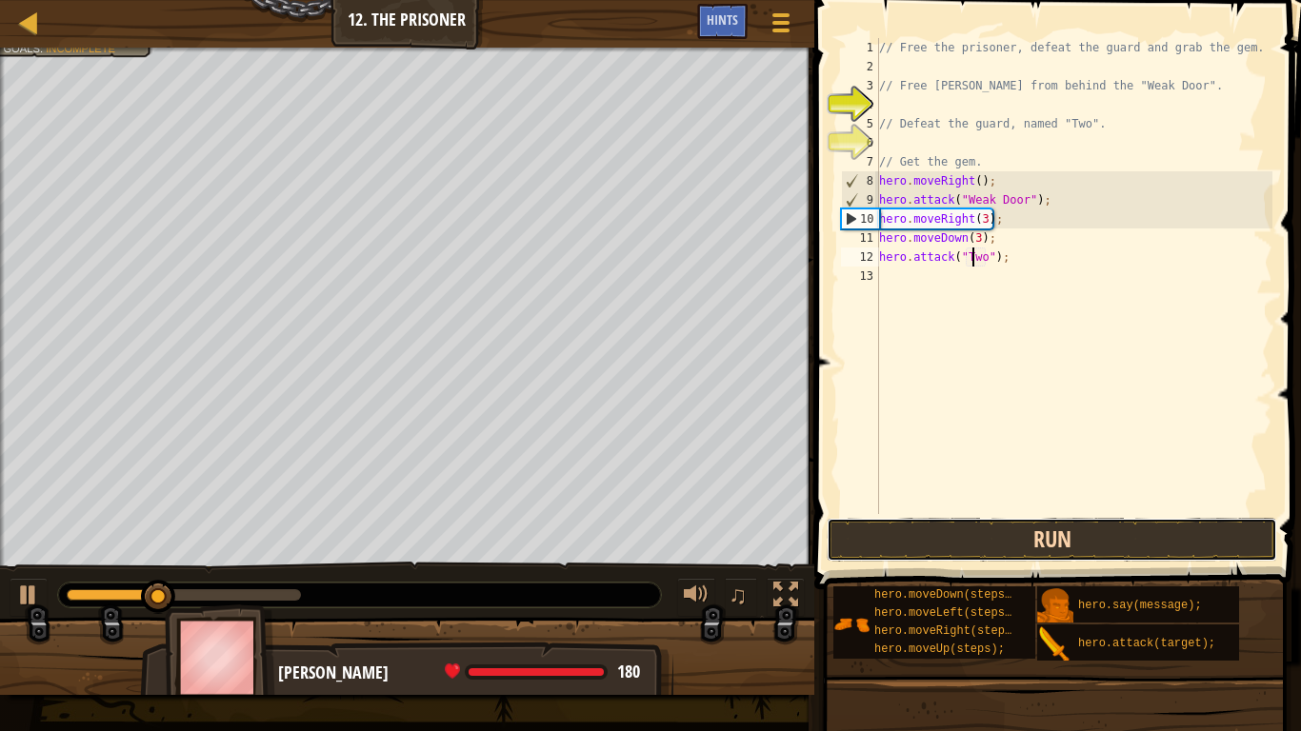
click at [977, 545] on button "Run" at bounding box center [1052, 540] width 450 height 44
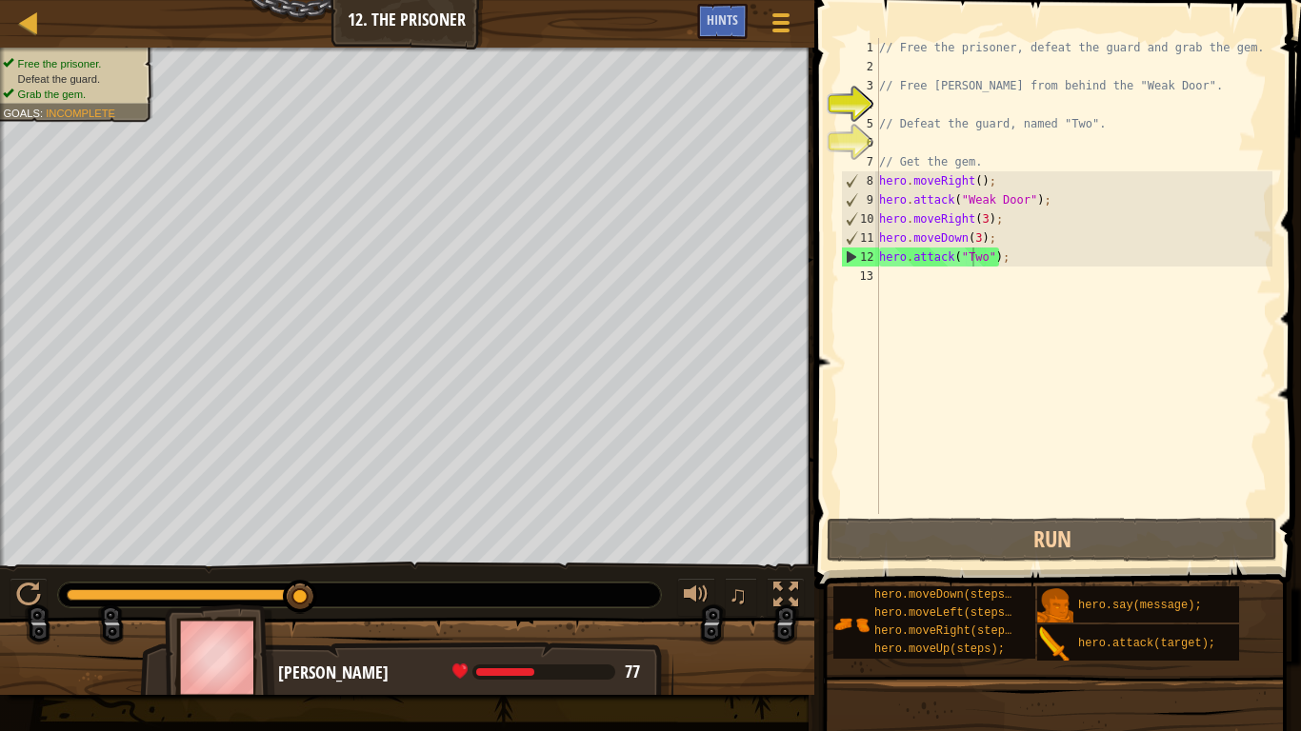
click at [14, 569] on div at bounding box center [407, 664] width 814 height 95
click at [909, 292] on div "// Free the prisoner, defeat the guard and grab the gem. // Free [PERSON_NAME] …" at bounding box center [1073, 295] width 397 height 514
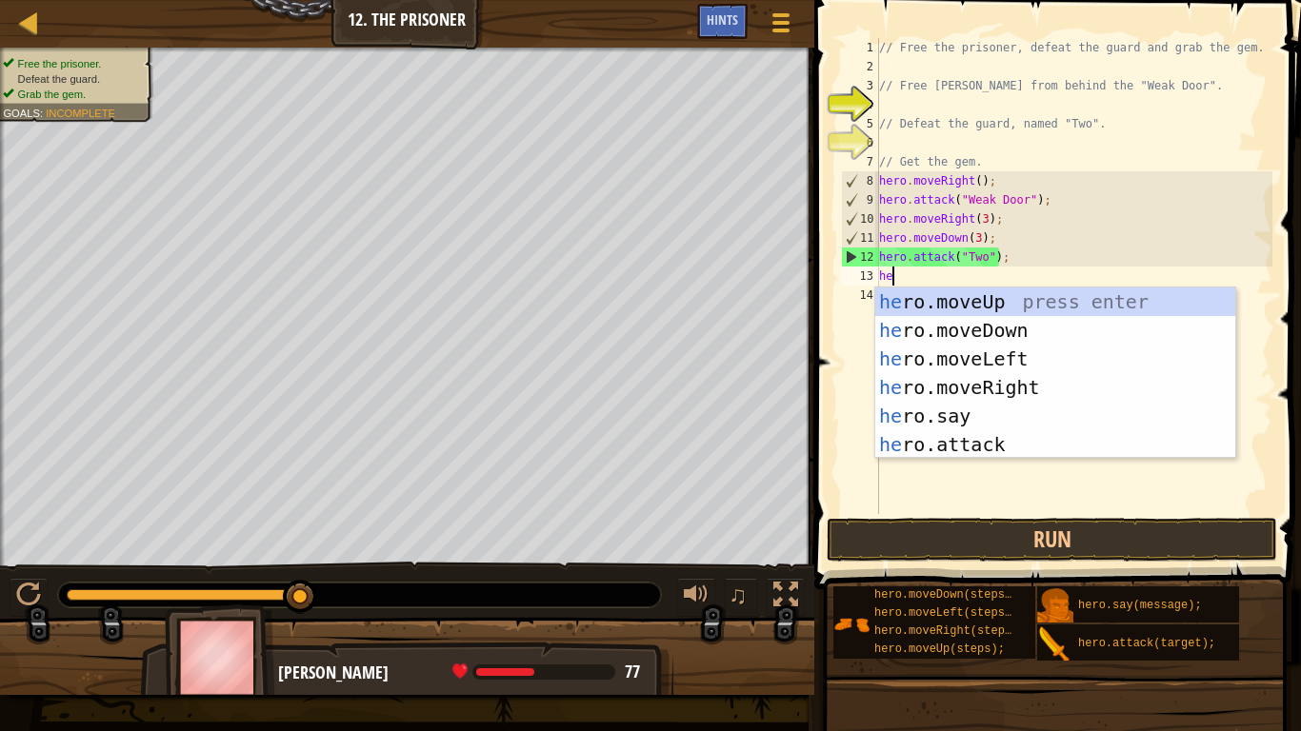
type textarea "hero"
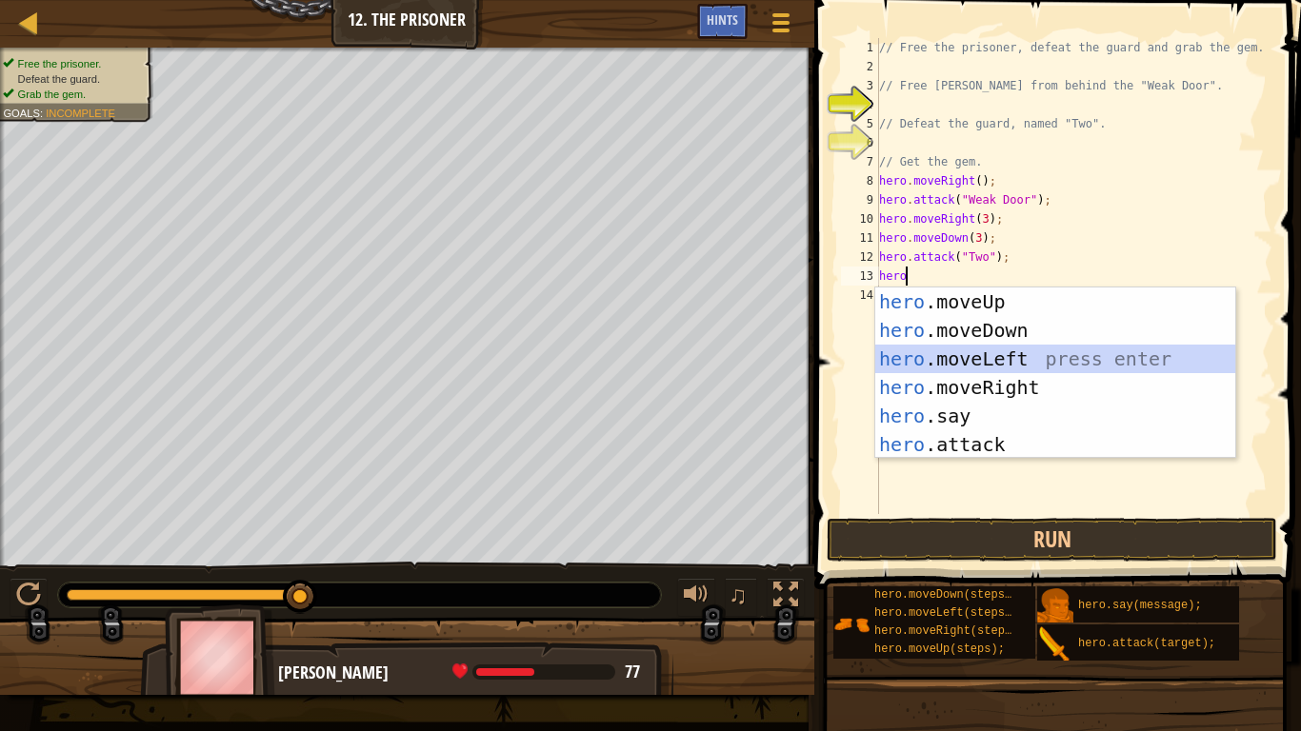
click at [1007, 359] on div "hero .moveUp press enter hero .moveDown press enter hero .moveLeft press enter …" at bounding box center [1055, 402] width 360 height 229
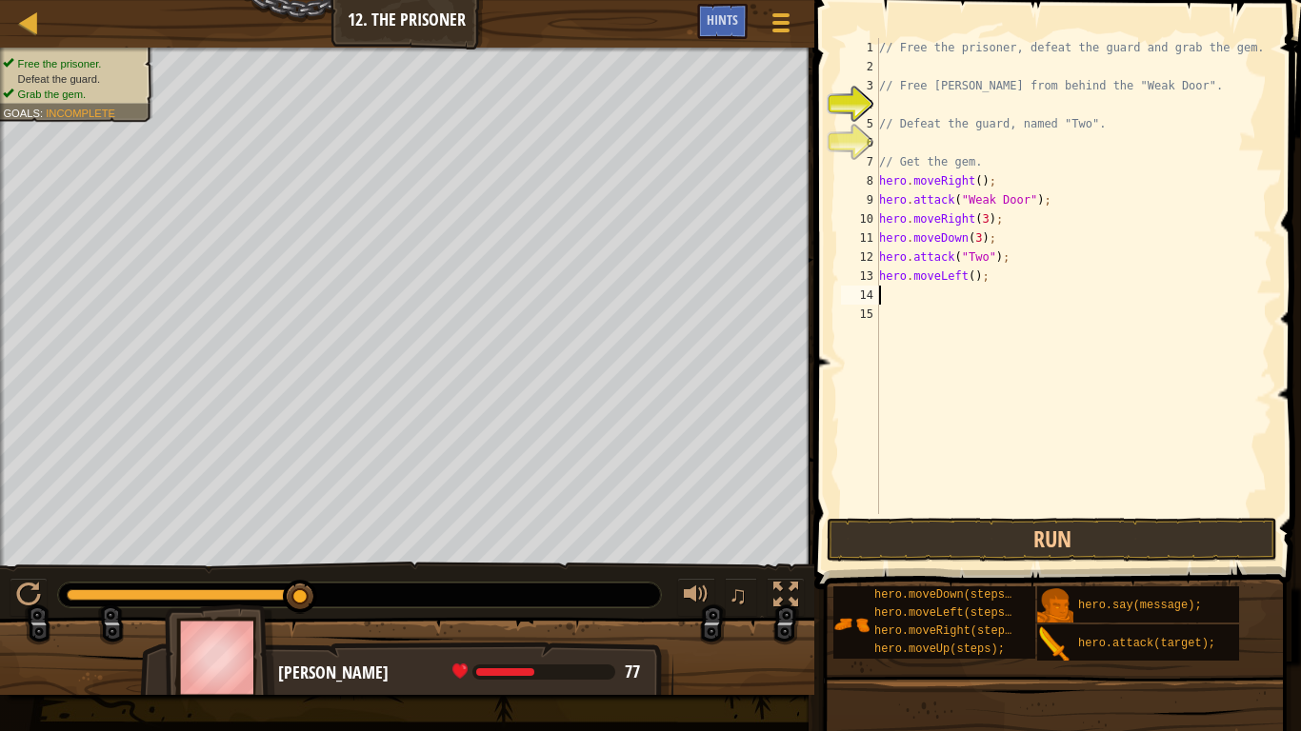
click at [974, 273] on div "// Free the prisoner, defeat the guard and grab the gem. // Free [PERSON_NAME] …" at bounding box center [1073, 295] width 397 height 514
type textarea "hero.moveLeft(2);"
click at [912, 288] on div "// Free the prisoner, defeat the guard and grab the gem. // Free [PERSON_NAME] …" at bounding box center [1073, 295] width 397 height 514
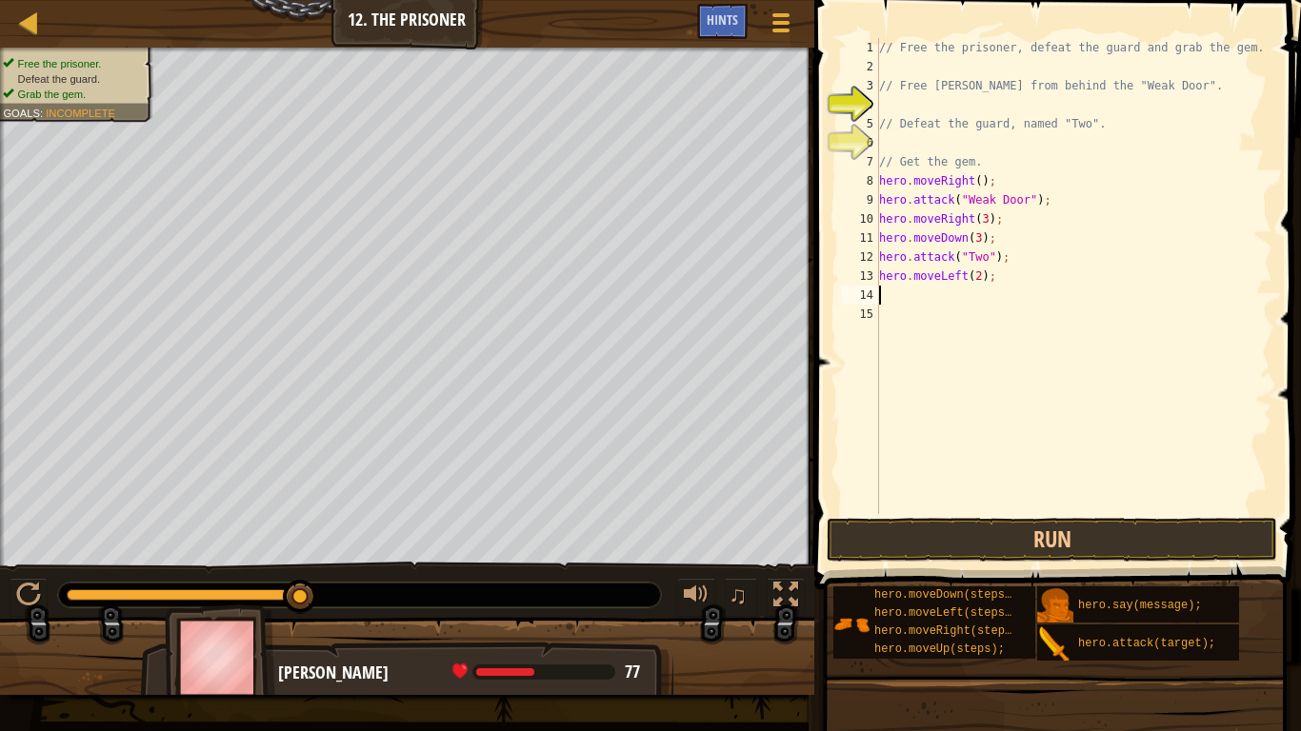
type textarea "h"
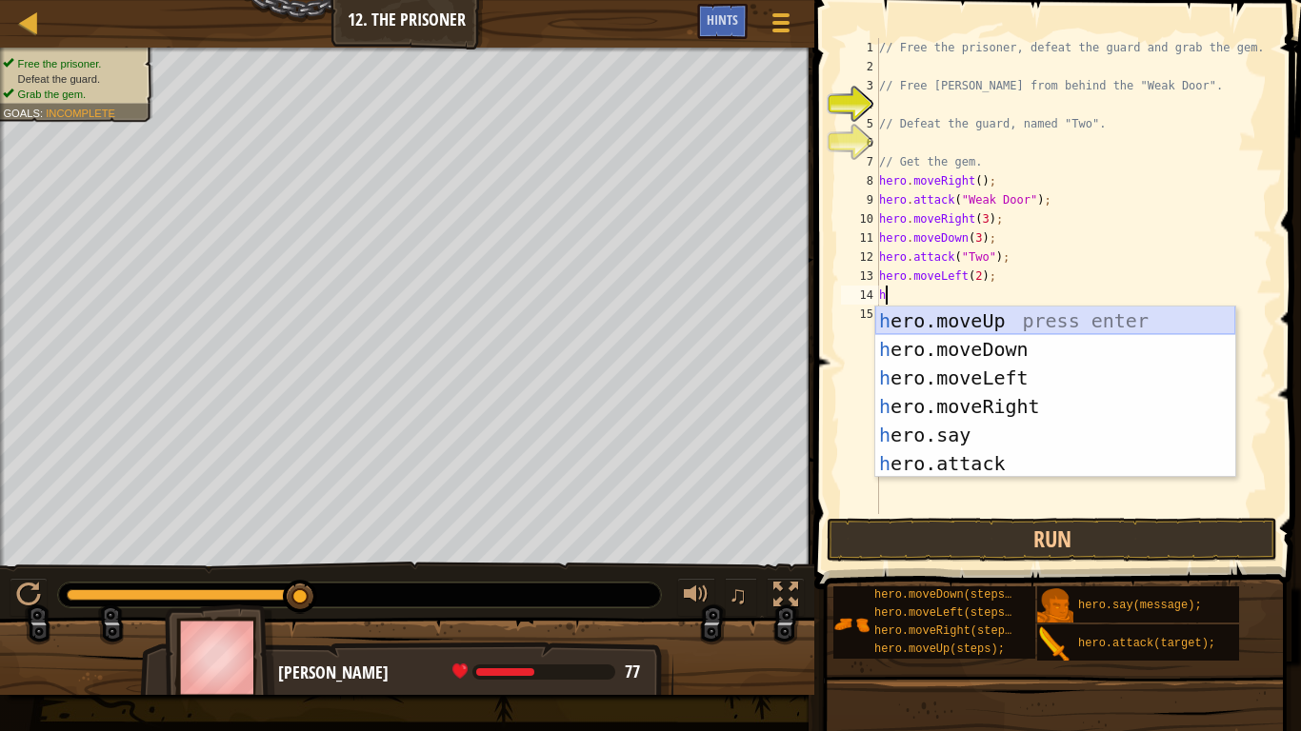
click at [949, 319] on div "h ero.moveUp press enter h ero.moveDown press enter h ero.moveLeft press enter …" at bounding box center [1055, 421] width 360 height 229
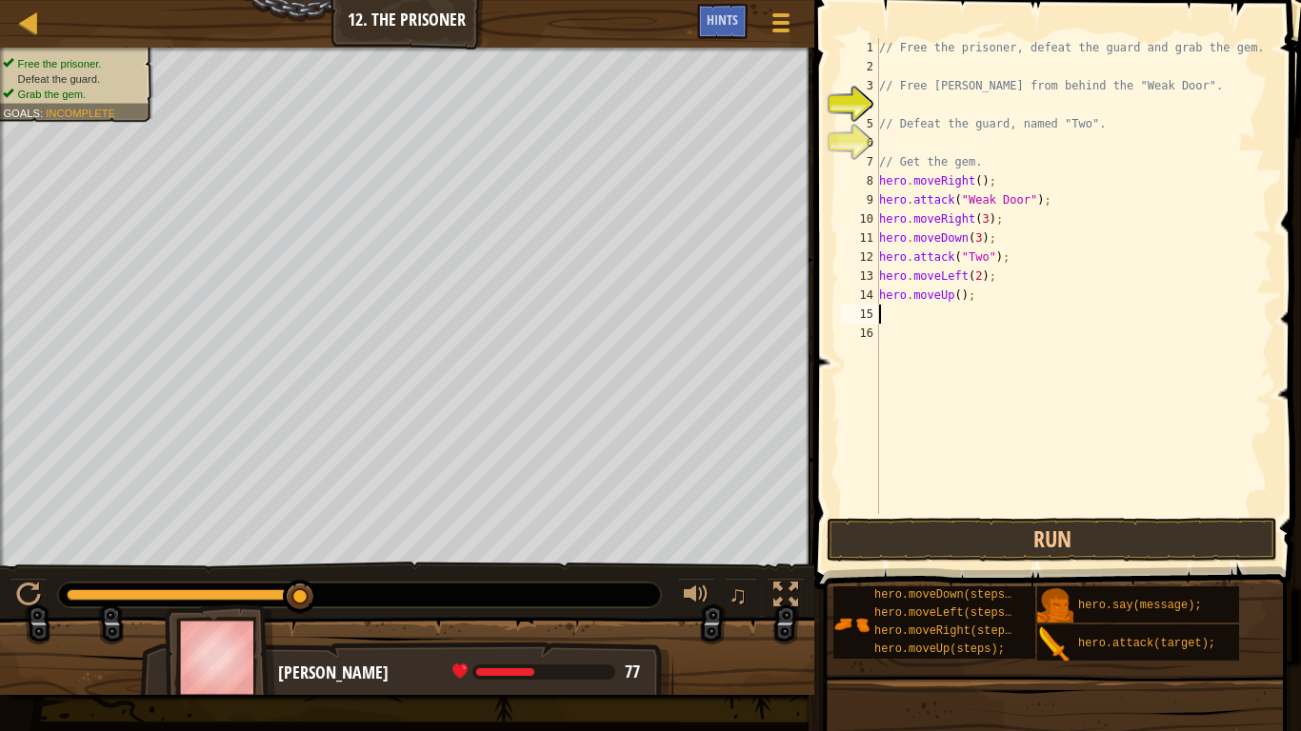
type textarea "h"
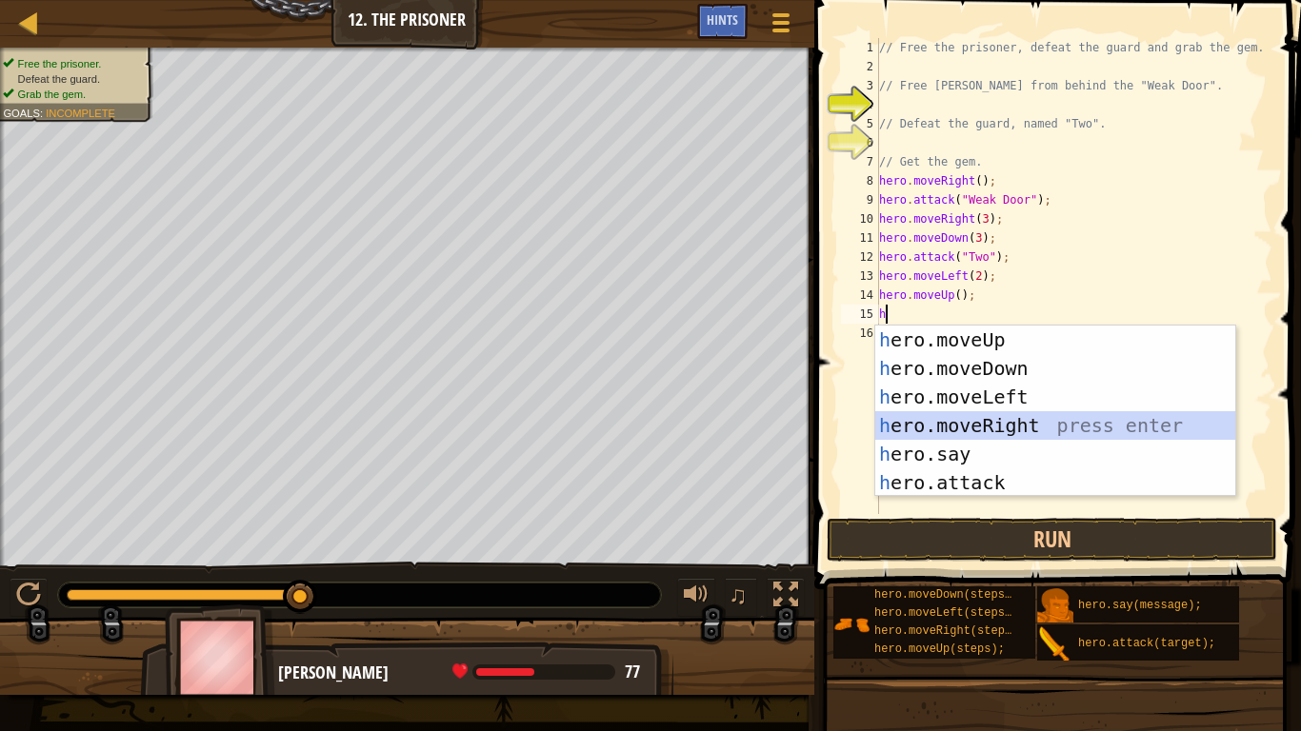
click at [1006, 422] on div "h ero.moveUp press enter h ero.moveDown press enter h ero.moveLeft press enter …" at bounding box center [1055, 440] width 360 height 229
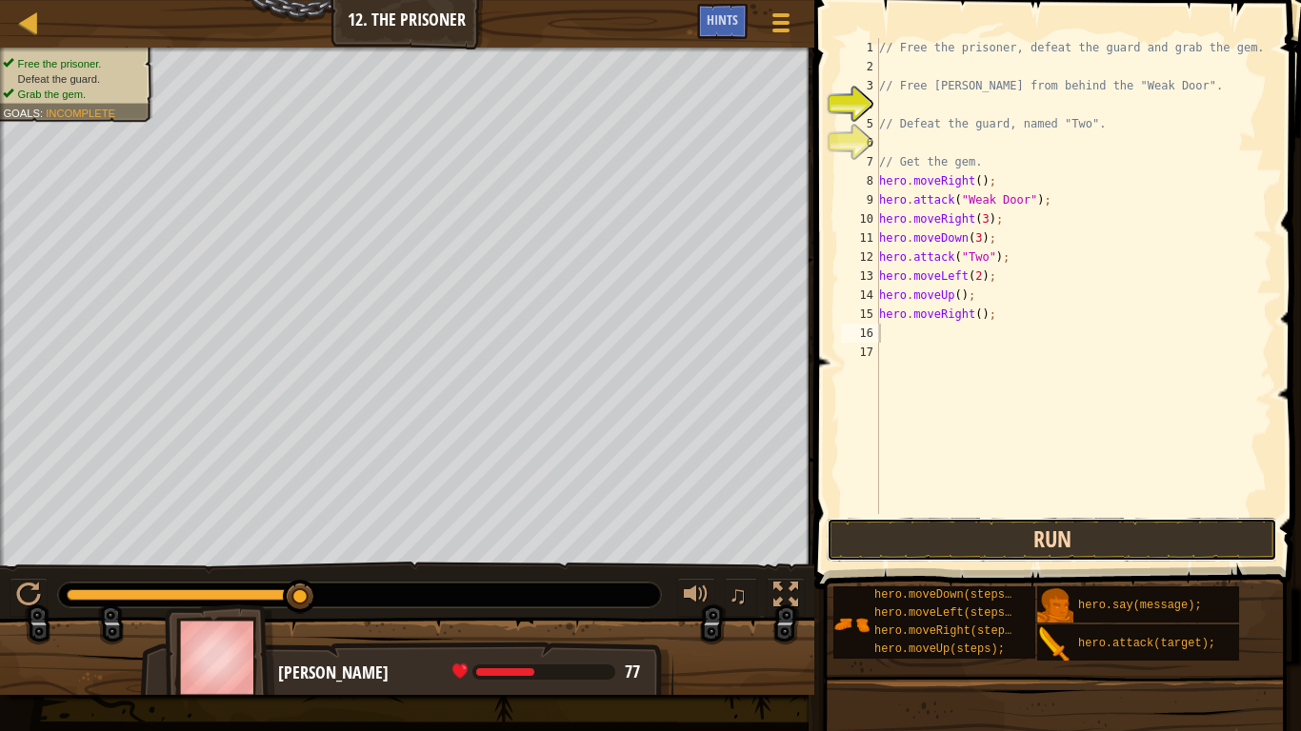
click at [1030, 526] on button "Run" at bounding box center [1052, 540] width 450 height 44
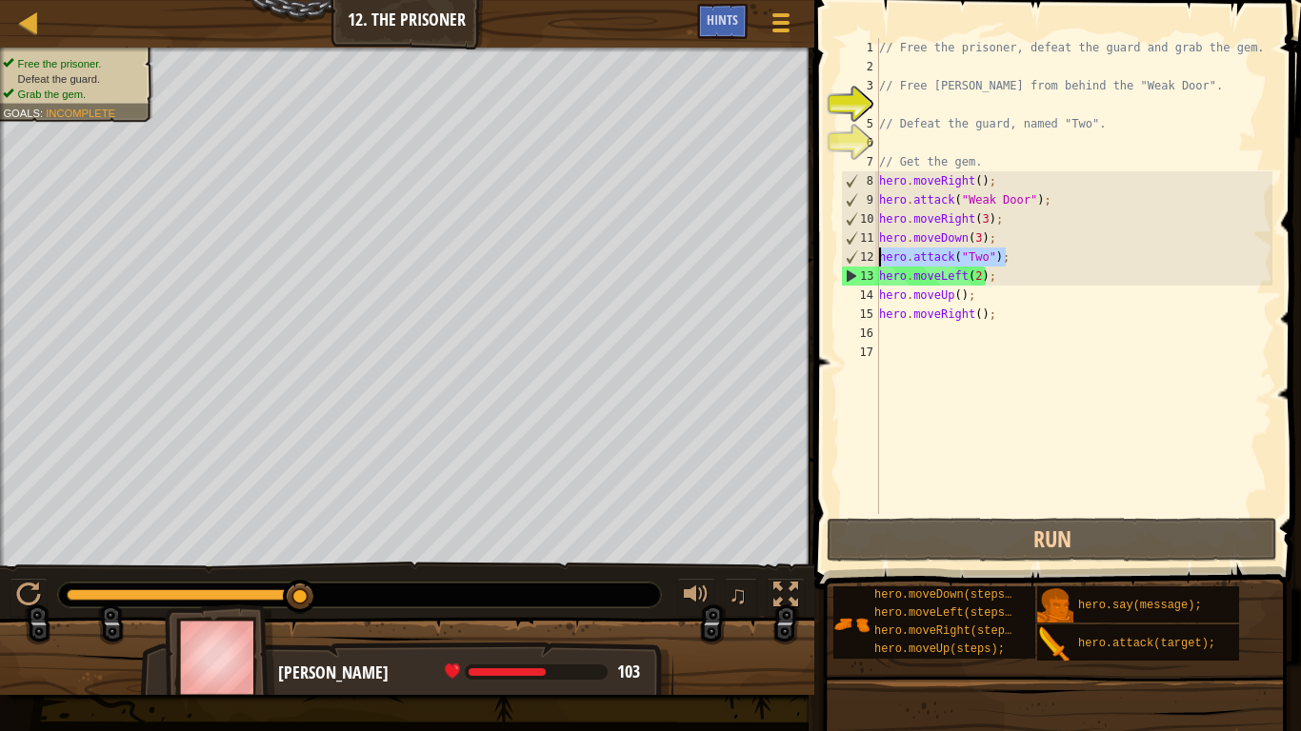
drag, startPoint x: 1016, startPoint y: 259, endPoint x: 876, endPoint y: 261, distance: 140.0
click at [876, 261] on div "1 2 3 4 5 6 7 8 9 10 11 12 13 14 15 16 17 // Free the prisoner, defeat the guar…" at bounding box center [1054, 276] width 435 height 476
type textarea "hero.attack("Two");"
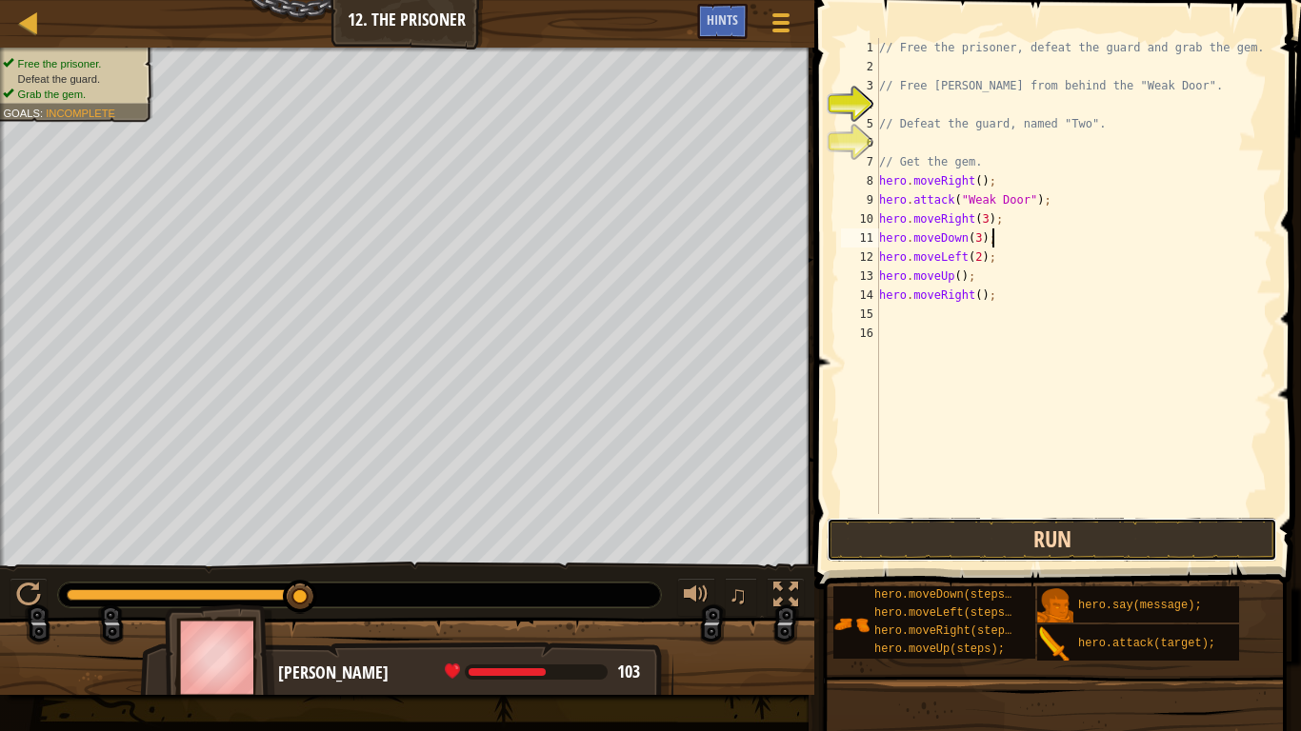
click at [989, 534] on button "Run" at bounding box center [1052, 540] width 450 height 44
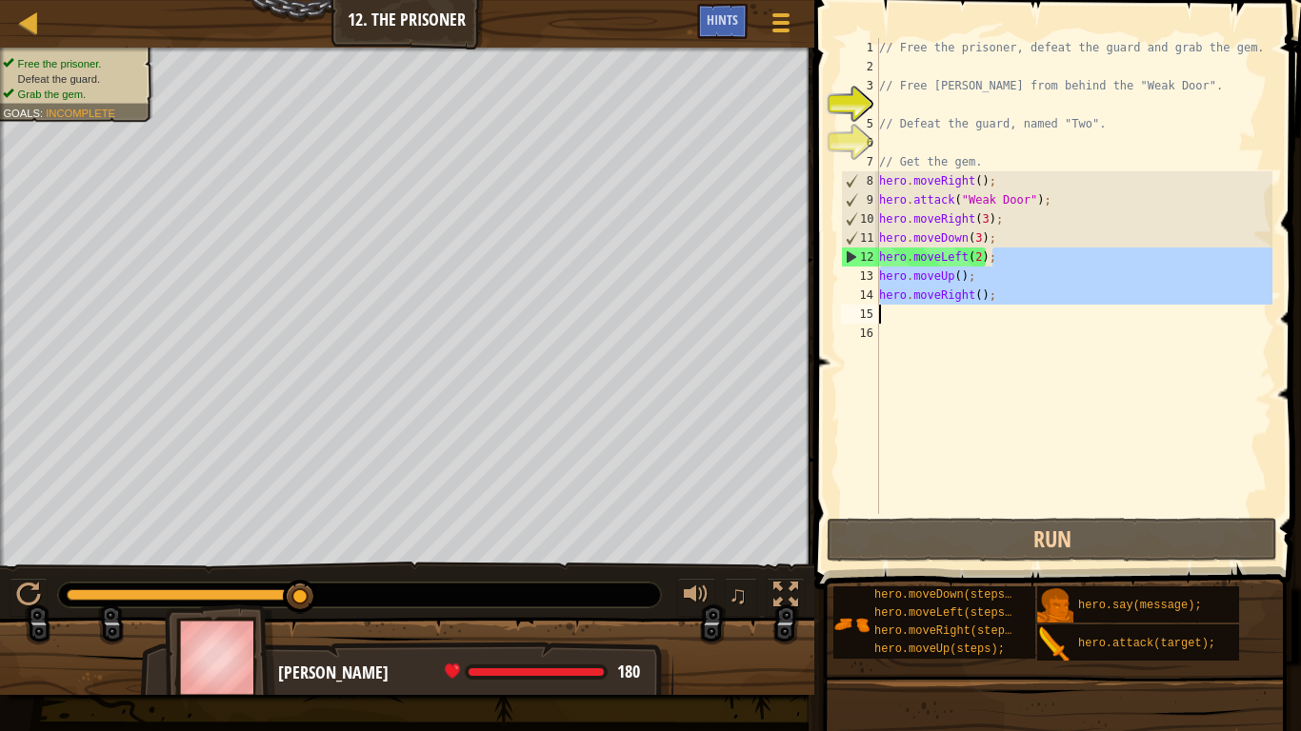
drag, startPoint x: 997, startPoint y: 252, endPoint x: 873, endPoint y: 310, distance: 136.4
click at [873, 310] on div "hero.moveDown(3); 1 2 3 4 5 6 7 8 9 10 11 12 13 14 15 16 // Free the prisoner, …" at bounding box center [1054, 276] width 435 height 476
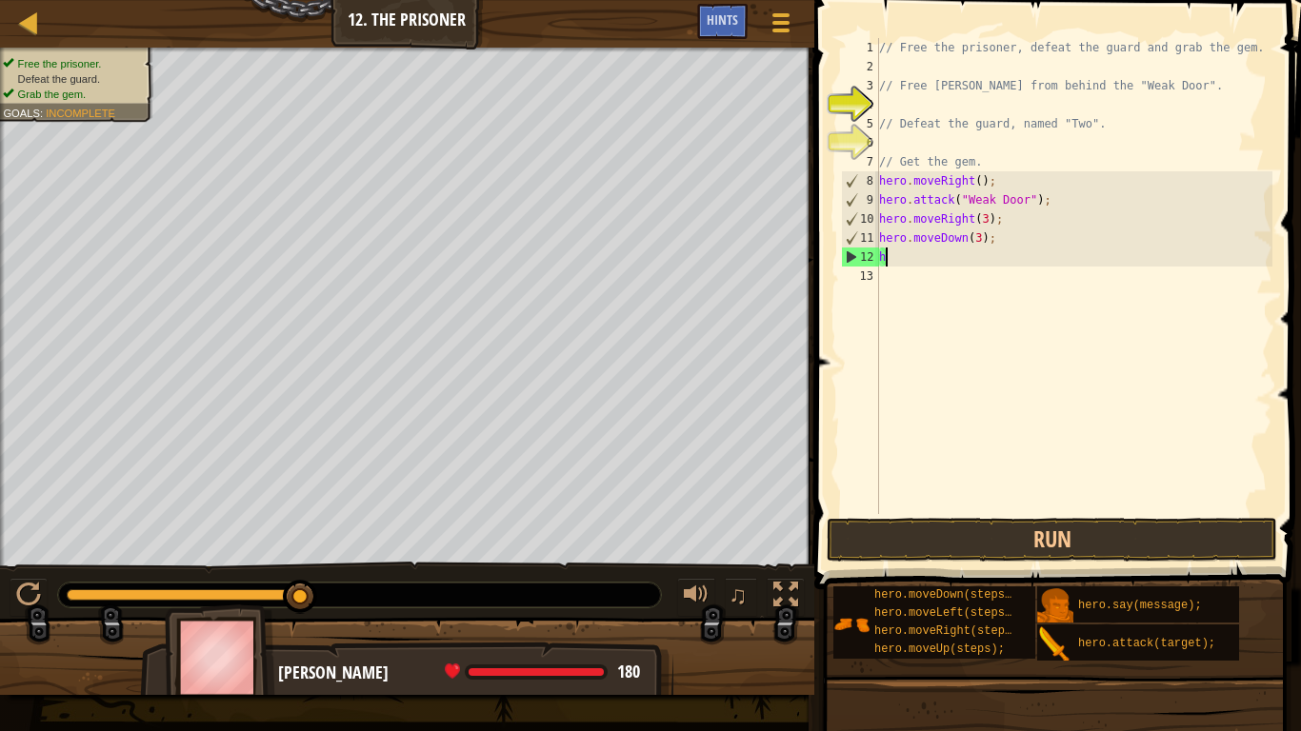
type textarea "h"
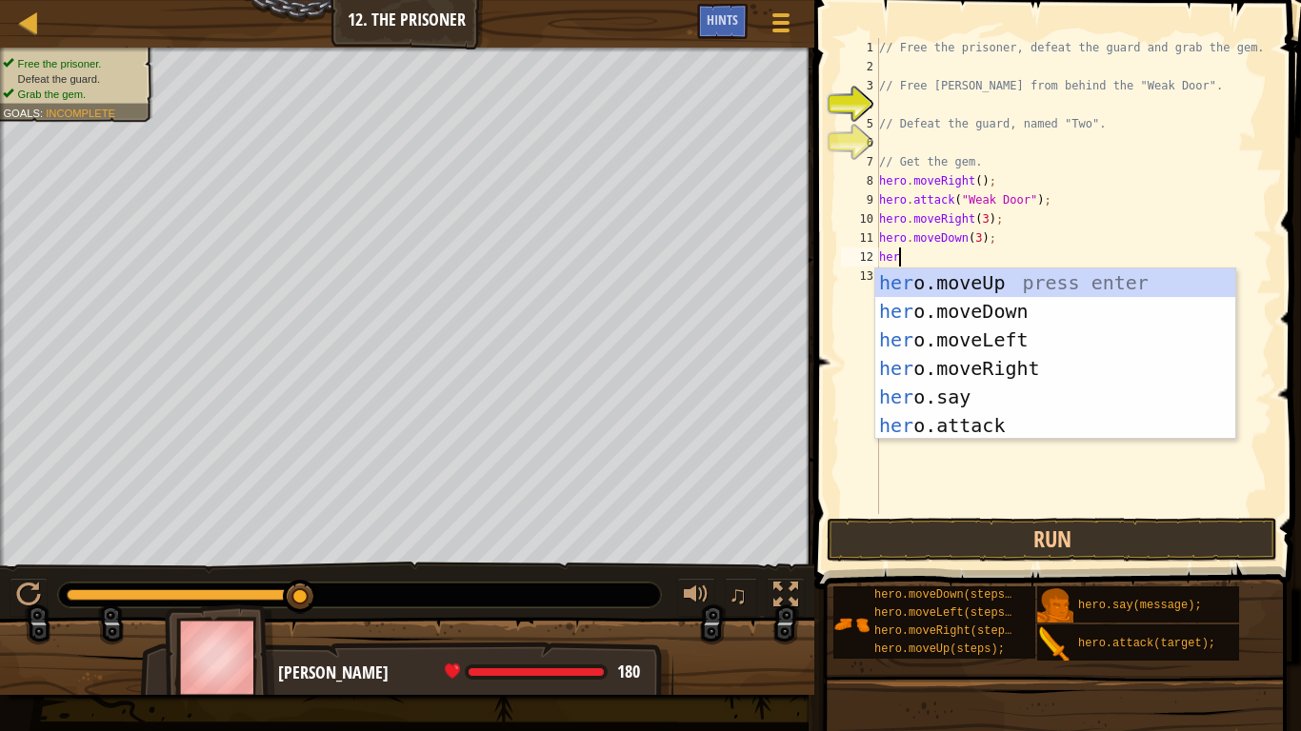
scroll to position [9, 3]
click at [1001, 425] on div "hero .moveUp press enter hero .moveDown press enter hero .moveLeft press enter …" at bounding box center [1055, 383] width 360 height 229
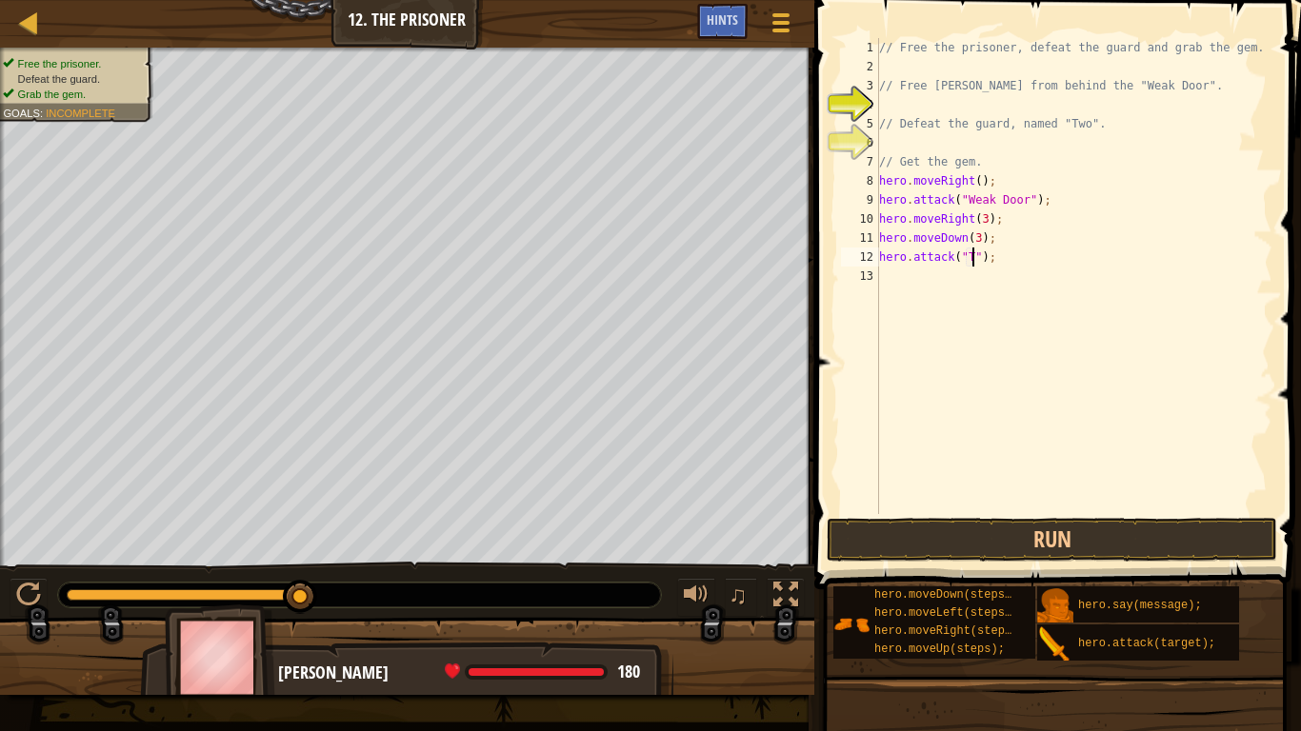
type textarea "hero.attack("Two");"
drag, startPoint x: 1017, startPoint y: 260, endPoint x: 865, endPoint y: 264, distance: 152.4
click at [865, 264] on div "hero.attack("Two"); 1 2 3 4 5 6 7 8 9 10 11 12 13 // Free the prisoner, defeat …" at bounding box center [1054, 276] width 435 height 476
click at [896, 277] on div "// Free the prisoner, defeat the guard and grab the gem. // Free [PERSON_NAME] …" at bounding box center [1073, 295] width 397 height 514
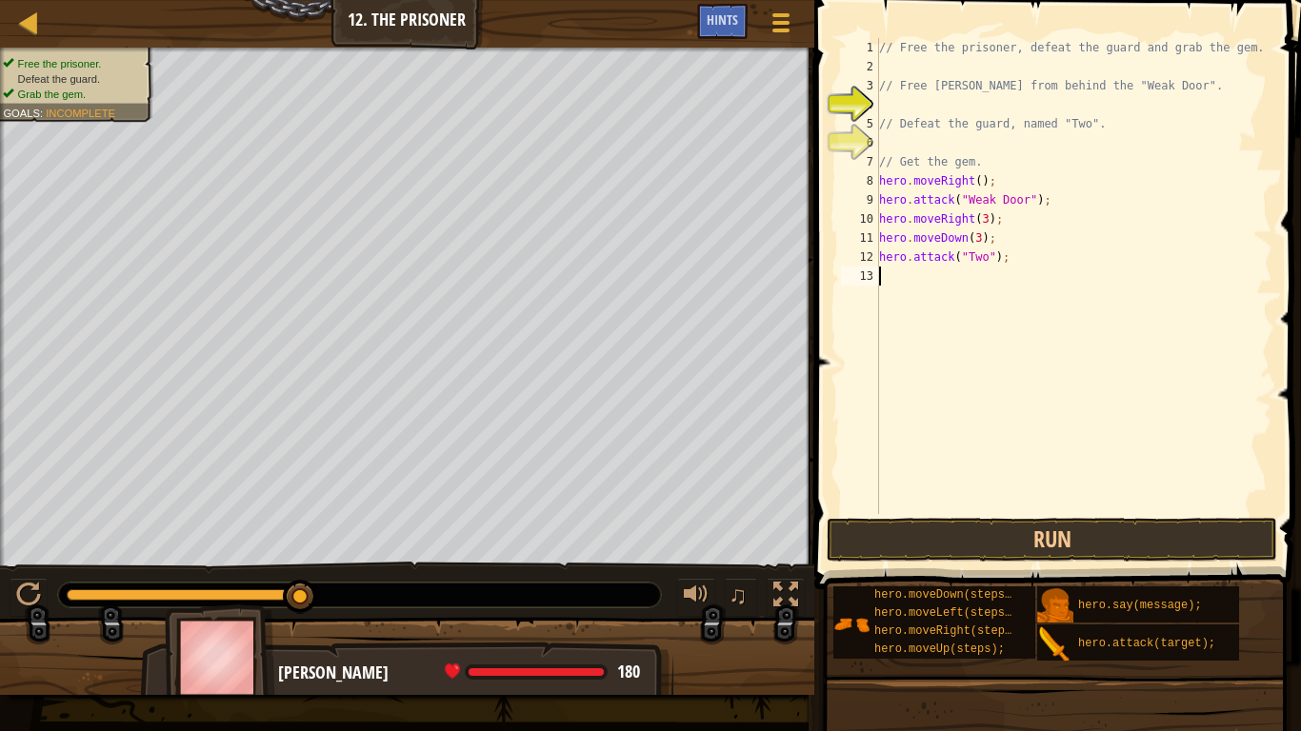
scroll to position [9, 0]
paste textarea "hero.attack("Two");"
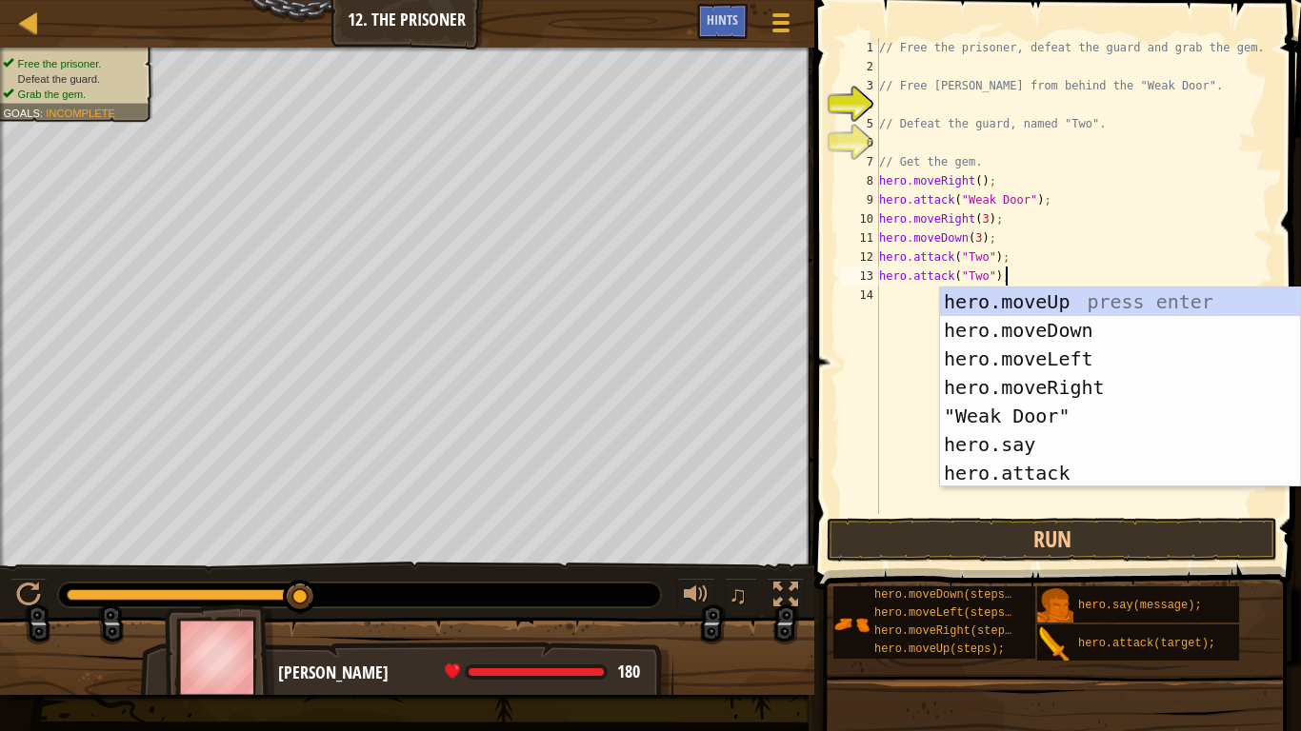
paste textarea "hero.attack("Two");"
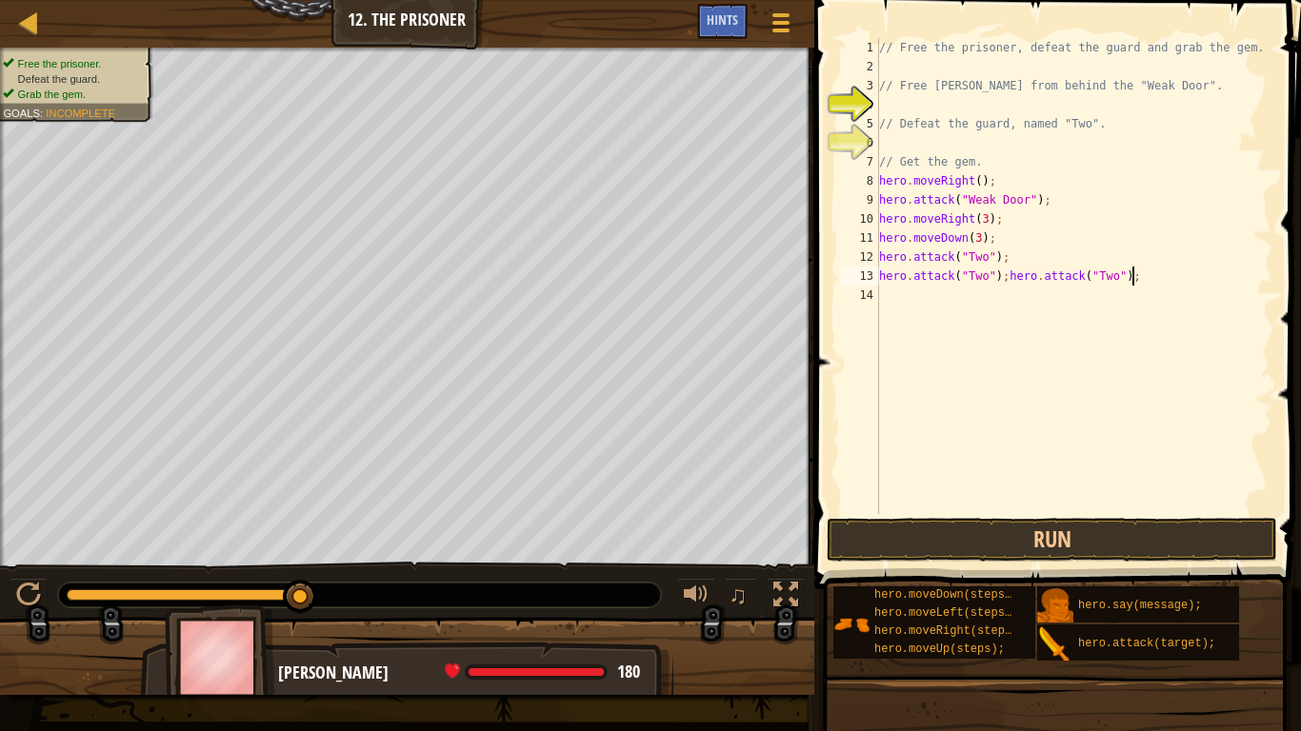
paste textarea "hero.attack("Two");"
type textarea "hero.attack("Two");"
paste textarea "hero.attack("Two");"
type textarea "hero.attack("Two");"
paste textarea "hero.attack("Two");"
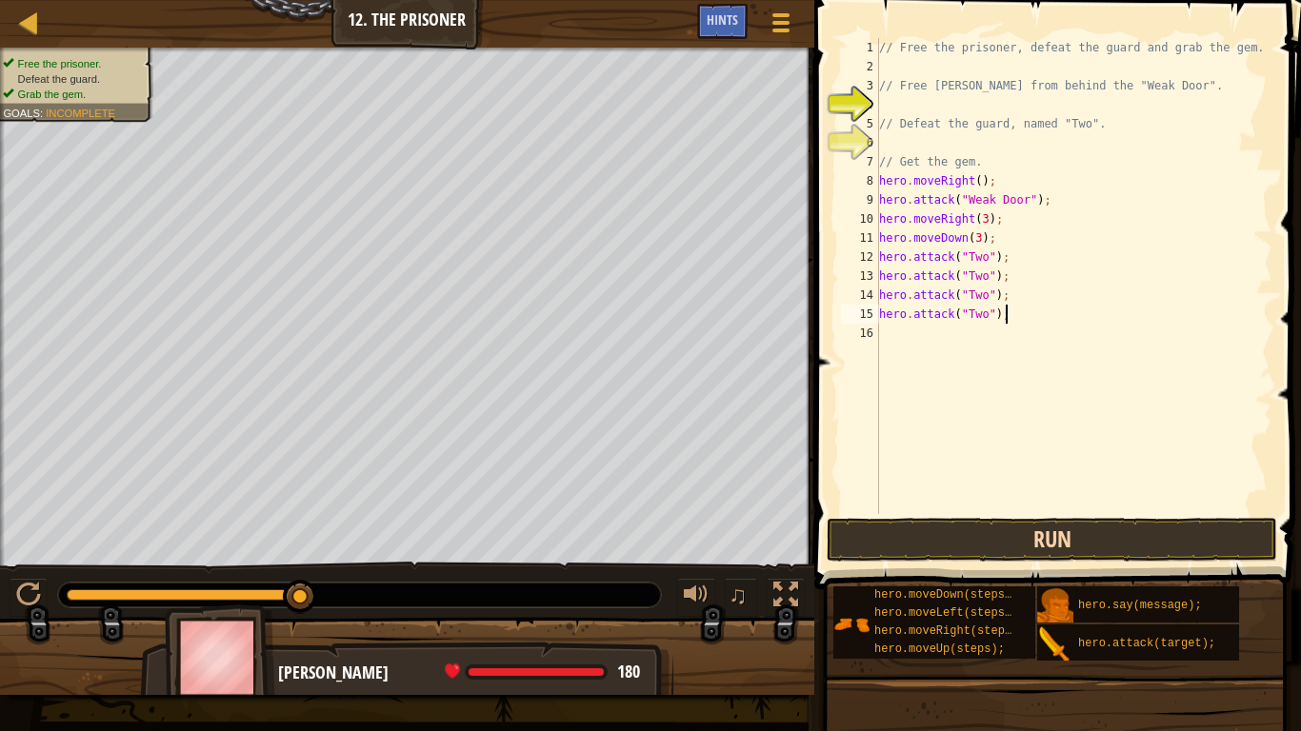
type textarea "hero.attack("Two");"
click at [1029, 546] on button "Run" at bounding box center [1052, 540] width 450 height 44
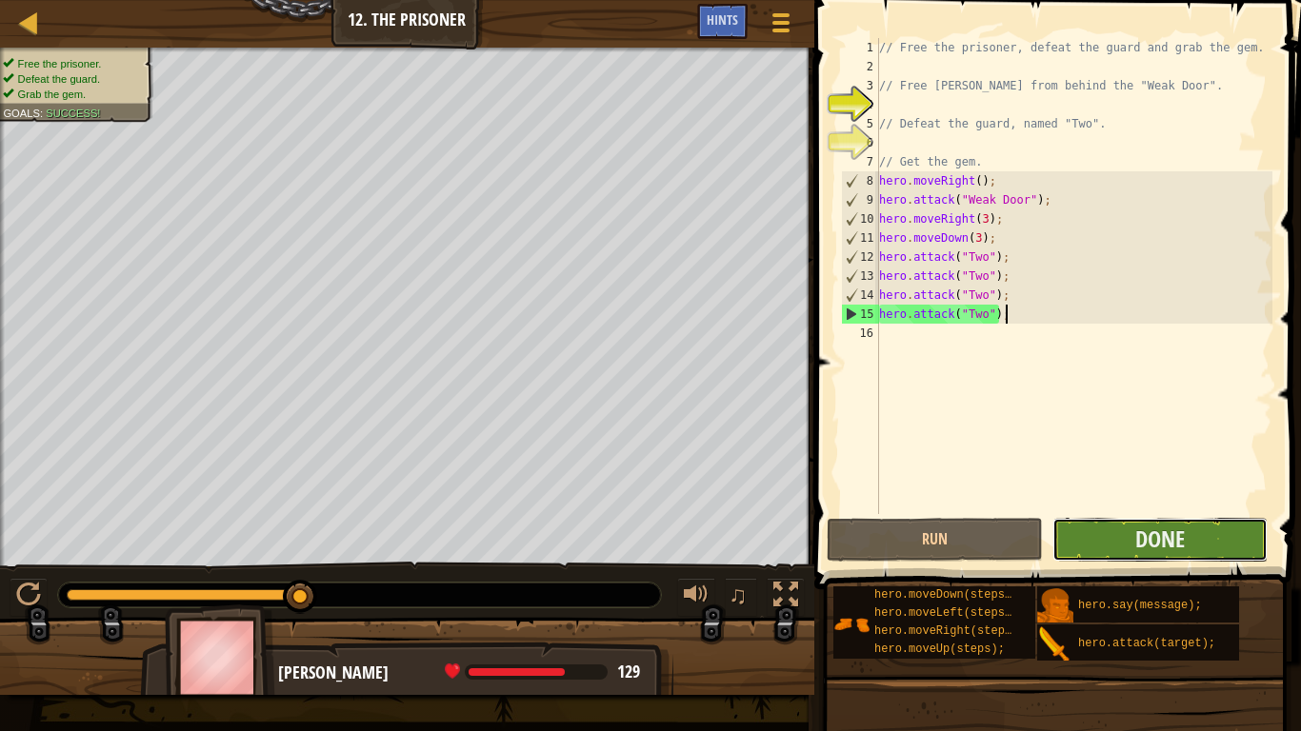
click at [1139, 518] on button "Done" at bounding box center [1159, 540] width 215 height 44
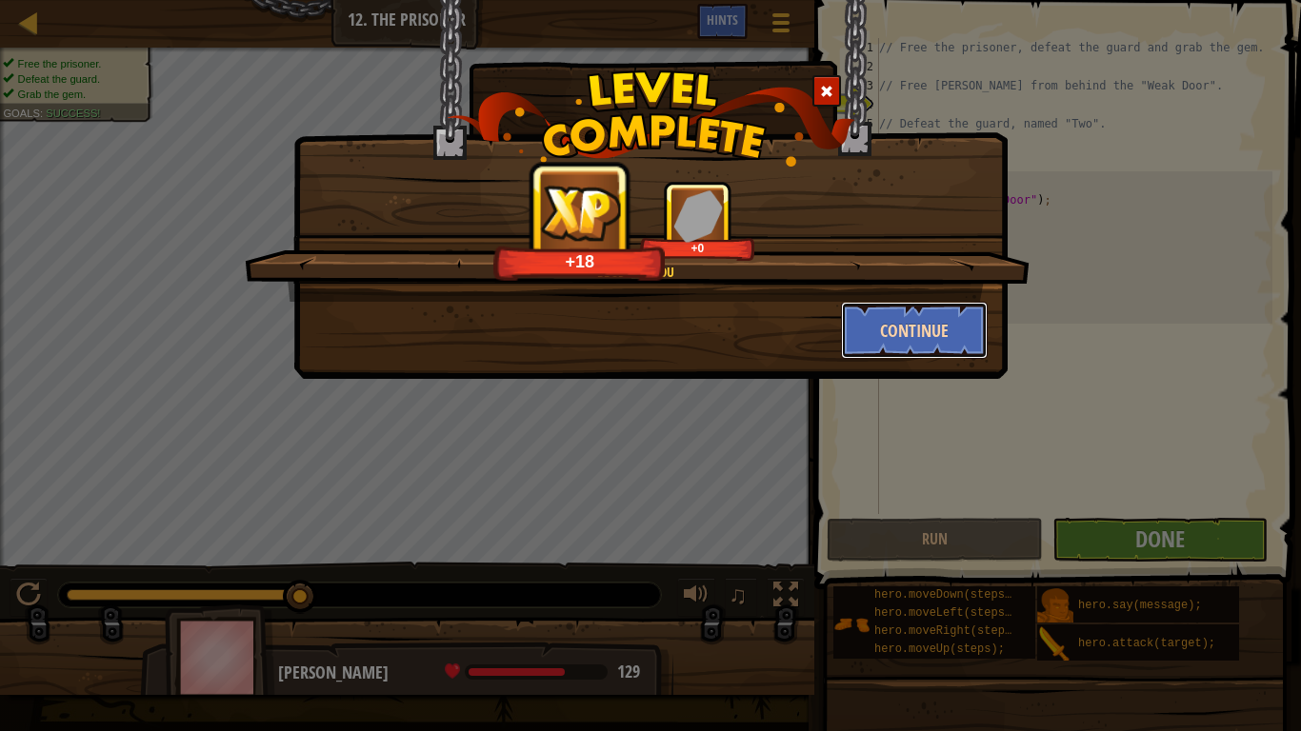
click at [929, 333] on button "Continue" at bounding box center [915, 330] width 148 height 57
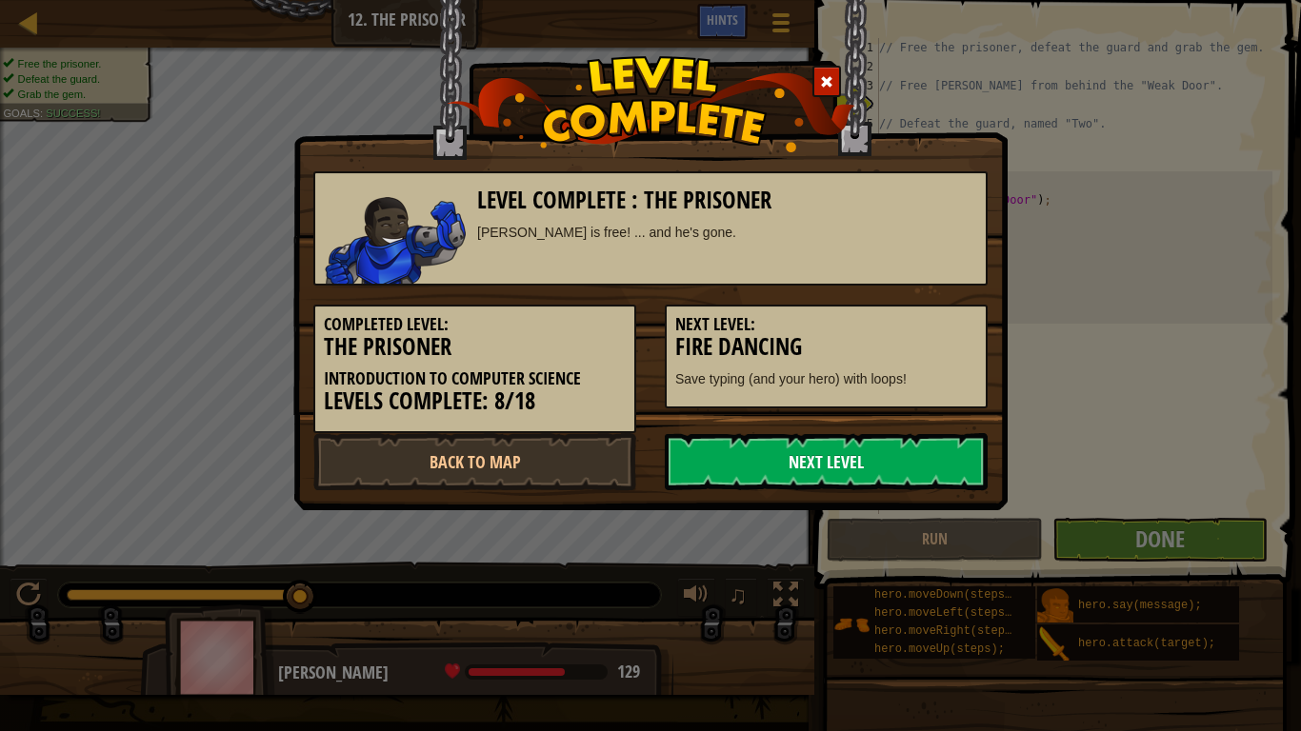
click at [831, 454] on link "Next Level" at bounding box center [826, 461] width 323 height 57
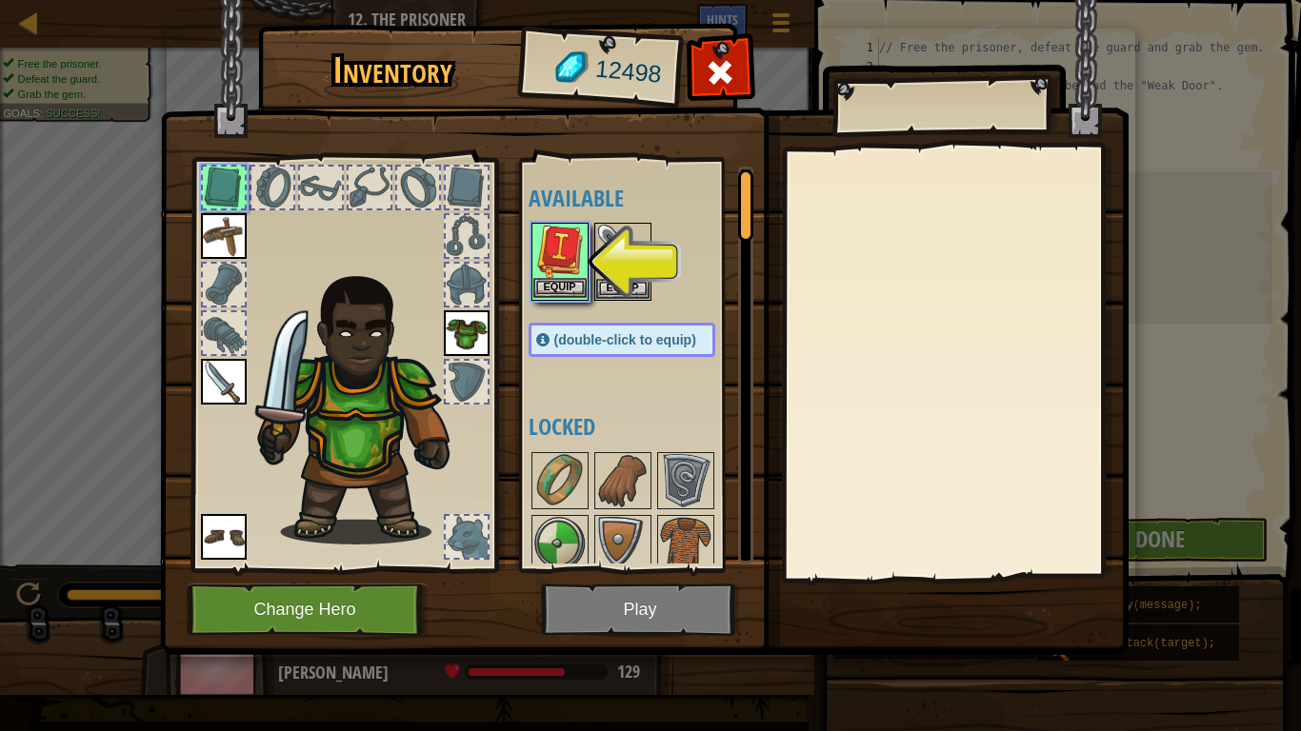
click at [574, 276] on img at bounding box center [559, 251] width 53 height 53
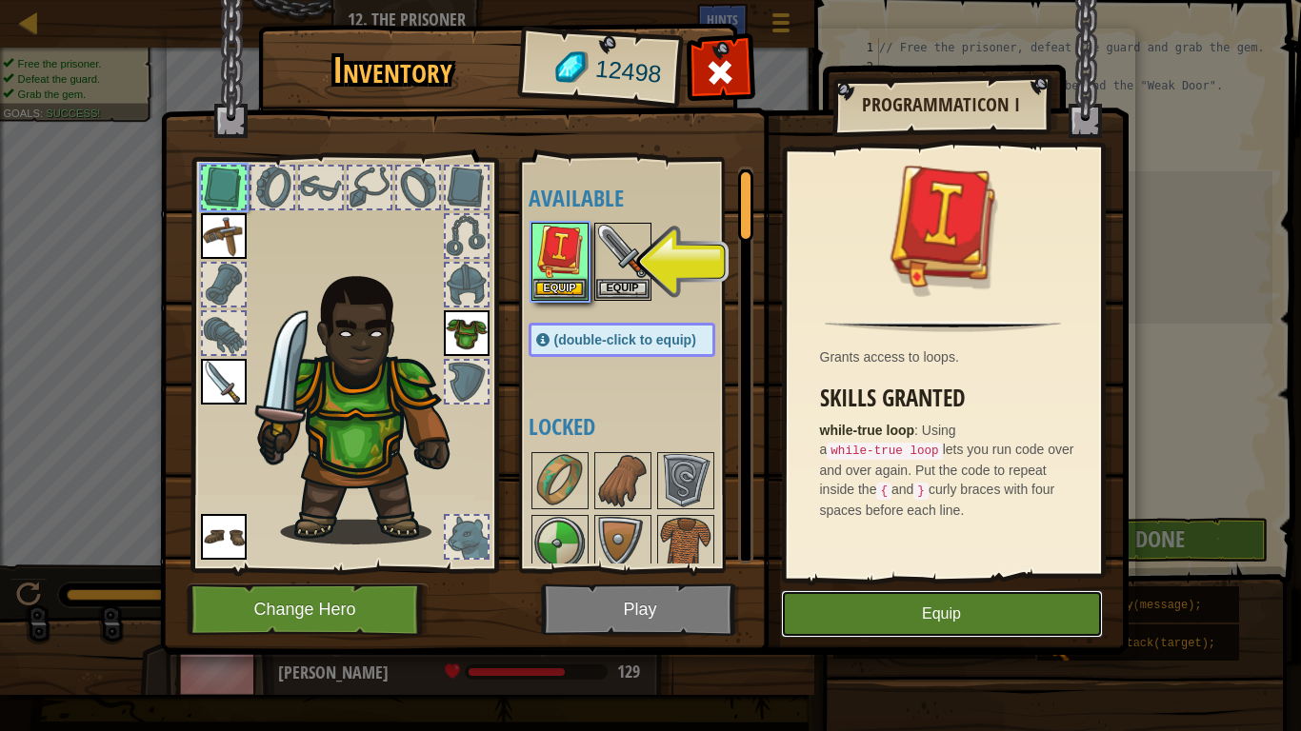
click at [888, 569] on button "Equip" at bounding box center [942, 614] width 322 height 48
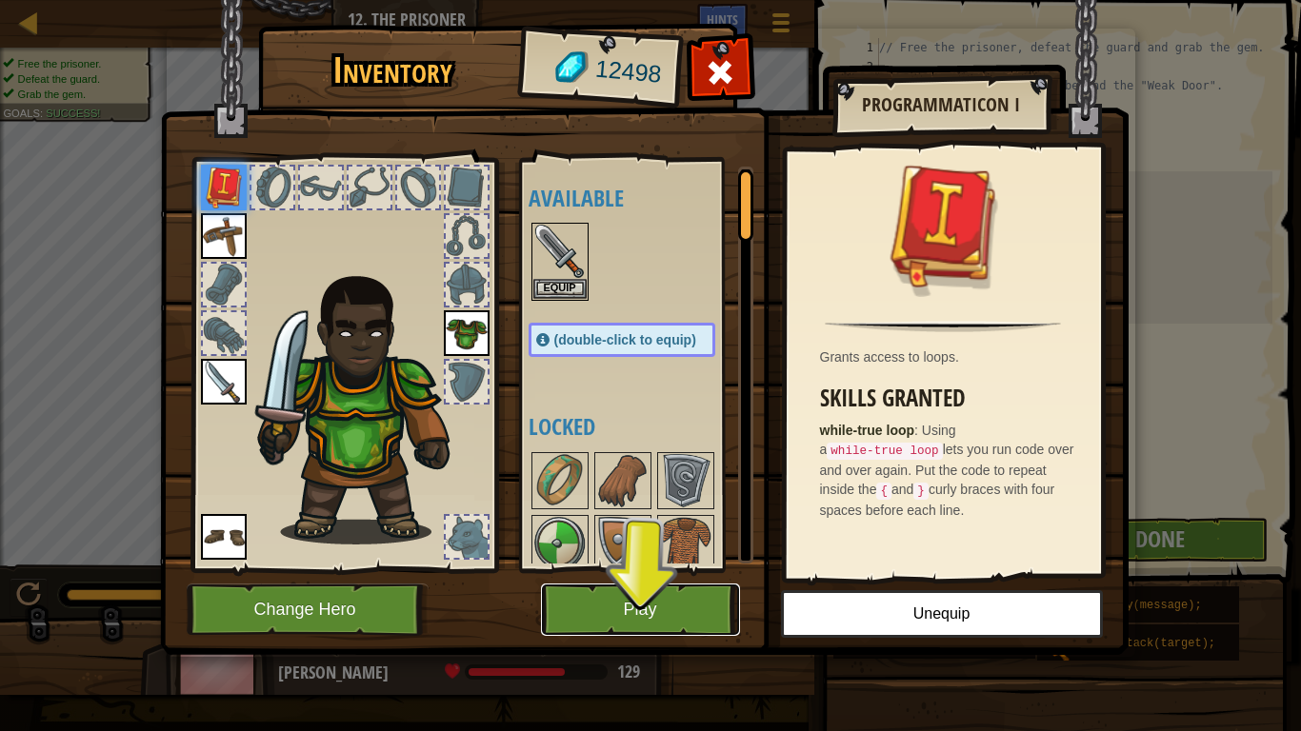
click at [654, 569] on button "Play" at bounding box center [640, 610] width 199 height 52
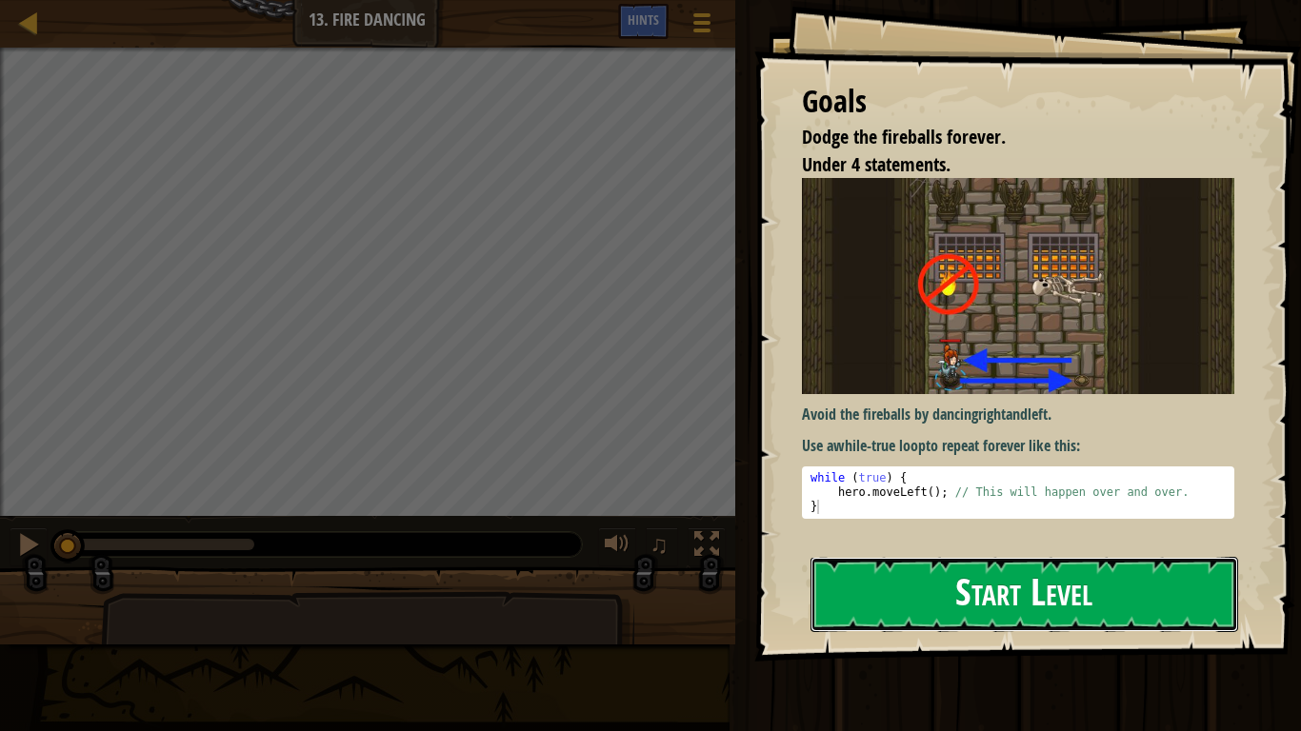
click at [972, 569] on button "Start Level" at bounding box center [1024, 594] width 428 height 75
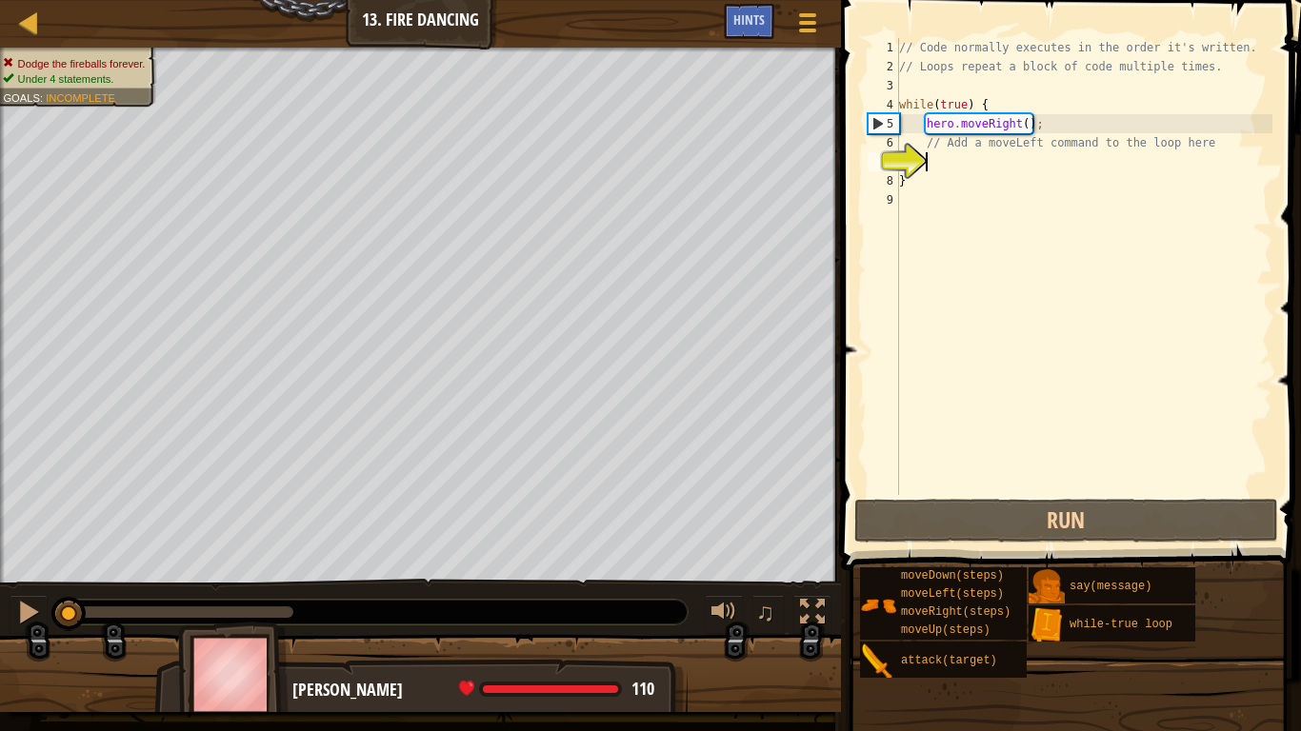
type textarea "h"
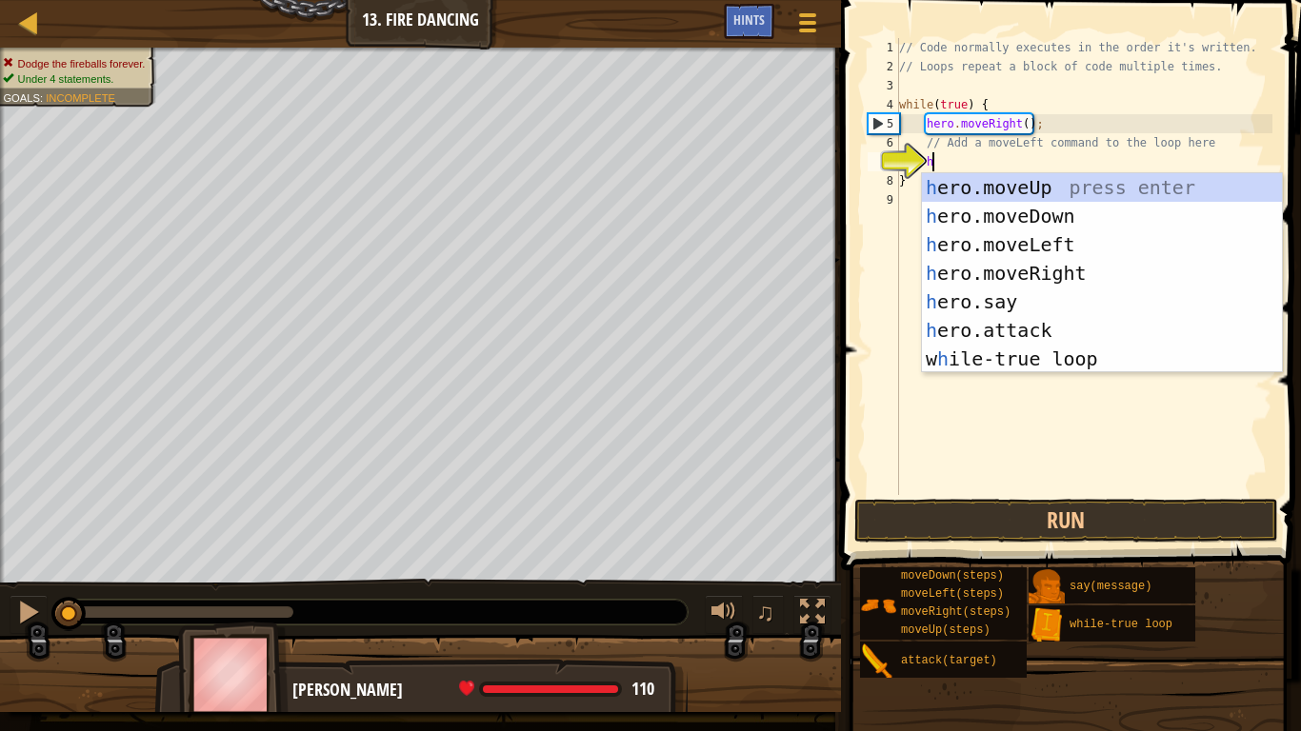
scroll to position [9, 4]
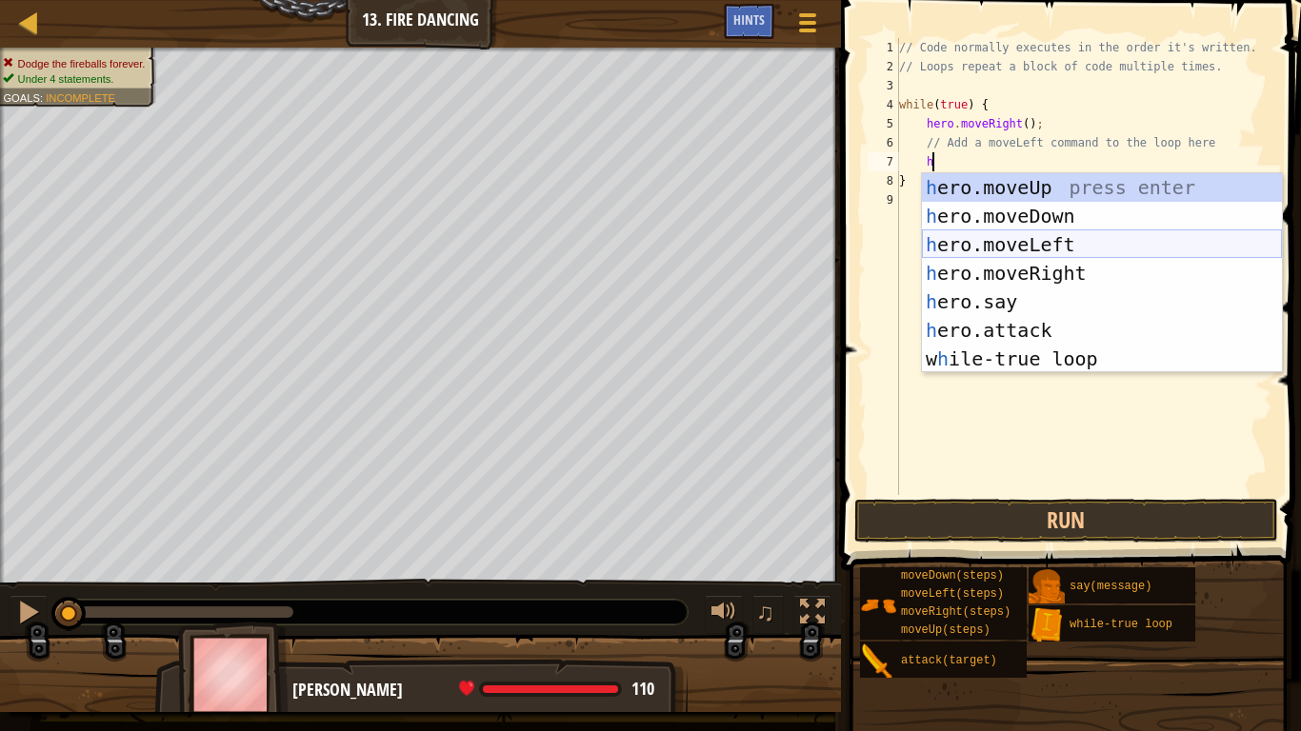
click at [1050, 251] on div "h ero.moveUp press enter h ero.moveDown press enter h ero.moveLeft press enter …" at bounding box center [1102, 301] width 360 height 257
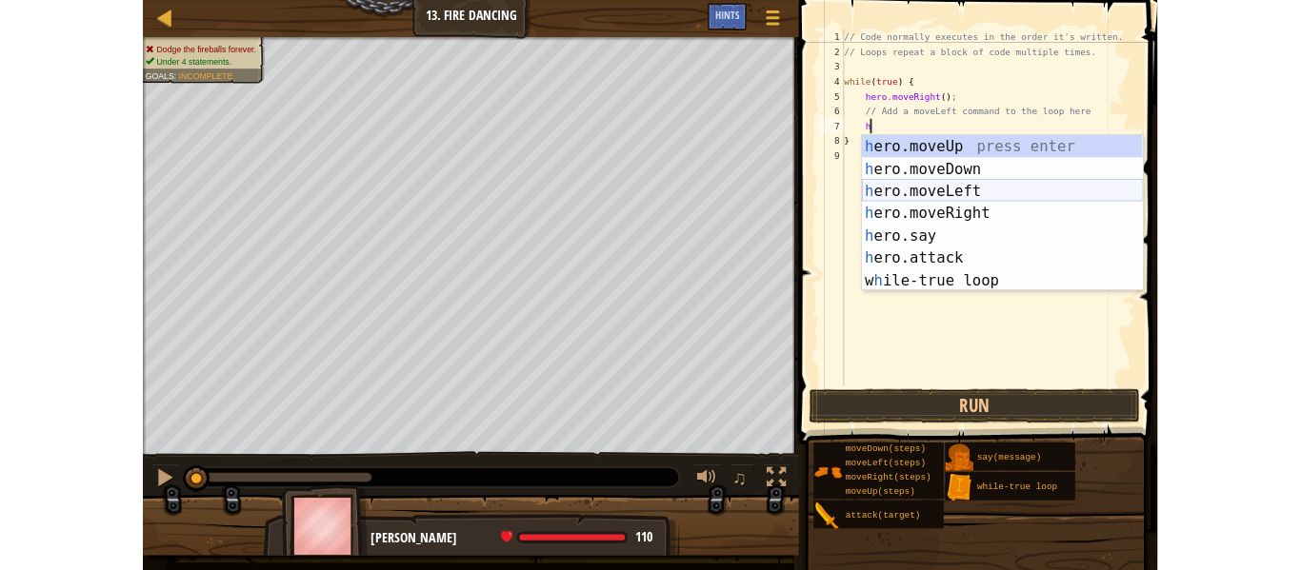
scroll to position [9, 3]
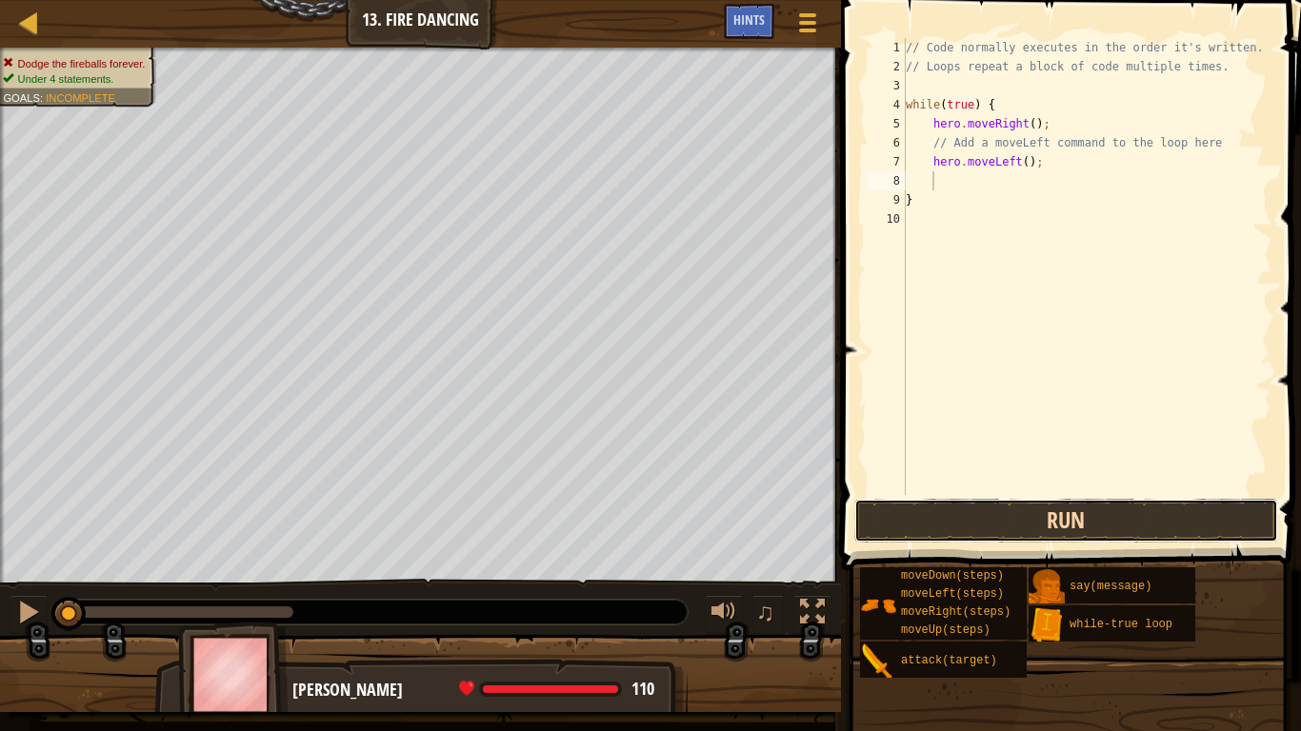
click at [1053, 532] on button "Run" at bounding box center [1066, 521] width 424 height 44
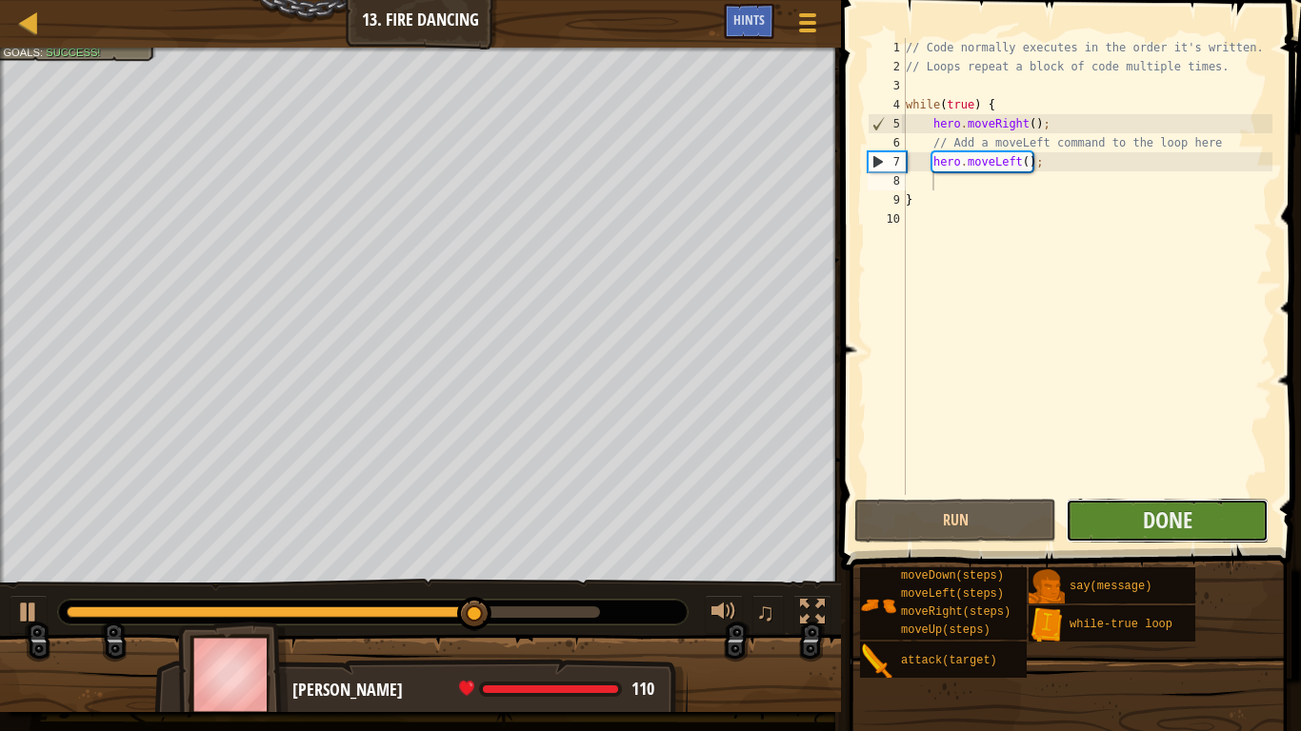
click at [1138, 523] on button "Done" at bounding box center [1167, 521] width 202 height 44
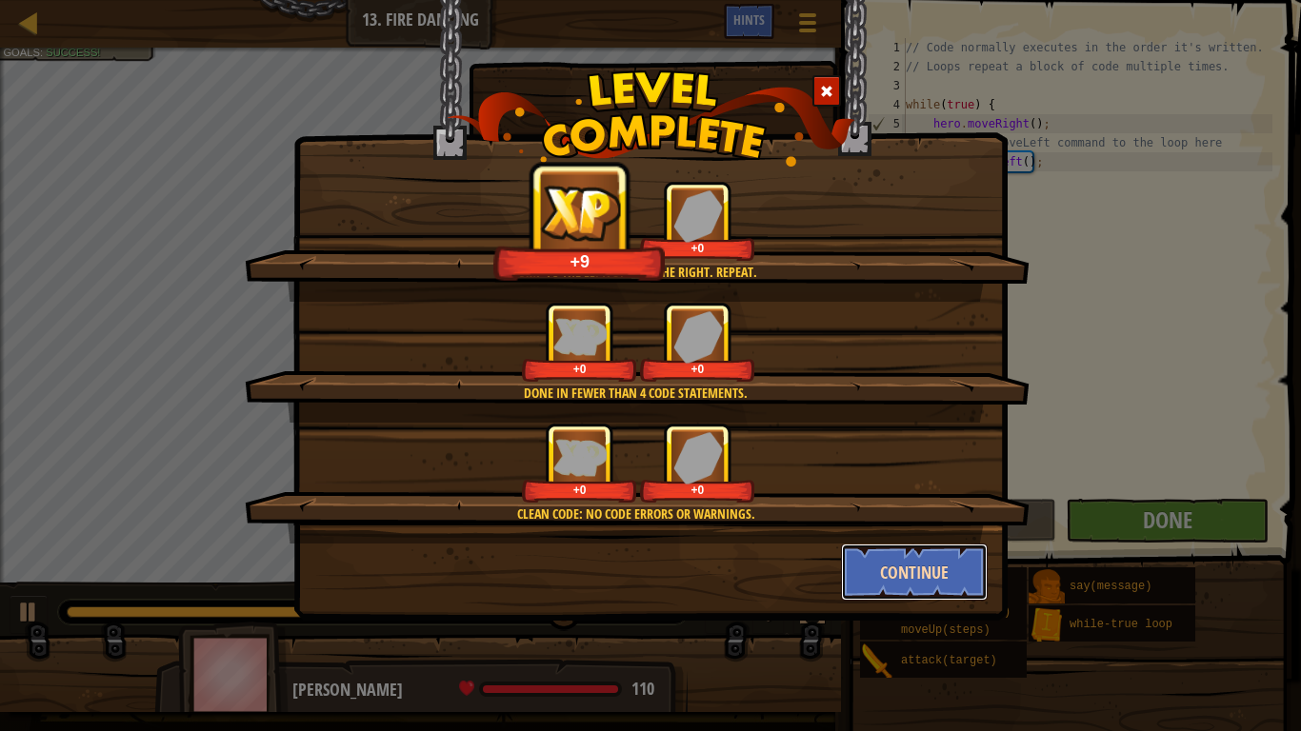
click at [919, 569] on button "Continue" at bounding box center [915, 572] width 148 height 57
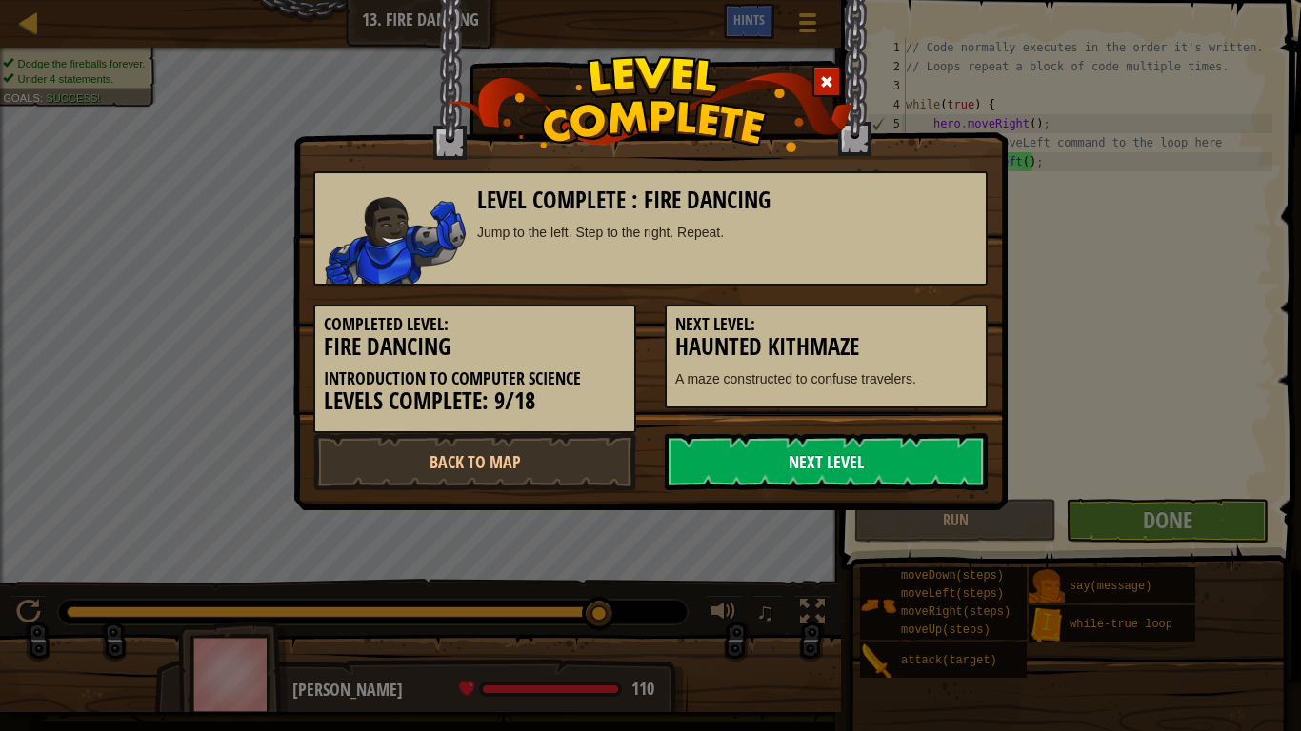
click at [789, 479] on link "Next Level" at bounding box center [826, 461] width 323 height 57
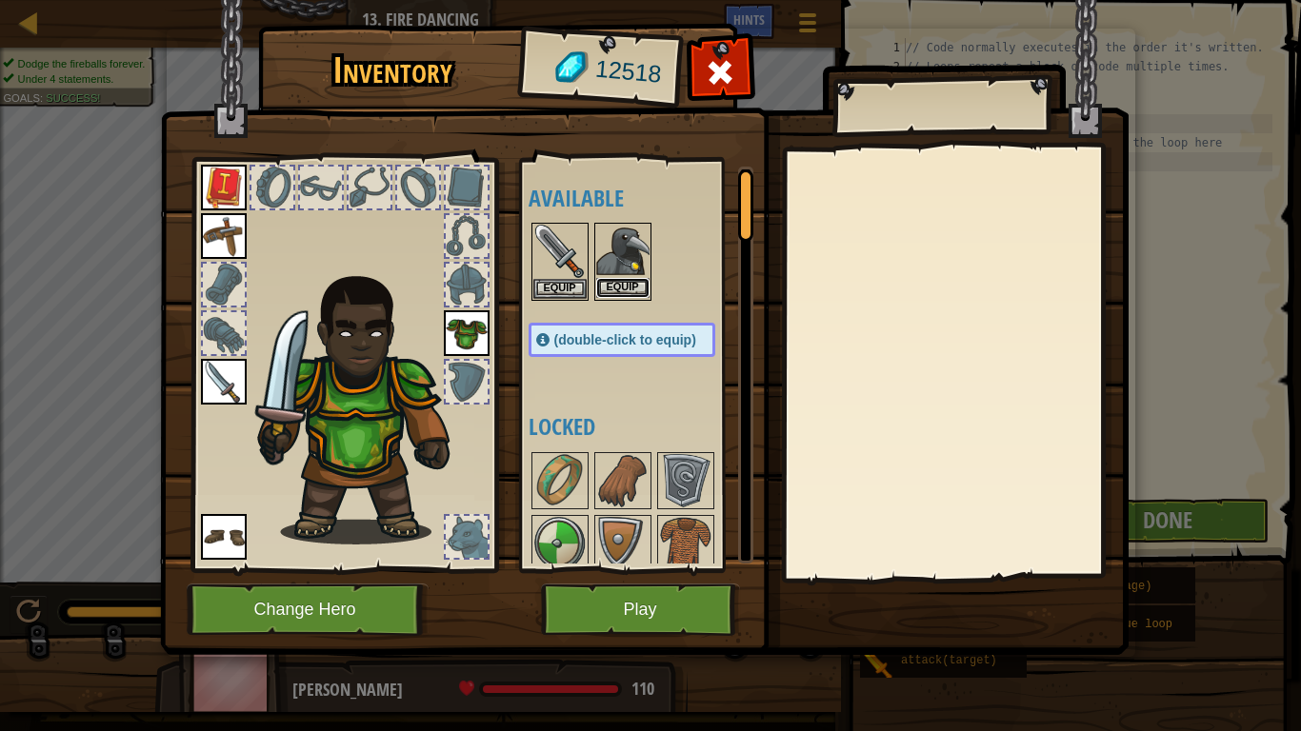
click at [614, 290] on button "Equip" at bounding box center [622, 288] width 53 height 20
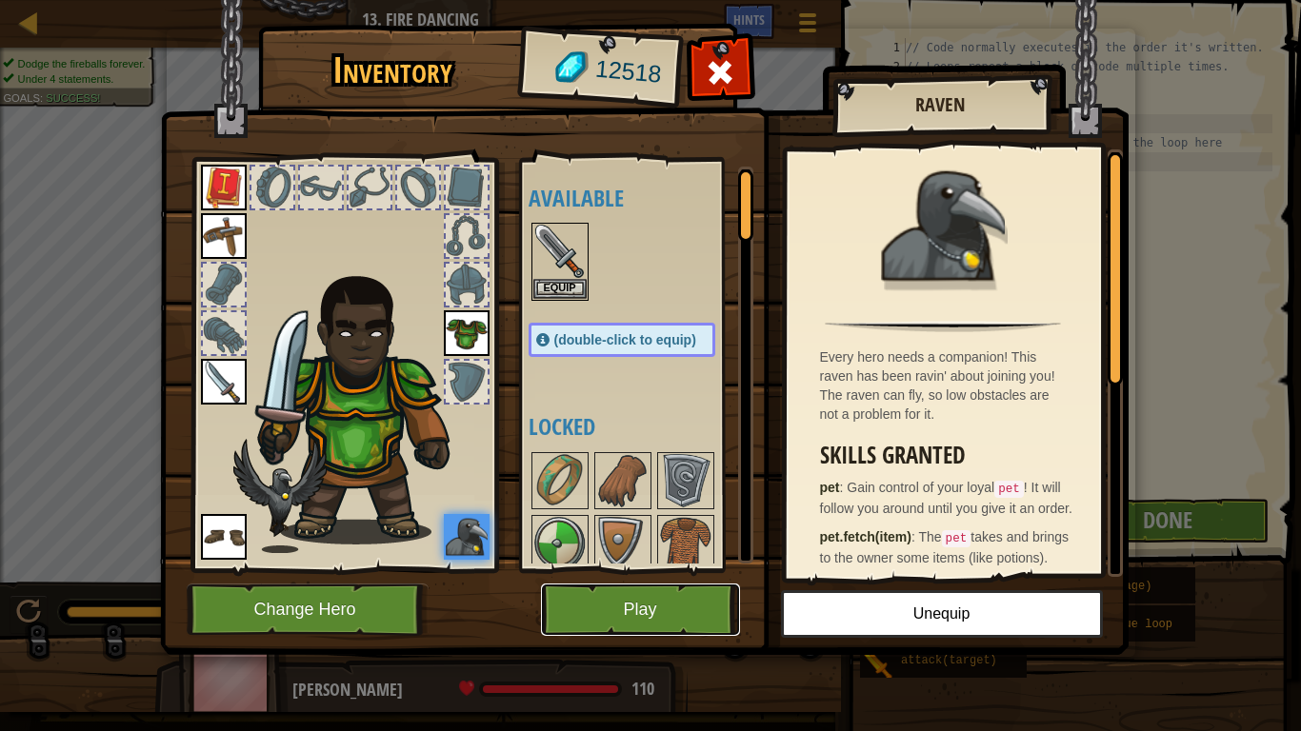
click at [692, 569] on button "Play" at bounding box center [640, 610] width 199 height 52
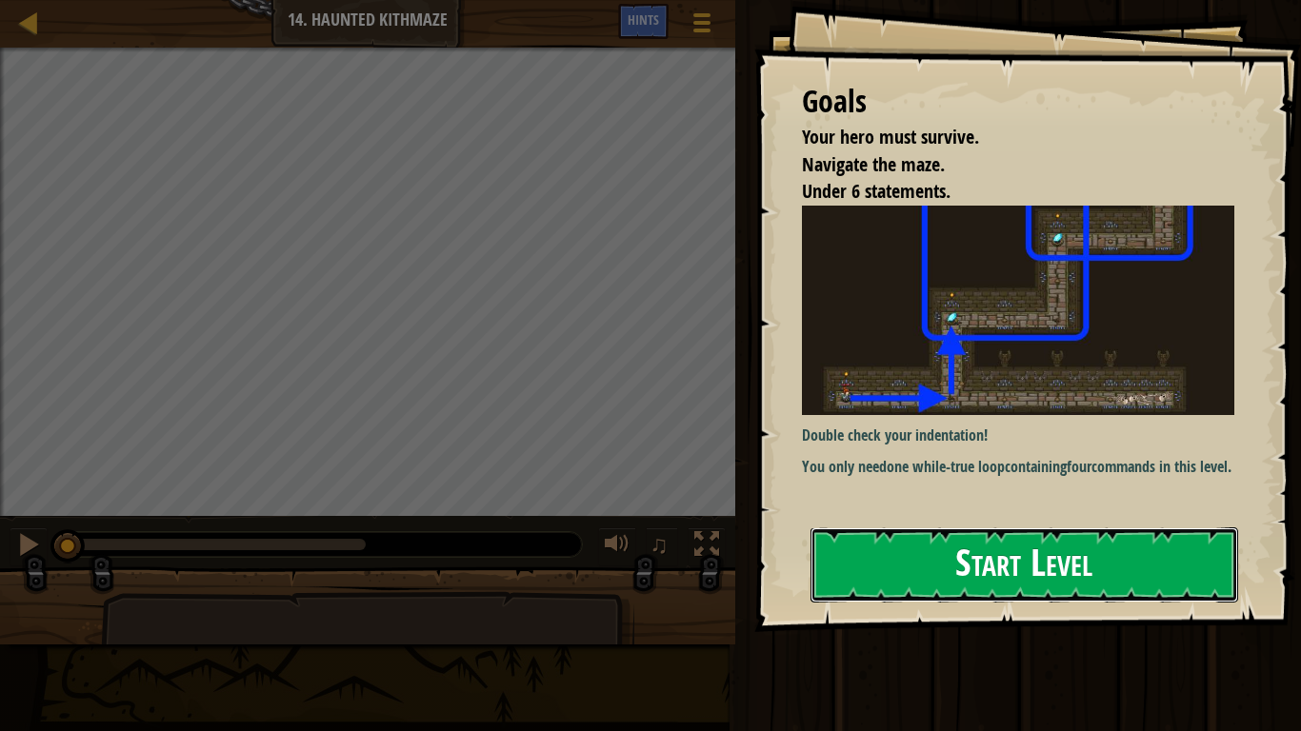
click at [929, 569] on button "Start Level" at bounding box center [1024, 565] width 428 height 75
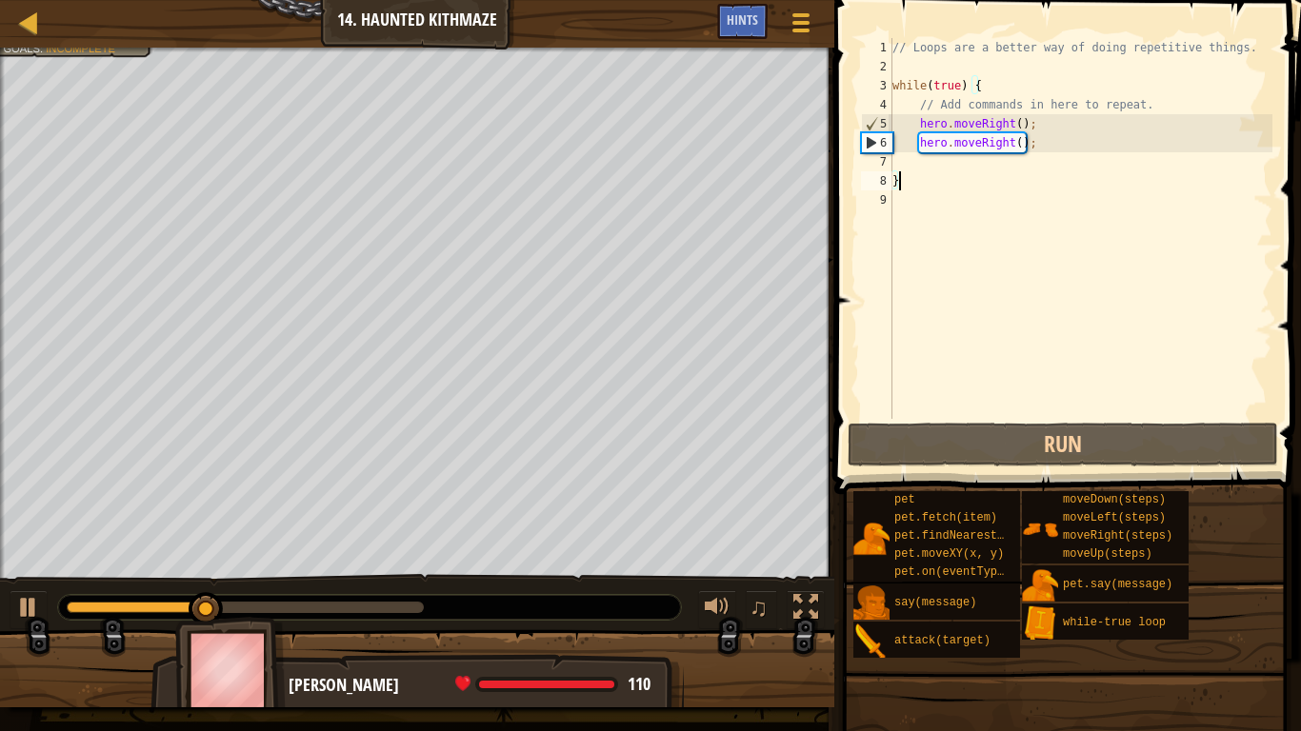
type textarea "}"
click at [29, 569] on div at bounding box center [28, 607] width 25 height 25
click at [68, 50] on div at bounding box center [417, 50] width 834 height 5
click at [730, 13] on span "Hints" at bounding box center [742, 19] width 31 height 18
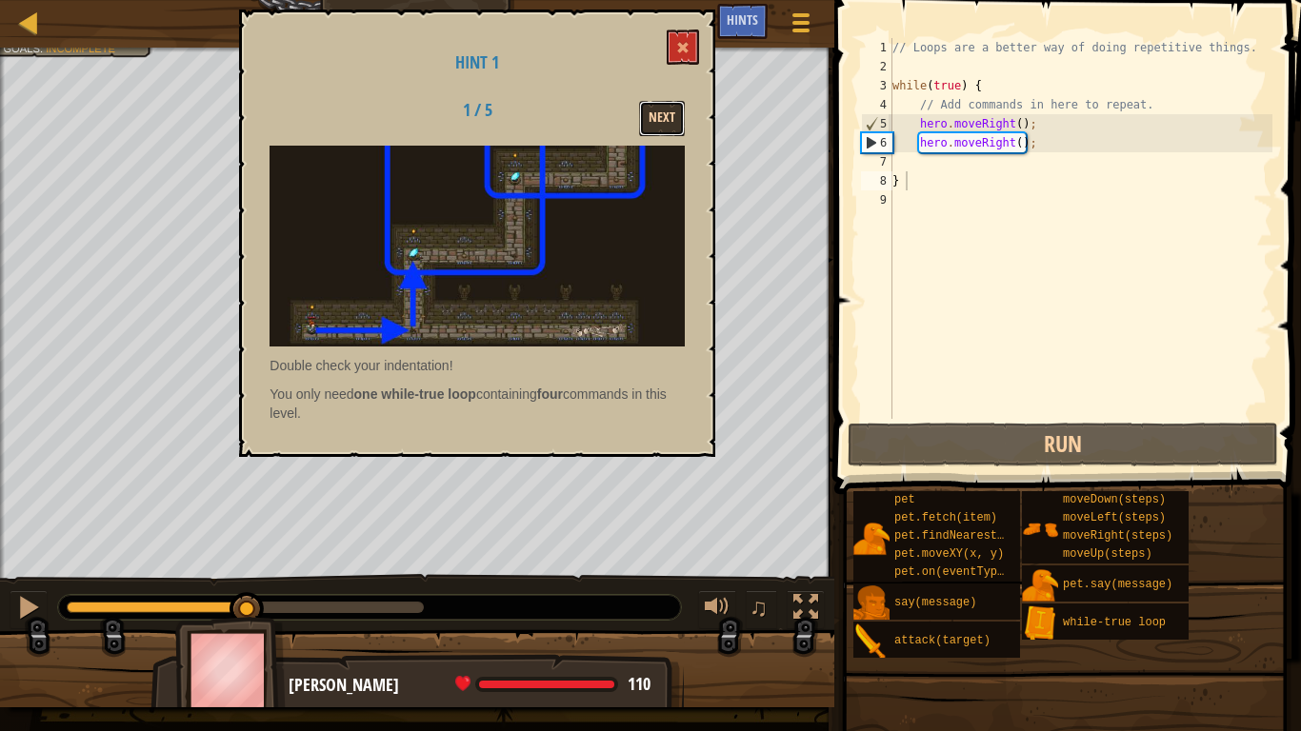
click at [674, 119] on button "Next" at bounding box center [662, 118] width 46 height 35
